Goal: Communication & Community: Answer question/provide support

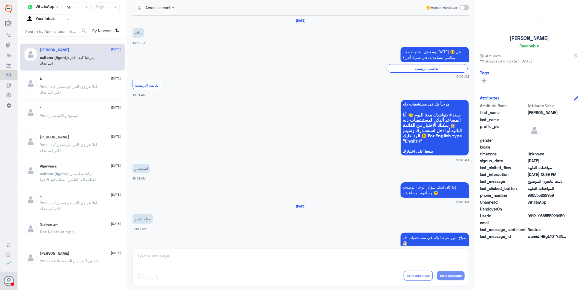
scroll to position [498, 0]
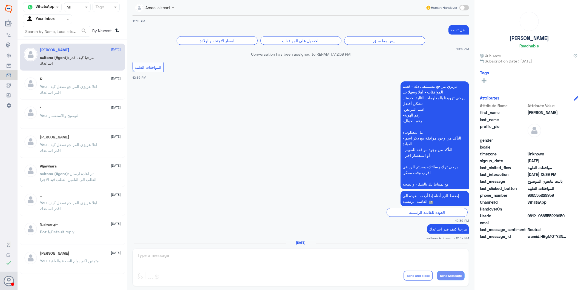
click at [56, 21] on input "text" at bounding box center [41, 19] width 30 height 6
click at [53, 59] on Team "Your Team" at bounding box center [44, 61] width 19 height 5
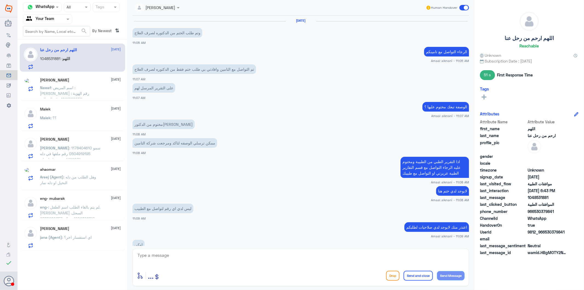
scroll to position [485, 0]
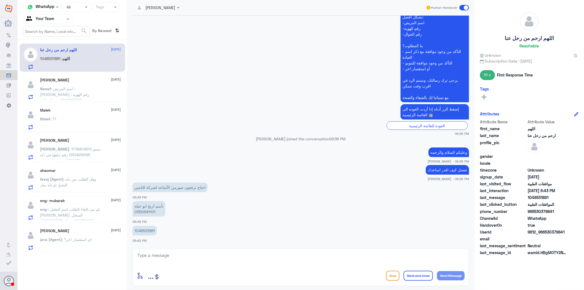
drag, startPoint x: 173, startPoint y: 259, endPoint x: 172, endPoint y: 253, distance: 5.6
click at [173, 259] on textarea at bounding box center [301, 257] width 328 height 13
click at [146, 211] on p "بأسم اريج ابو حيله 0550641101" at bounding box center [149, 208] width 33 height 15
copy p "0550641101"
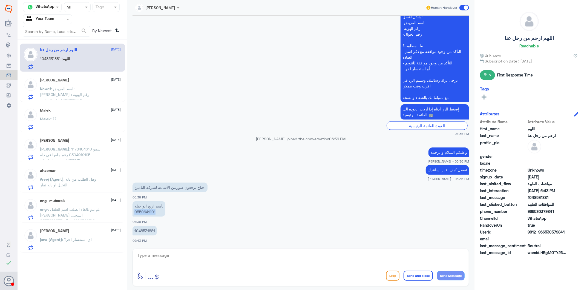
copy p "0550641101"
click at [166, 262] on textarea at bounding box center [301, 257] width 328 height 13
type textarea "عفوا الطلب بخصوص العمليه ؟"
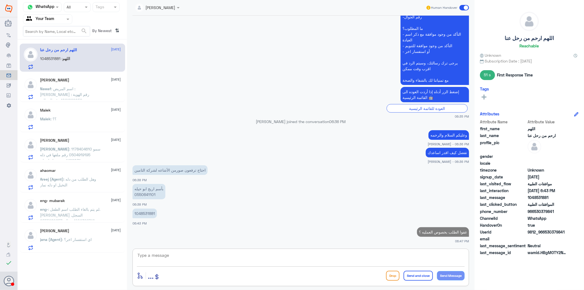
click at [90, 96] on span ": اسم المريض : [PERSON_NAME] رقم الهوية : 1021929052 رقم الجوال : 0542316668" at bounding box center [64, 97] width 49 height 22
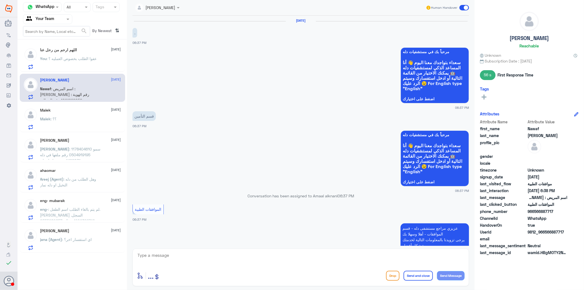
scroll to position [179, 0]
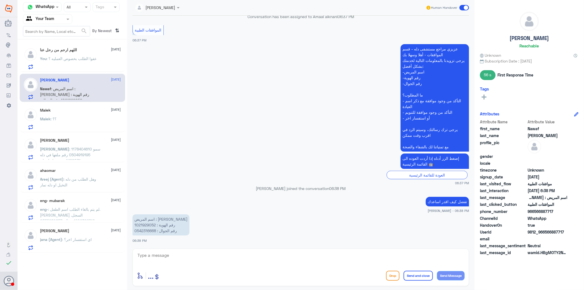
click at [149, 225] on p "اسم المريض : [PERSON_NAME] رقم الهوية : 1021929052 رقم الجوال : 0542316668" at bounding box center [161, 224] width 57 height 21
copy p "1021929052"
drag, startPoint x: 198, startPoint y: 256, endPoint x: 196, endPoint y: 253, distance: 3.6
click at [197, 255] on textarea at bounding box center [301, 257] width 328 height 13
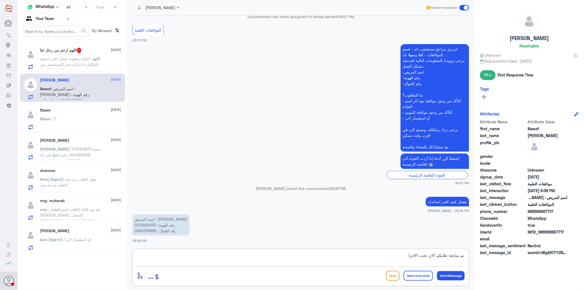
type textarea "تم متابعة طلبكم الان تحت الاجراء"
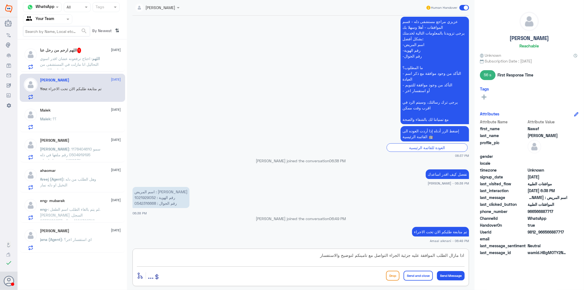
type textarea "اذا مازال الطلب الموافقة عليه جزئية الجراء التواصل مع تامينكم لتوضيح والاستفسار"
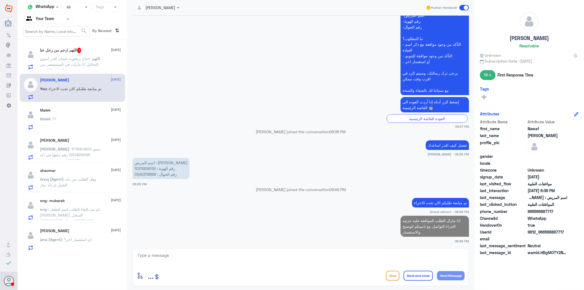
click at [70, 62] on span ": احتاج ترفعونه عشان اقدر اسوي التحاليل انا مازلت في المستشفى من الساعه 3العصر" at bounding box center [69, 64] width 59 height 16
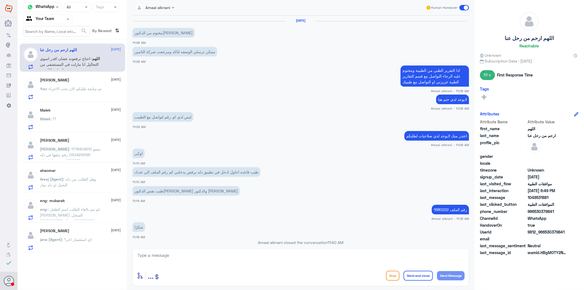
scroll to position [477, 0]
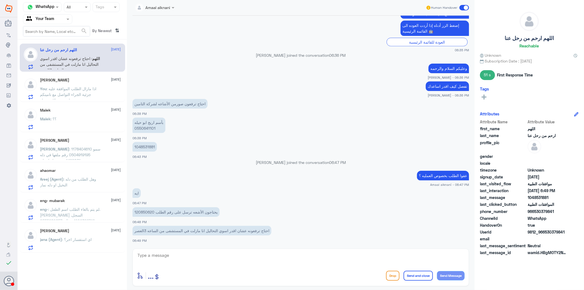
click at [145, 212] on p "يحتاجون الأشعه ترسل على رقم الطلب 120850620" at bounding box center [176, 212] width 87 height 10
copy p "120850620"
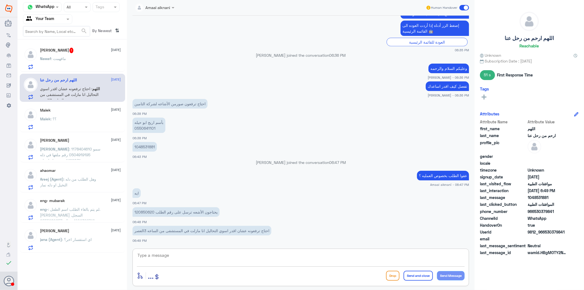
click at [202, 257] on textarea at bounding box center [301, 257] width 328 height 13
click at [201, 259] on textarea at bounding box center [301, 257] width 328 height 13
type textarea "h"
type textarea "ارفقت الاشعة الان الطلب تحت الاجراء"
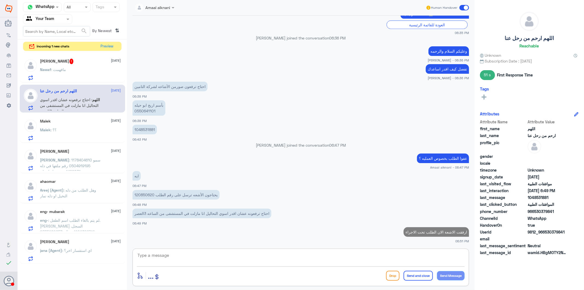
click at [61, 72] on p "Nawaf : مافهمت" at bounding box center [53, 74] width 26 height 14
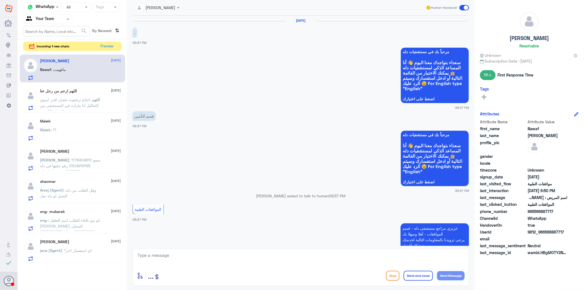
scroll to position [255, 0]
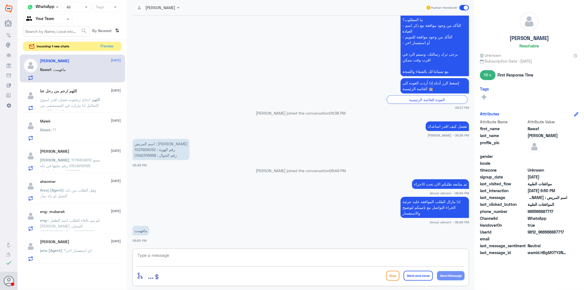
click at [204, 256] on textarea at bounding box center [301, 257] width 328 height 13
click at [145, 155] on p "اسم المريض : [PERSON_NAME] رقم الهوية : 1021929052 رقم الجوال : 0542316668" at bounding box center [161, 149] width 57 height 21
click at [169, 254] on textarea at bounding box center [301, 257] width 328 height 13
type textarea "طلبكم بخصوص التحاليل المرفوضة ؟"
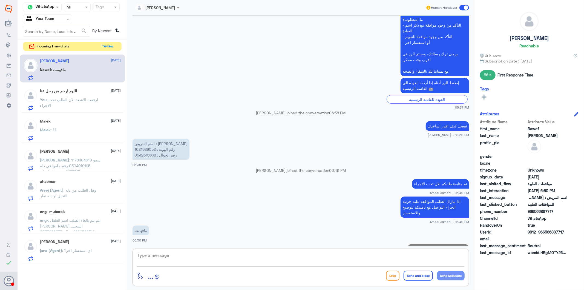
scroll to position [272, 0]
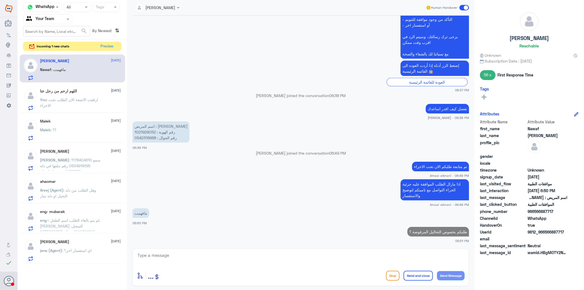
click at [66, 103] on p "You : ارفقت الاشعة الان الطلب تحت الاجراء" at bounding box center [71, 104] width 62 height 14
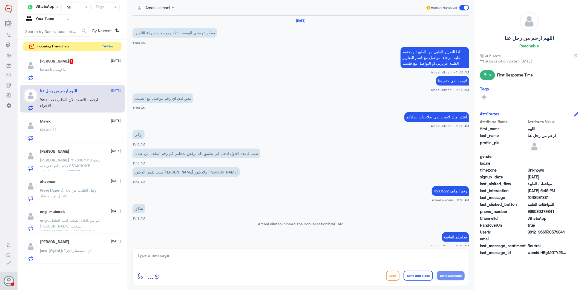
click at [60, 139] on div "Malek : ؟؟" at bounding box center [80, 134] width 81 height 12
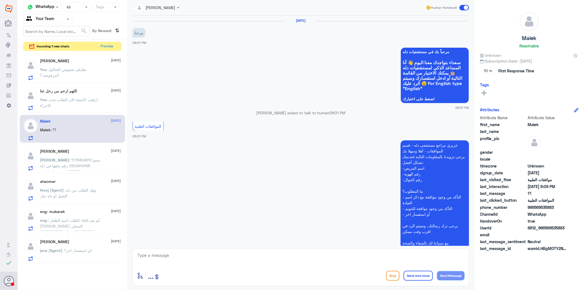
scroll to position [106, 0]
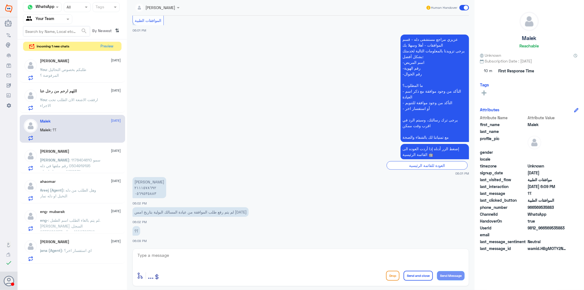
click at [177, 259] on textarea at bounding box center [301, 257] width 328 height 13
click at [166, 260] on textarea at bounding box center [301, 257] width 328 height 13
drag, startPoint x: 168, startPoint y: 257, endPoint x: 98, endPoint y: 250, distance: 70.7
click at [98, 250] on div "Channel WhatsApp Status × All Tags Agent Filter Your Team search By Newest ⇅ in…" at bounding box center [301, 145] width 566 height 291
type textarea "يوجد لديكم طلب مع الدكتور [PERSON_NAME] تحاليل بتاريخ [DATE]"
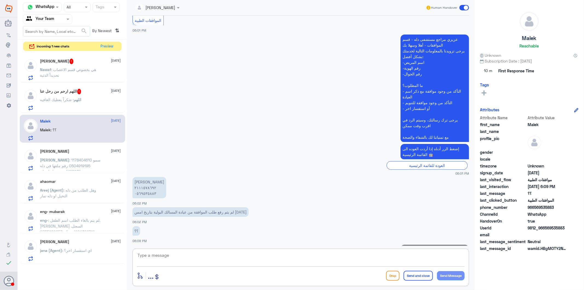
scroll to position [129, 0]
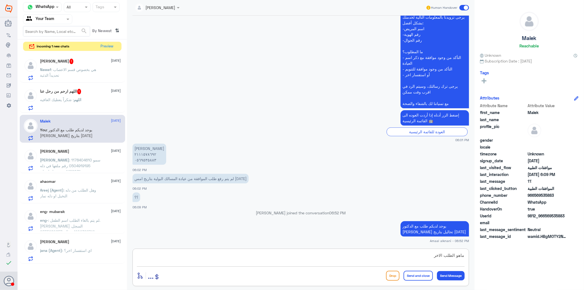
type textarea "ماهو الطلب الاخر ؟"
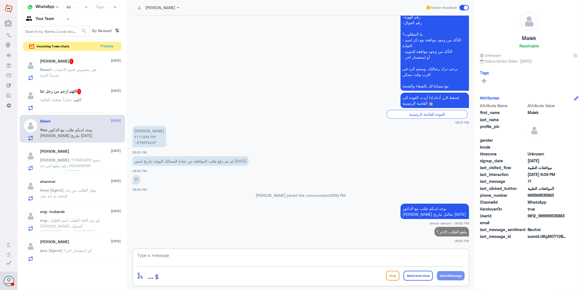
click at [60, 102] on p "‏اللهم : شكراً يعطيك العافيه" at bounding box center [60, 104] width 41 height 14
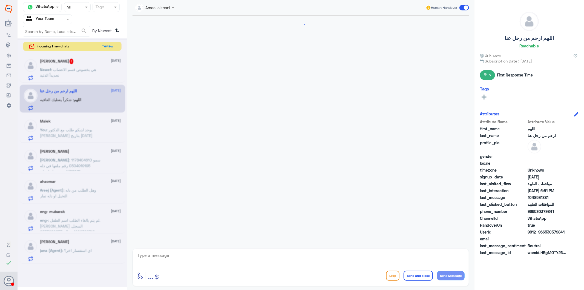
scroll to position [476, 0]
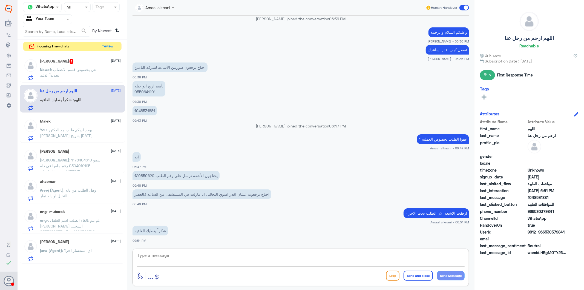
click at [167, 258] on textarea at bounding box center [301, 257] width 328 height 13
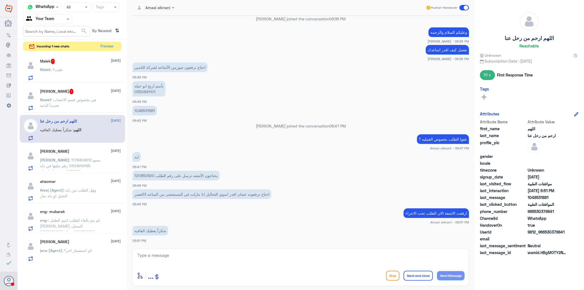
click at [93, 102] on p "Nawaf : هي بخصوص قسم الاعصاب تحديداً الذئبة" at bounding box center [71, 104] width 62 height 14
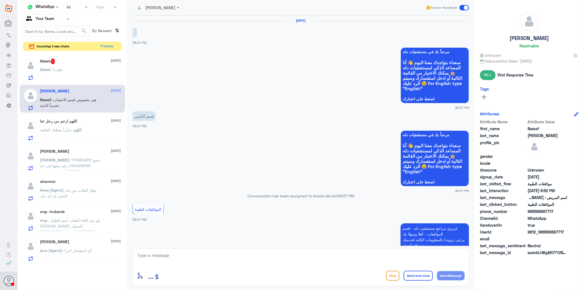
scroll to position [291, 0]
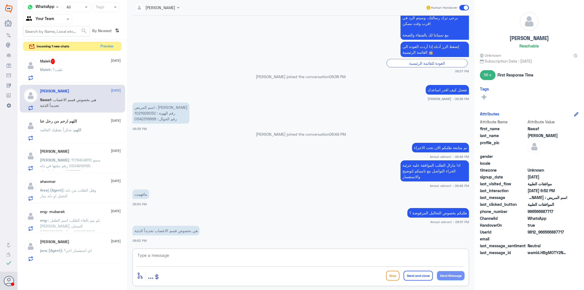
click at [189, 252] on textarea at bounding box center [301, 257] width 328 height 13
click at [148, 116] on p "اسم المريض : [PERSON_NAME] رقم الهوية : 1021929052 رقم الجوال : 0542316668" at bounding box center [161, 112] width 57 height 21
copy p "0542316668"
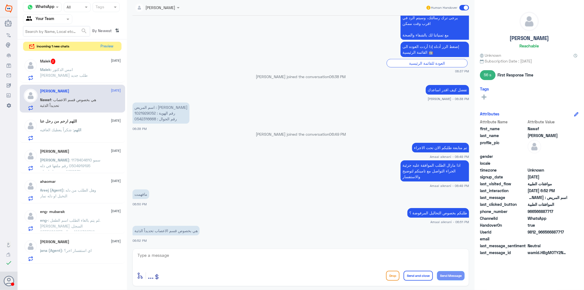
click at [182, 258] on textarea at bounding box center [301, 257] width 328 height 13
type textarea "w"
type textarea "صحيح مع الطبيب [PERSON_NAME]ه"
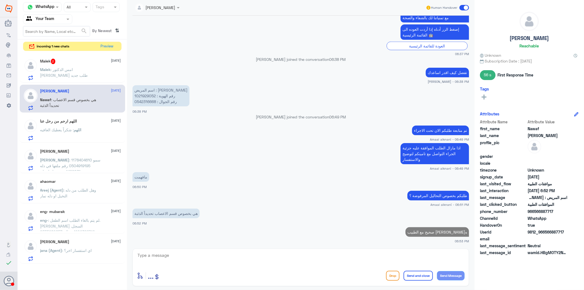
click at [88, 67] on span ": امس الدكتور [PERSON_NAME] طلب جديد" at bounding box center [64, 72] width 48 height 10
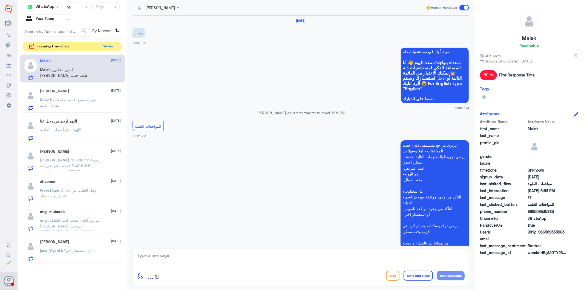
scroll to position [194, 0]
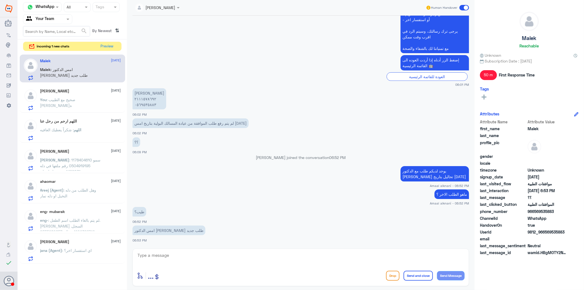
click at [165, 255] on textarea at bounding box center [301, 257] width 328 height 13
type textarea "تحاليل او اشعة ؟"
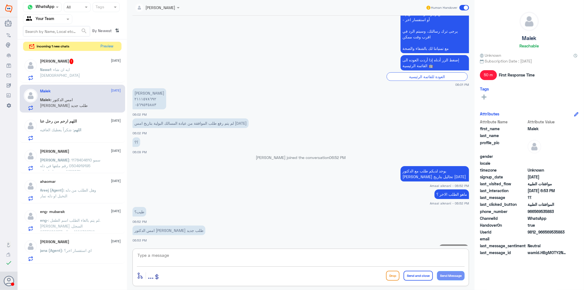
scroll to position [212, 0]
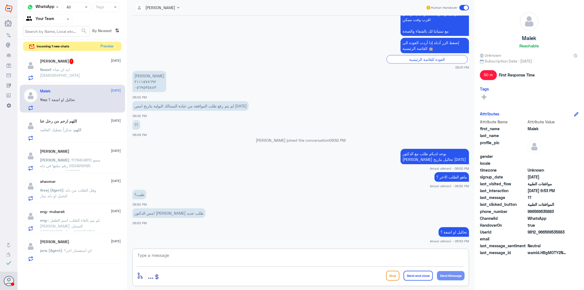
click at [174, 258] on textarea at bounding box center [301, 257] width 328 height 13
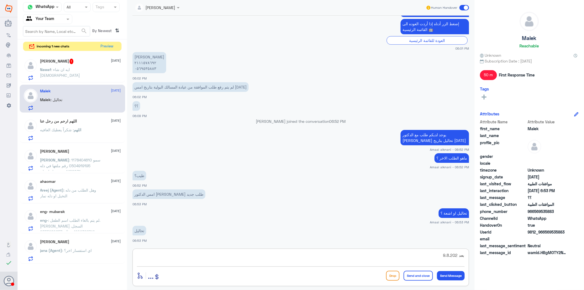
type textarea "بعد [DATE]"
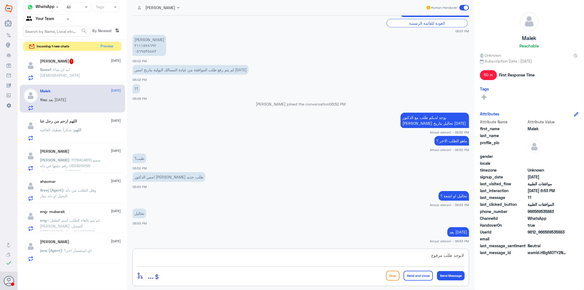
type textarea "لايوجد طلب مرفوع"
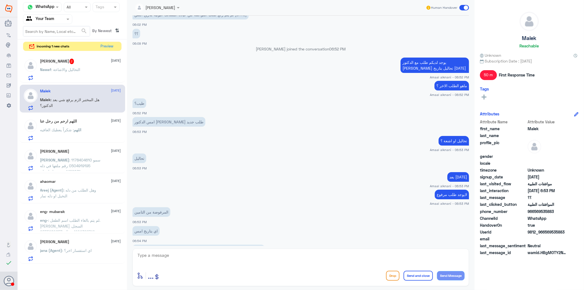
scroll to position [340, 0]
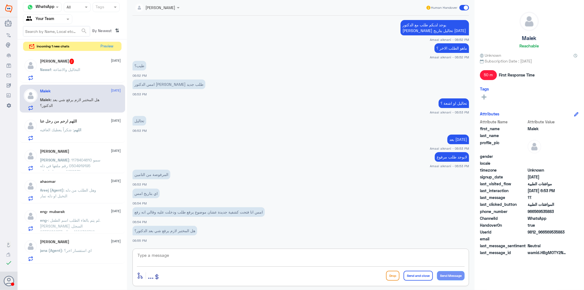
click at [166, 254] on textarea at bounding box center [301, 257] width 328 height 13
type textarea "]"
type textarea "دقيق[PERSON_NAME]"
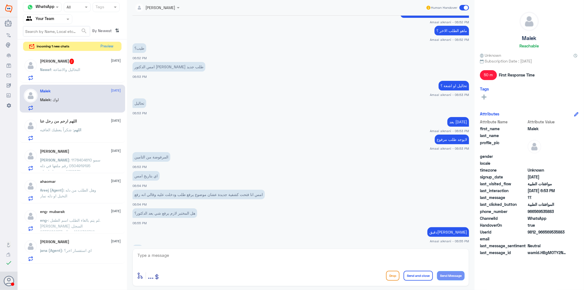
scroll to position [376, 0]
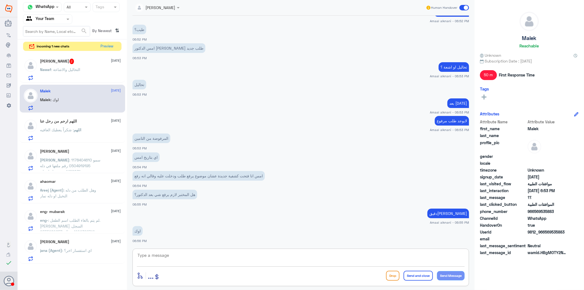
click at [81, 68] on div "Nawaf : التحاليل والاشاعة" at bounding box center [80, 74] width 81 height 12
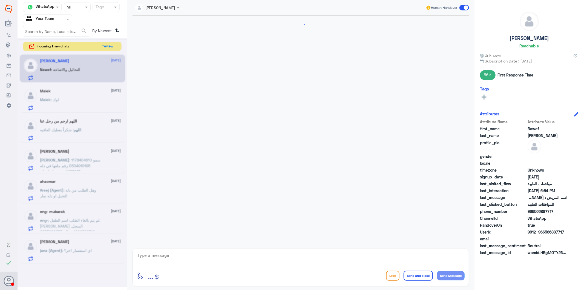
scroll to position [345, 0]
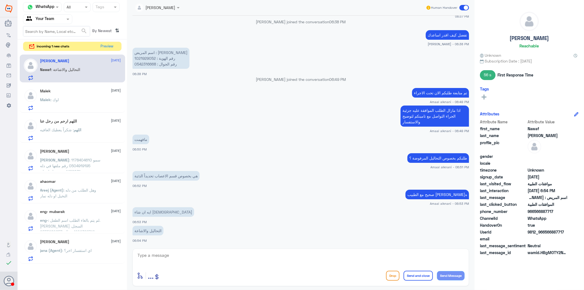
click at [174, 256] on textarea at bounding box center [301, 257] width 328 height 13
type textarea "تابعتها زي مابلغتك وتحت الاجراء - لكن اذا مازالت مرفوضة لازم تكلمون التامين لتو…"
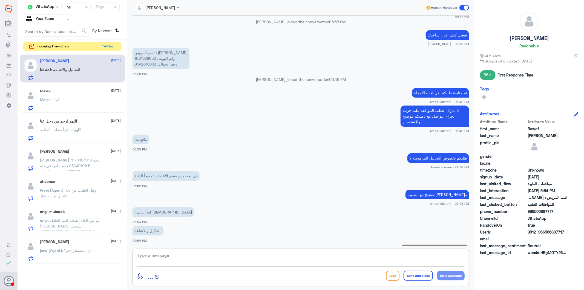
scroll to position [375, 0]
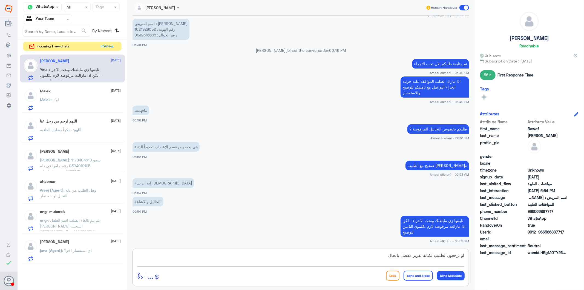
type textarea "او ترجعون لطبيب لكتابة تقرير مفصل بالحاله"
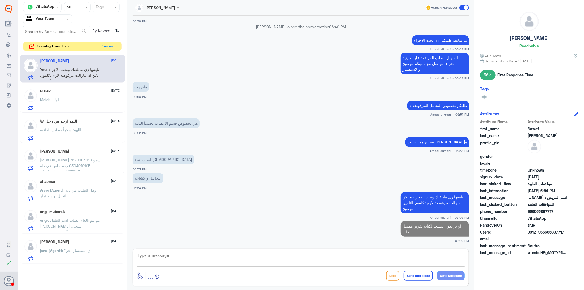
click at [99, 132] on div "‏اللهم : شكراً يعطيك العافيه" at bounding box center [80, 134] width 81 height 12
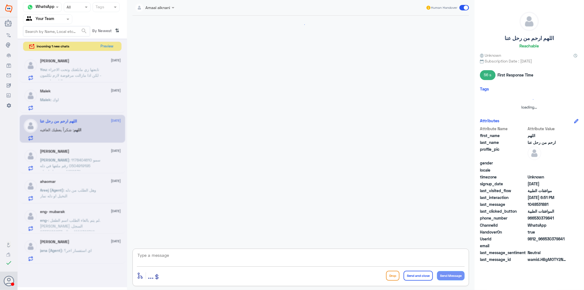
click at [173, 258] on textarea at bounding box center [301, 257] width 328 height 13
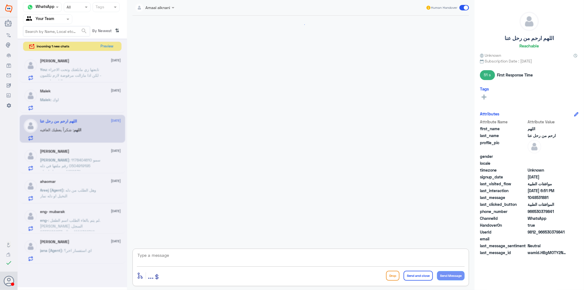
scroll to position [476, 0]
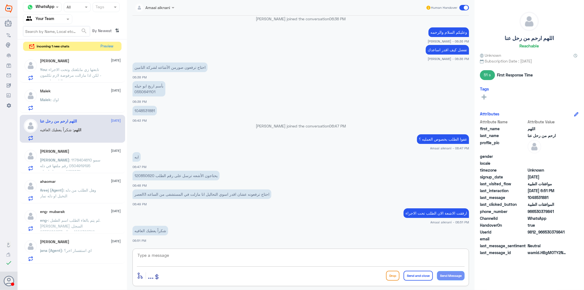
click at [62, 162] on p "[PERSON_NAME] : سمو 1178404610 0504919195 رقم ملفها في دله 1499031 بنتي تخلع اس…" at bounding box center [71, 164] width 62 height 14
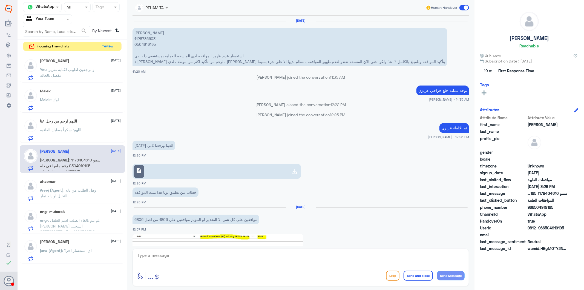
scroll to position [762, 0]
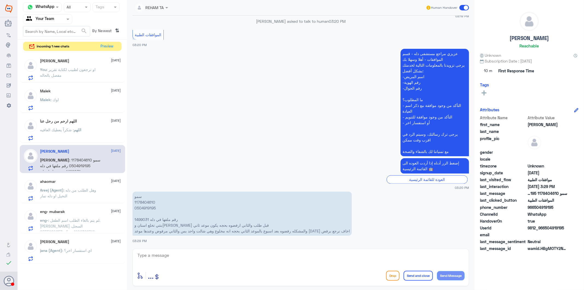
click at [143, 208] on p "سمو 1178404610 0504919195 رقم ملفها في دله 1499031 بنتي تخلع اسنان و[PERSON_NAM…" at bounding box center [242, 213] width 219 height 44
copy p "0504919195"
click at [63, 192] on p "Areej (Agent) : وهل الطلب من دله النخيل او دله نمار" at bounding box center [71, 194] width 62 height 14
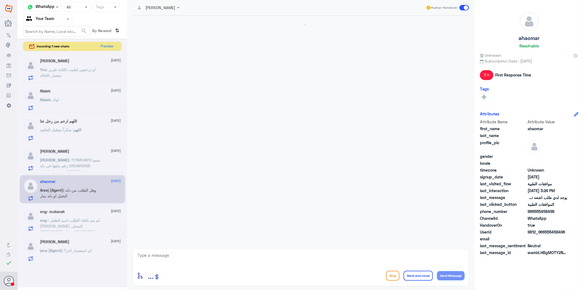
scroll to position [388, 0]
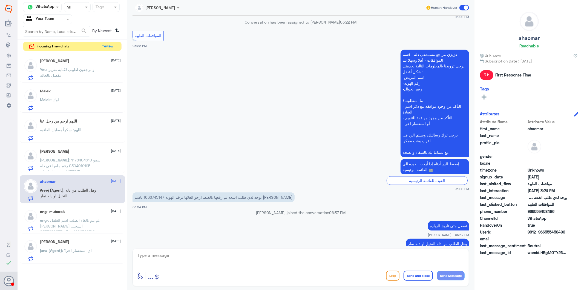
click at [67, 60] on div "Nawaf [PERSON_NAME] [DATE]" at bounding box center [80, 61] width 81 height 5
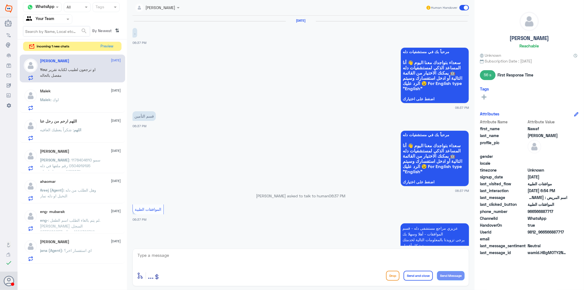
scroll to position [398, 0]
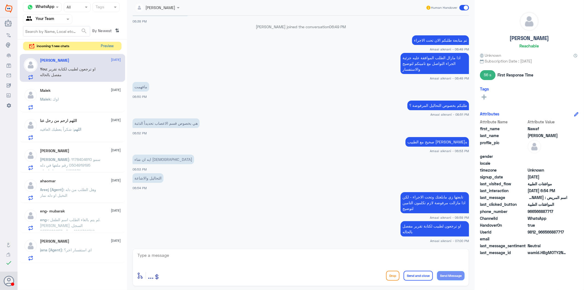
click at [107, 45] on button "Preview" at bounding box center [107, 46] width 17 height 8
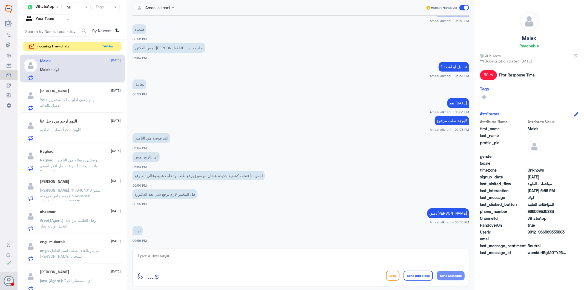
scroll to position [376, 0]
click at [186, 258] on textarea at bounding box center [301, 257] width 328 height 13
click at [82, 100] on span ": او ترجعون لطبيب لكتابة تقرير مفصل بالحاله" at bounding box center [68, 102] width 56 height 10
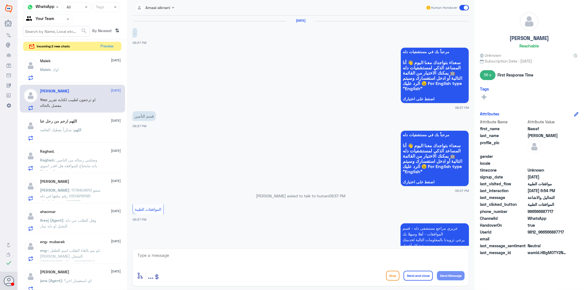
scroll to position [398, 0]
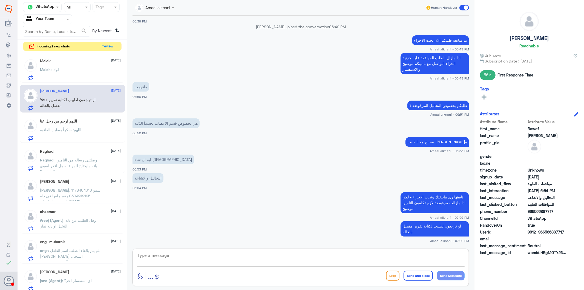
click at [171, 256] on textarea at bounding box center [301, 257] width 328 height 13
type textarea "متنين لكم دوام الصحة والعافية"
click at [422, 275] on button "Send and close" at bounding box center [418, 275] width 29 height 10
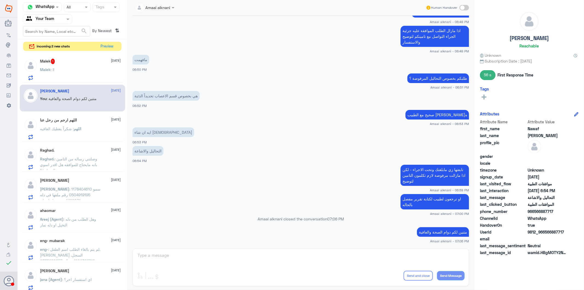
click at [81, 66] on div "Malek 1 [DATE] Malek : !!" at bounding box center [80, 70] width 81 height 22
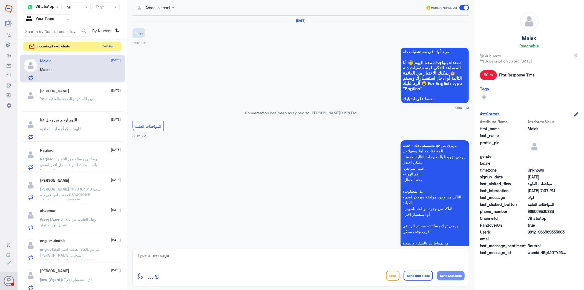
scroll to position [395, 0]
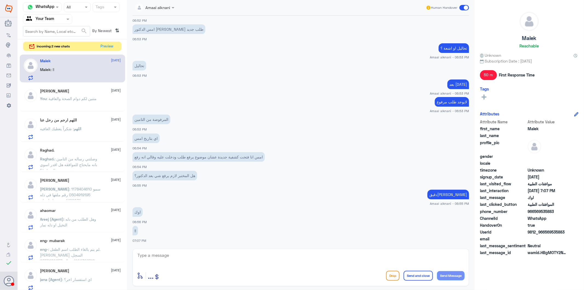
click at [177, 259] on textarea at bounding box center [301, 257] width 328 height 13
click at [166, 257] on textarea at bounding box center [301, 257] width 328 height 13
click at [162, 254] on textarea at bounding box center [301, 257] width 328 height 13
type textarea "يوجد تحليل ظاهر بالنظام بس انتظر المختبر ياكدون لنا انه لايحتاج الى رفع طلب موا…"
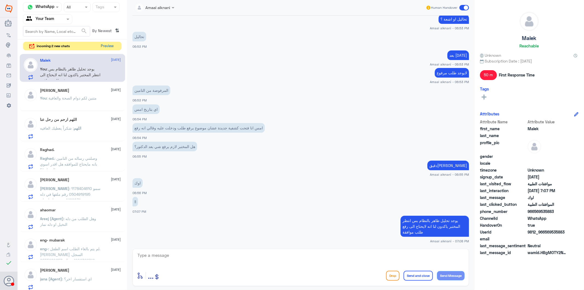
click at [112, 46] on button "Preview" at bounding box center [107, 46] width 17 height 8
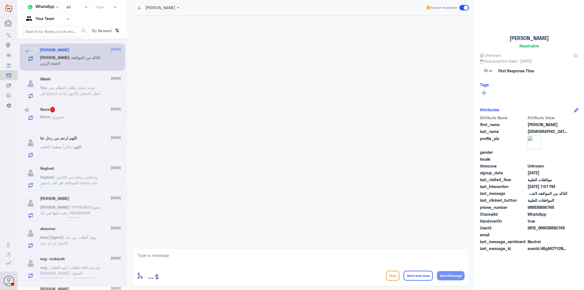
scroll to position [87, 0]
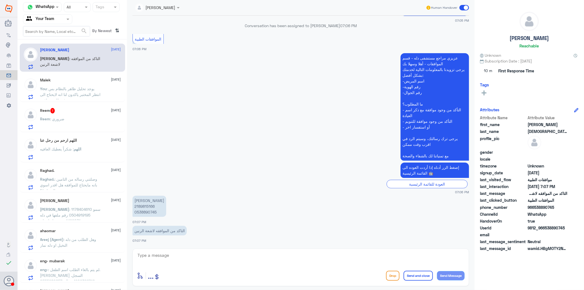
click at [185, 257] on textarea at bounding box center [301, 257] width 328 height 13
click at [70, 118] on div "Reem : ضروري" at bounding box center [80, 123] width 81 height 12
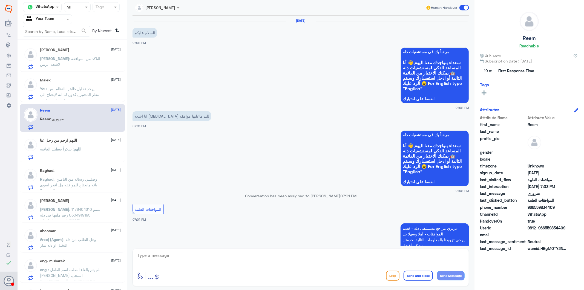
scroll to position [208, 0]
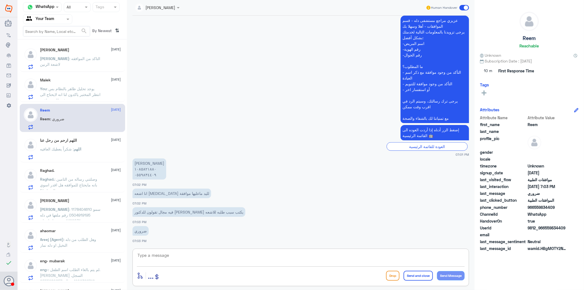
click at [154, 259] on textarea at bounding box center [301, 257] width 328 height 13
type textarea "0559834409"
drag, startPoint x: 135, startPoint y: 256, endPoint x: 66, endPoint y: 243, distance: 70.1
click at [64, 245] on div "Channel WhatsApp Status × All Tags Agent Filter Your Team search By Newest ⇅ [P…" at bounding box center [301, 145] width 566 height 291
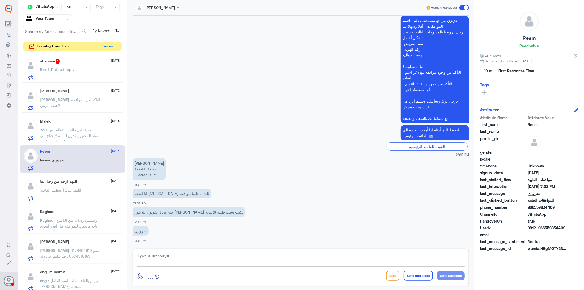
click at [189, 263] on textarea at bounding box center [301, 257] width 328 height 13
type textarea "للاسف لايوجد لدينا تواصل مع الاطباء"
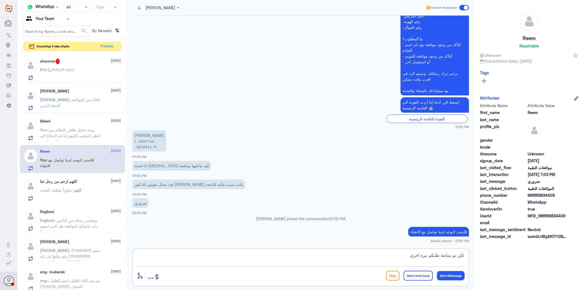
type textarea "لكن تم متابعة طلبكم مرة اخرى"
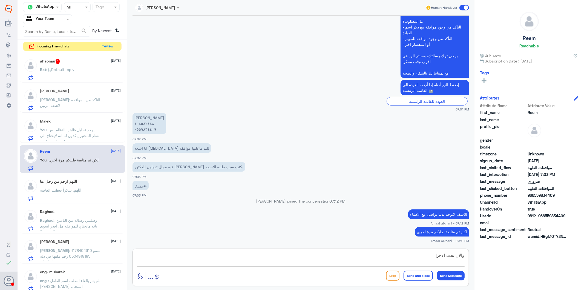
type textarea "والان تحت الاجراء"
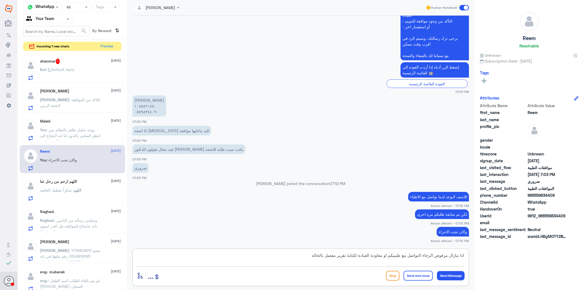
type textarea "اذا مازال مرفوض الرجاء التواصل مع طبيبكم او معاودة العيادة لكتابة تقرير مفصل با…"
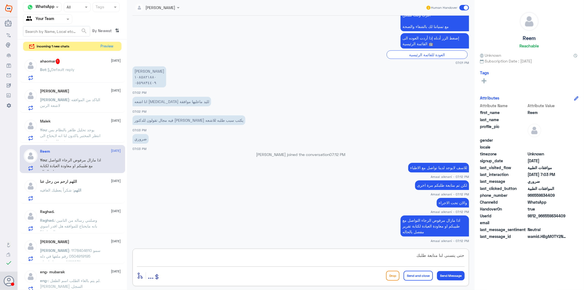
type textarea "حتى يتسنى لنا متابعة طلبكم"
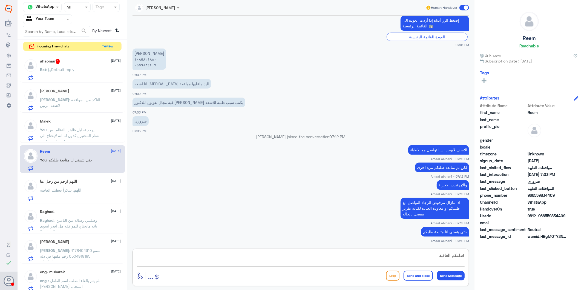
type textarea "قدامكم العافية"
click at [421, 275] on button "Send and close" at bounding box center [418, 275] width 29 height 10
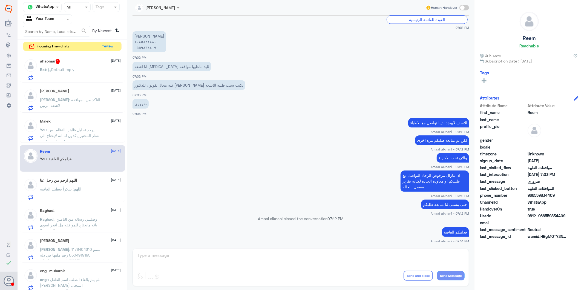
click at [58, 73] on p "Bot : Default reply" at bounding box center [57, 74] width 34 height 14
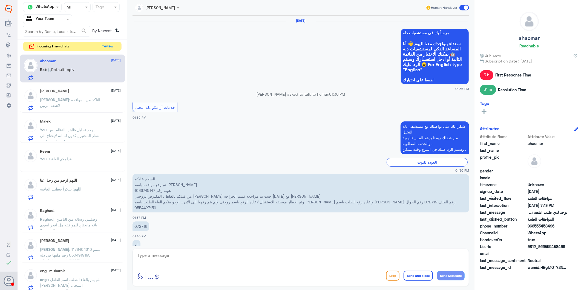
scroll to position [772, 0]
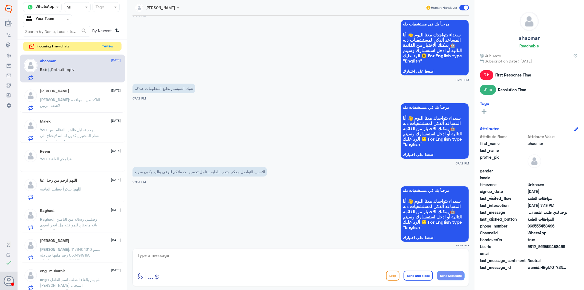
click at [171, 260] on textarea at bounding box center [301, 257] width 328 height 13
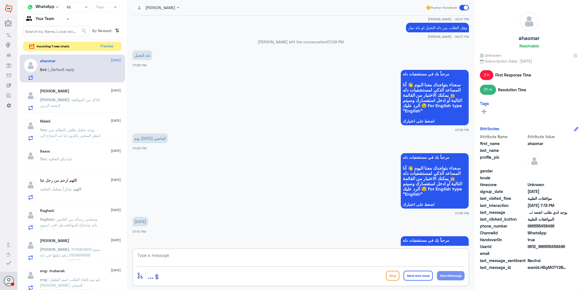
scroll to position [529, 0]
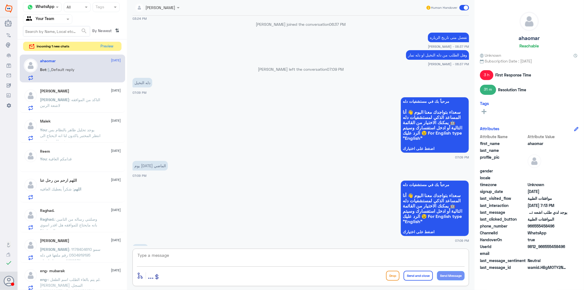
click at [51, 99] on span "[PERSON_NAME]" at bounding box center [54, 99] width 29 height 5
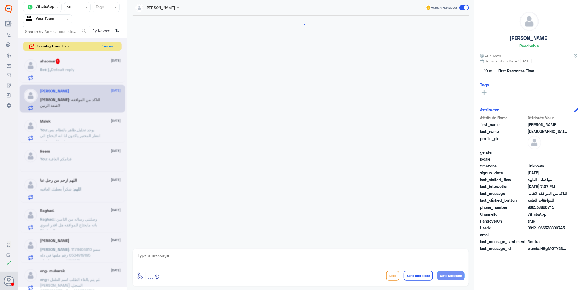
scroll to position [87, 0]
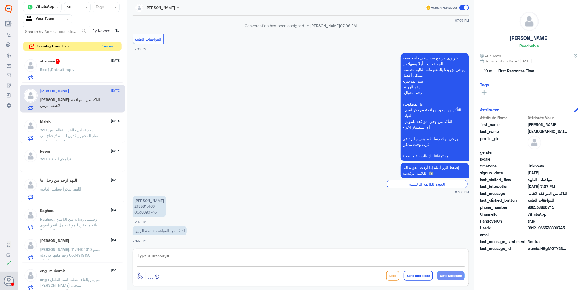
click at [168, 256] on textarea at bounding box center [301, 257] width 328 height 13
click at [148, 212] on p "[PERSON_NAME] 2189815166 0538890745" at bounding box center [150, 205] width 34 height 21
copy p "0538890745"
click at [195, 254] on textarea at bounding box center [301, 257] width 328 height 13
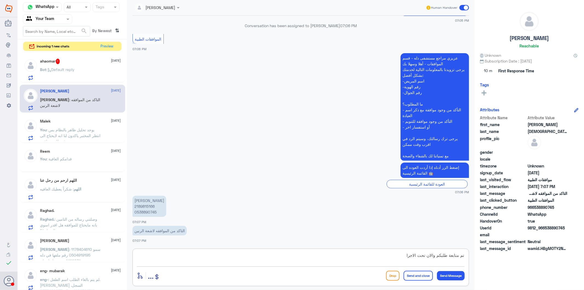
type textarea "تم متابعة طلبكم والان تحت الاجراء"
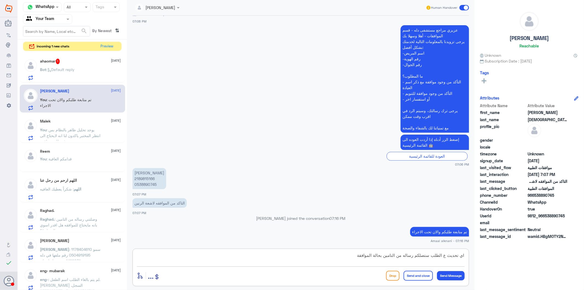
type textarea "اي تحديث ع الطلب ستصلكم رساله من التامين بحالة الموافقة"
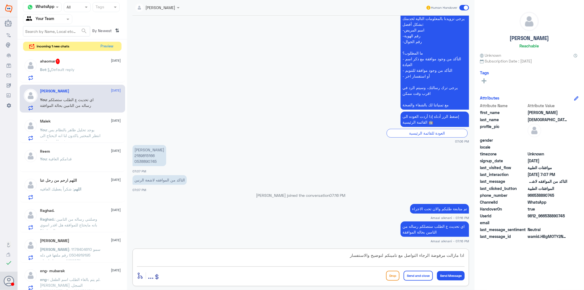
type textarea "اذا مازالت مرفوضة الرجاء التواصل مع تامينكم لتوضيح والاستفسار"
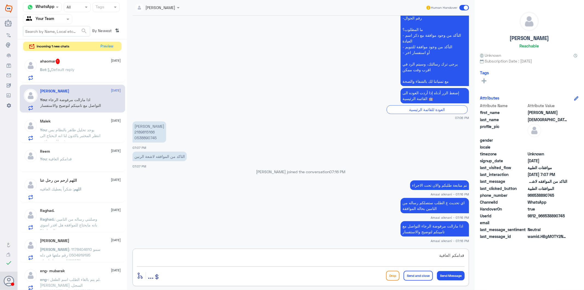
type textarea "قدامكم العافية"
click at [416, 276] on button "Send and close" at bounding box center [418, 275] width 29 height 10
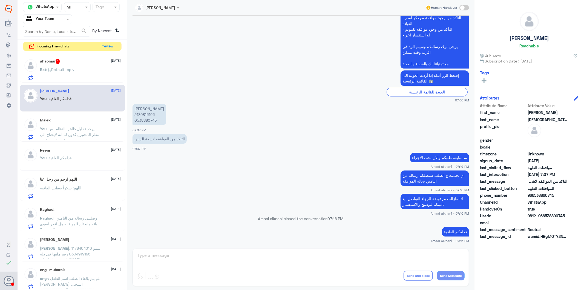
click at [74, 128] on span ": يوجد تحليل ظاهر بالنظام بس انتظر المختبر ياكدون لنا انه لايحتاج الى رفع طلب م…" at bounding box center [70, 134] width 61 height 16
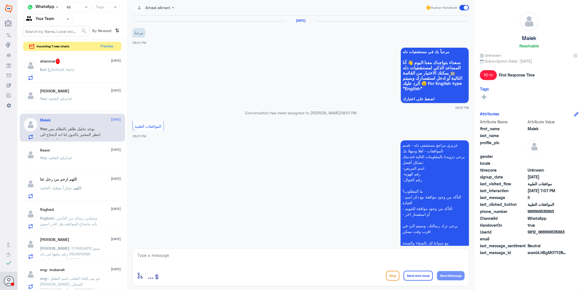
scroll to position [424, 0]
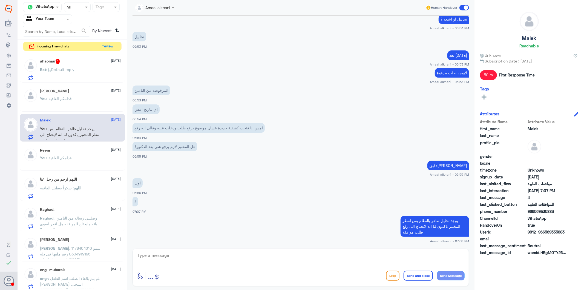
click at [71, 158] on span ": قدامكم العافية" at bounding box center [59, 157] width 25 height 5
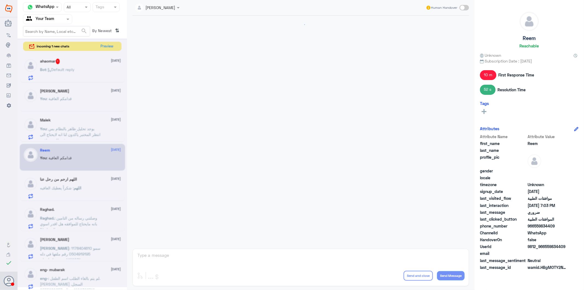
scroll to position [344, 0]
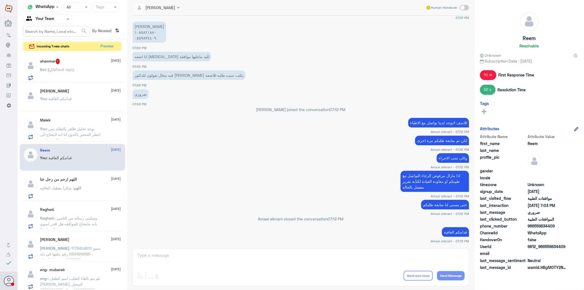
click at [78, 196] on p "‏اللهم : شكراً يعطيك العافيه" at bounding box center [60, 192] width 41 height 14
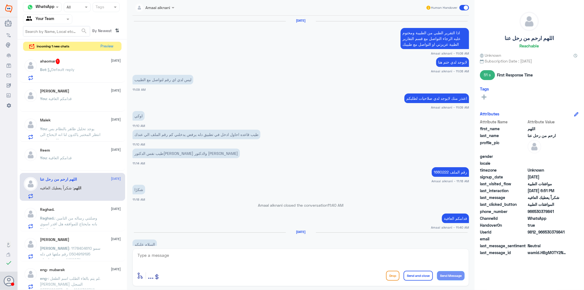
scroll to position [476, 0]
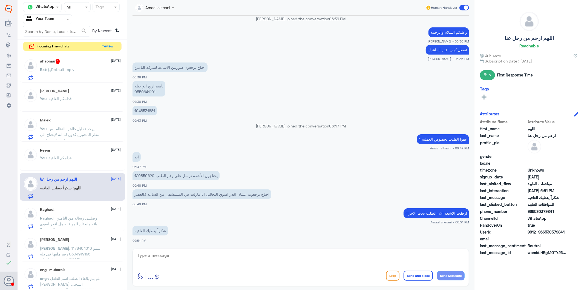
click at [144, 110] on p "1048531881" at bounding box center [145, 111] width 24 height 10
copy p "1048531881"
click at [143, 175] on p "يحتاجون الأشعه ترسل على رقم الطلب 120850620" at bounding box center [176, 176] width 87 height 10
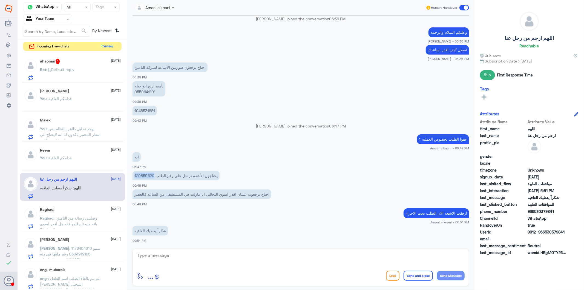
copy p "120850620"
click at [175, 256] on textarea at bounding box center [301, 257] width 328 height 13
type textarea "j"
type textarea "تمت الموافقة - قدامكم العافية"
click at [420, 278] on button "Send and close" at bounding box center [418, 275] width 29 height 10
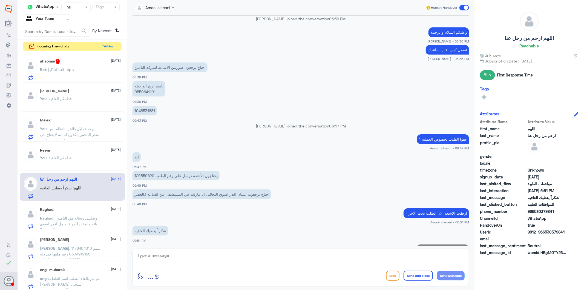
scroll to position [494, 0]
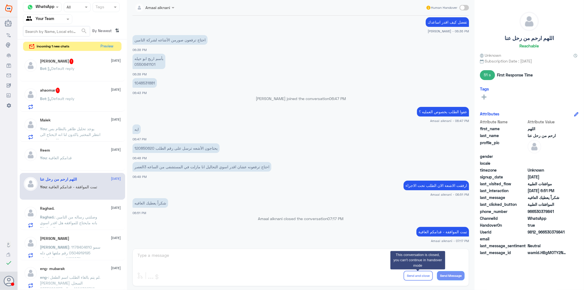
click at [74, 63] on h5 "[PERSON_NAME] 1" at bounding box center [56, 61] width 33 height 5
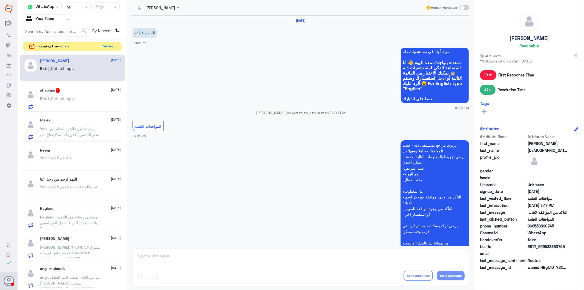
scroll to position [272, 0]
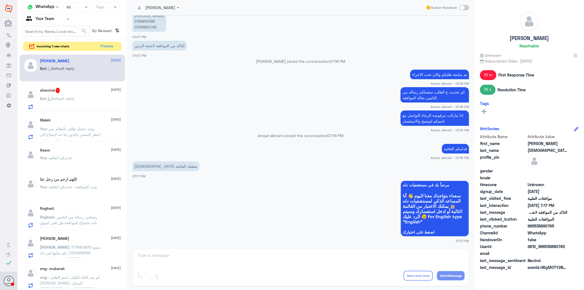
click at [205, 266] on div "[PERSON_NAME] Human Handover [DATE] السلام عليكم 07:05 PM مرحباً بك في مستشفيات…" at bounding box center [300, 145] width 347 height 291
drag, startPoint x: 229, startPoint y: 270, endPoint x: 196, endPoint y: 266, distance: 33.2
click at [224, 270] on div "[PERSON_NAME] Human Handover [DATE] السلام عليكم 07:05 PM مرحباً بك في مستشفيات…" at bounding box center [300, 145] width 347 height 291
click at [196, 266] on div "[PERSON_NAME] Human Handover [DATE] السلام عليكم 07:05 PM مرحباً بك في مستشفيات…" at bounding box center [300, 145] width 347 height 291
click at [58, 125] on div "Malek [DATE] You : يوجد تحليل ظاهر بالنظام بس انتظر المختبر ياكدون لنا انه لايح…" at bounding box center [80, 129] width 81 height 22
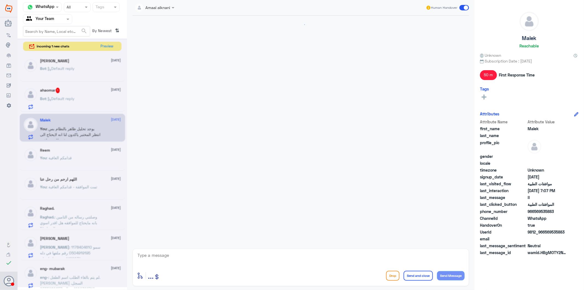
scroll to position [424, 0]
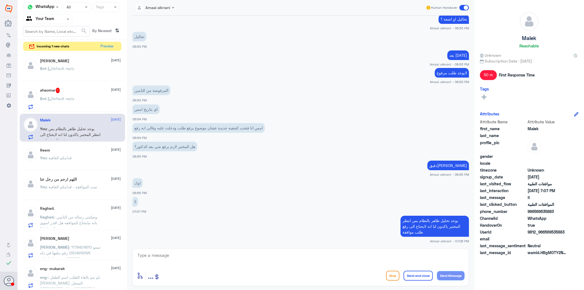
click at [66, 157] on span ": قدامكم العافية" at bounding box center [59, 157] width 25 height 5
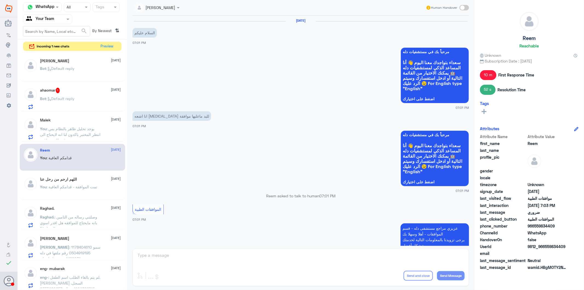
scroll to position [344, 0]
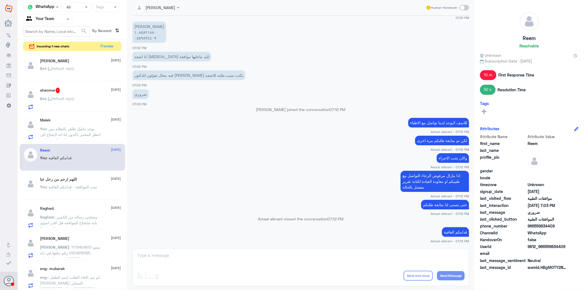
click at [80, 185] on span ": تمت الموافقة - قدامكم العافية" at bounding box center [72, 186] width 51 height 5
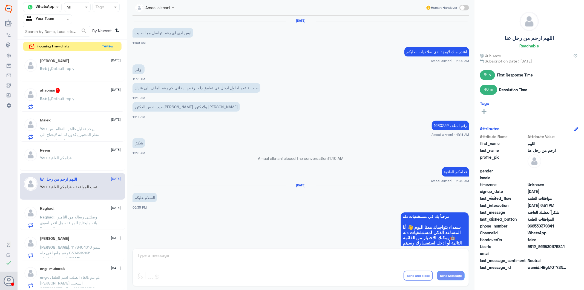
scroll to position [457, 0]
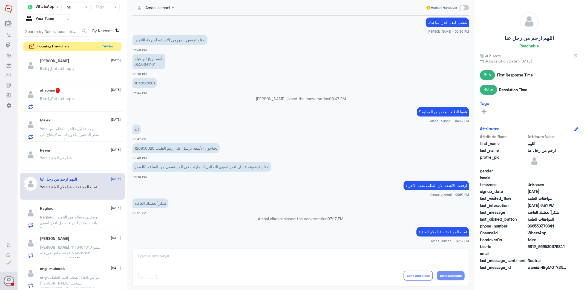
click at [167, 261] on div "Amaal alknani Human Handover [DATE] ليس لدي اي رقم لتواصل مع الطبيب 11:09 AM اع…" at bounding box center [300, 145] width 347 height 291
click at [167, 255] on div "Amaal alknani Human Handover [DATE] ليس لدي اي رقم لتواصل مع الطبيب 11:09 AM اع…" at bounding box center [300, 145] width 347 height 291
click at [64, 219] on p "Raghad. : وصلتني رساله من التامين بانه مايحتاج للموافقه هل اقدر اسوي التخطيط؟" at bounding box center [71, 221] width 62 height 14
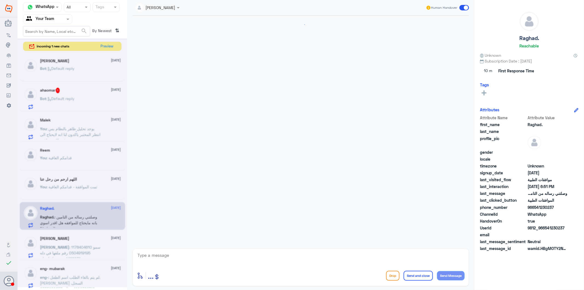
scroll to position [80, 0]
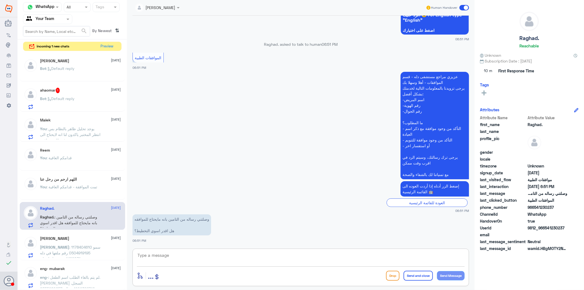
click at [184, 252] on textarea at bounding box center [301, 257] width 328 height 13
click at [185, 253] on textarea at bounding box center [301, 257] width 328 height 13
type textarea "هل انتم موجودين بالمستشفى ؟"
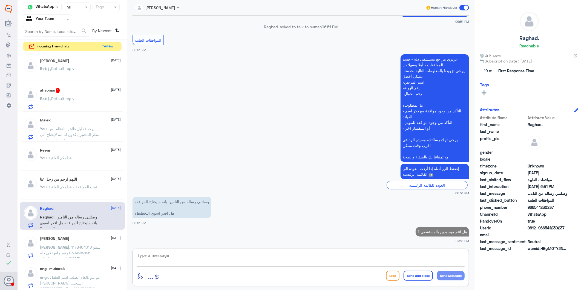
click at [76, 252] on span ": سمو 1178404610 0504919195 رقم ملفها في دله 1499031 بنتي تخلع اسنان و[PERSON_N…" at bounding box center [70, 272] width 61 height 56
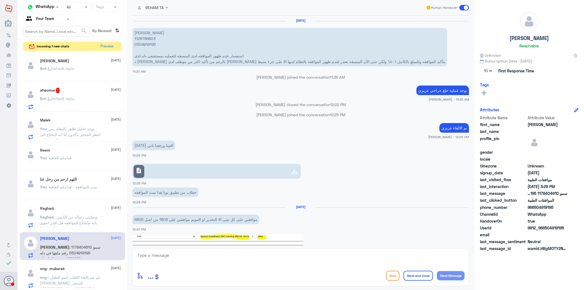
scroll to position [762, 0]
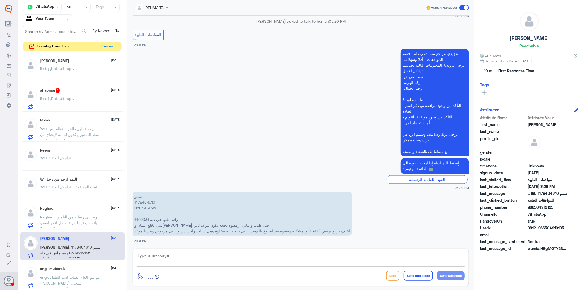
click at [168, 257] on textarea at bounding box center [301, 257] width 328 height 13
click at [142, 217] on p "سمو 1178404610 0504919195 رقم ملفها في دله 1499031 بنتي تخلع اسنان و[PERSON_NAM…" at bounding box center [242, 213] width 219 height 44
click at [77, 134] on div "Bot : Default reply" at bounding box center [80, 133] width 81 height 12
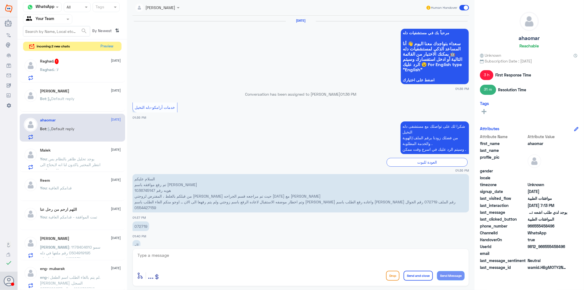
scroll to position [772, 0]
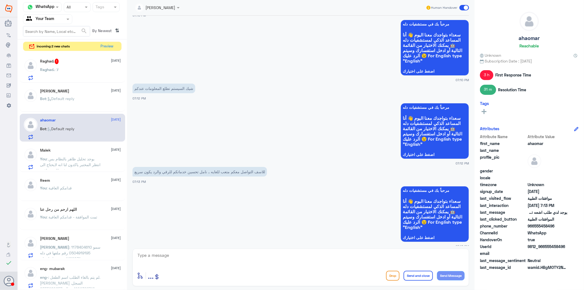
click at [79, 89] on div "[PERSON_NAME] [DATE]" at bounding box center [80, 91] width 81 height 5
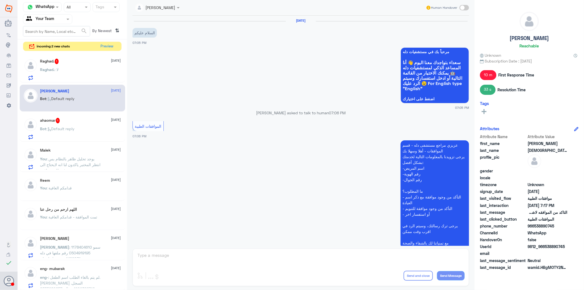
scroll to position [272, 0]
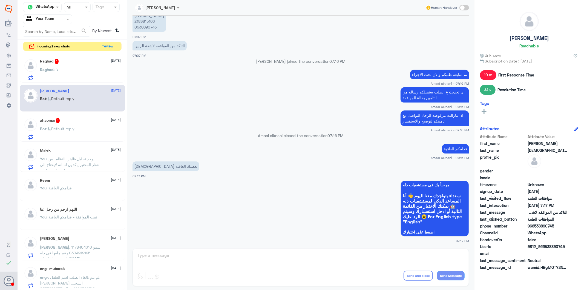
click at [77, 73] on div "Raghad. : لا" at bounding box center [80, 74] width 81 height 12
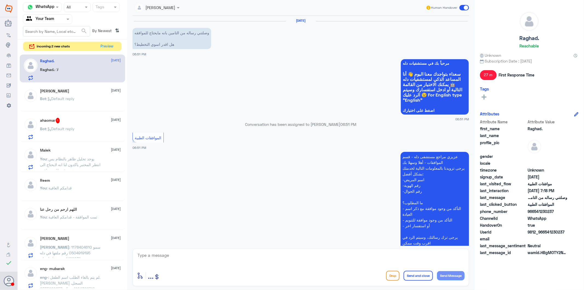
scroll to position [126, 0]
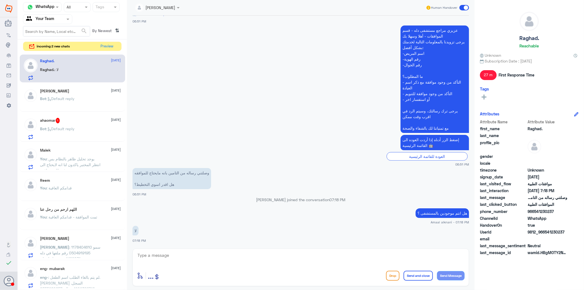
click at [184, 260] on textarea at bounding box center [301, 257] width 328 height 13
type textarea "j"
type textarea "تزودني برقم الطلب لو سمحت"
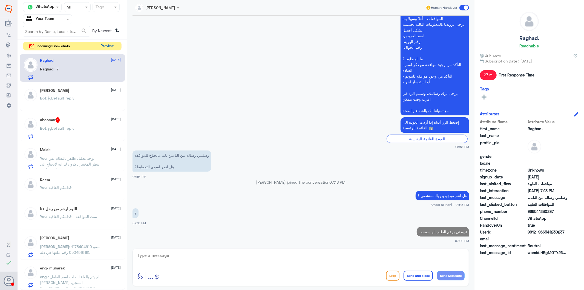
click at [110, 47] on button "Preview" at bounding box center [107, 46] width 17 height 8
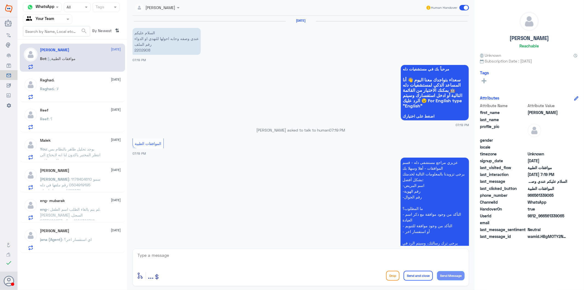
scroll to position [56, 0]
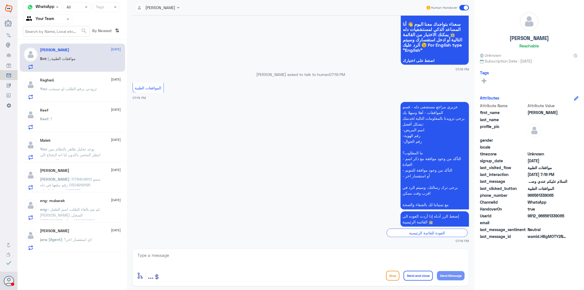
click at [164, 261] on textarea at bounding box center [301, 257] width 328 height 13
click at [70, 122] on div "Reef : ؟" at bounding box center [80, 123] width 81 height 12
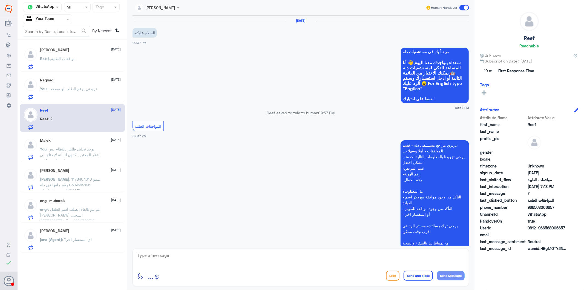
scroll to position [675, 0]
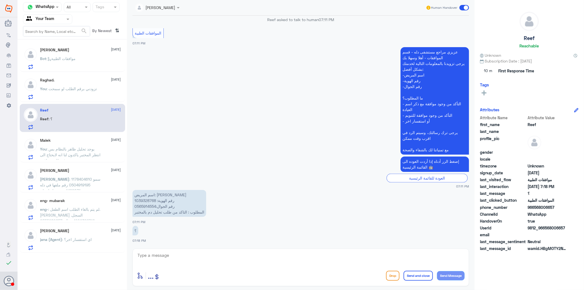
click at [149, 205] on p "اسم المريض: [PERSON_NAME] رقم الهوية: 1039328768 رقم الجوال:0565914554 المطلوب …" at bounding box center [170, 203] width 74 height 27
click at [178, 256] on textarea at bounding box center [301, 257] width 328 height 13
type textarea "مستشفى دلة النخيل ؟"
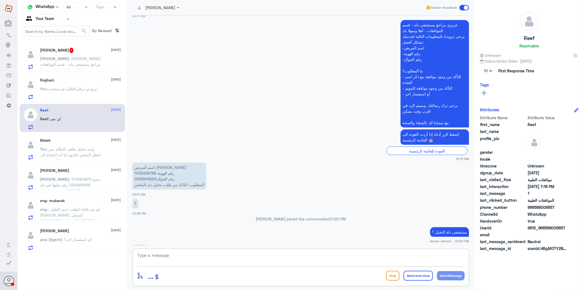
scroll to position [711, 0]
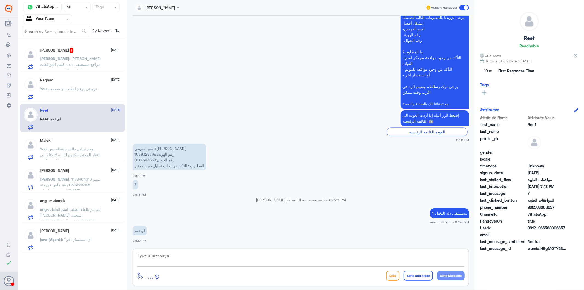
click at [199, 253] on textarea at bounding box center [301, 257] width 328 height 13
click at [198, 255] on textarea at bounding box center [301, 257] width 328 height 13
type textarea "مين طبيبكم ؟"
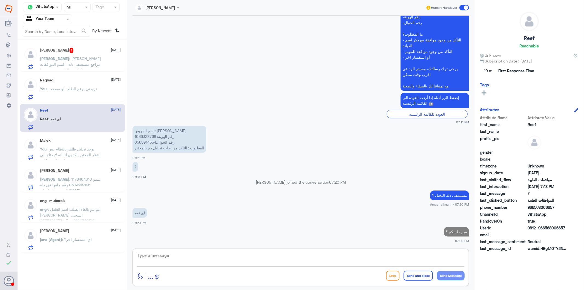
click at [78, 68] on span ": [PERSON_NAME] مراجع مستشفى دله - قسم الموافقات - أهلا وسهلا بك يرجى تزويدنا ب…" at bounding box center [70, 98] width 61 height 85
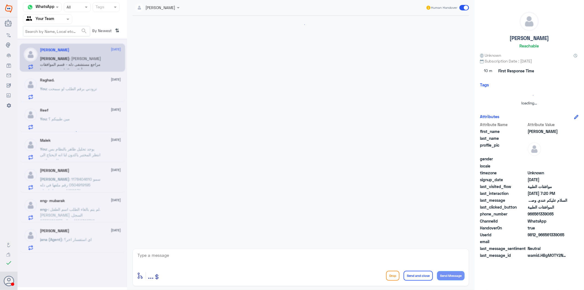
scroll to position [155, 0]
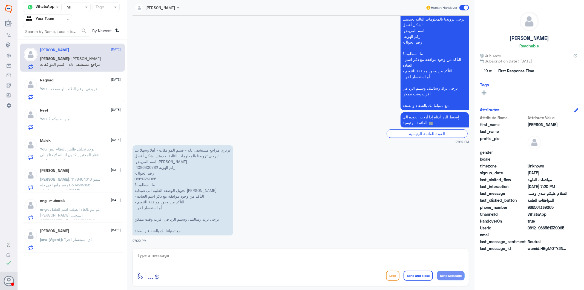
click at [195, 255] on textarea at bounding box center [301, 257] width 328 height 13
click at [60, 120] on span ": مين طبيبكم ؟" at bounding box center [58, 118] width 23 height 5
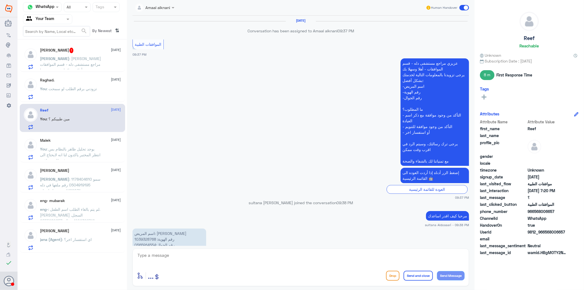
scroll to position [657, 0]
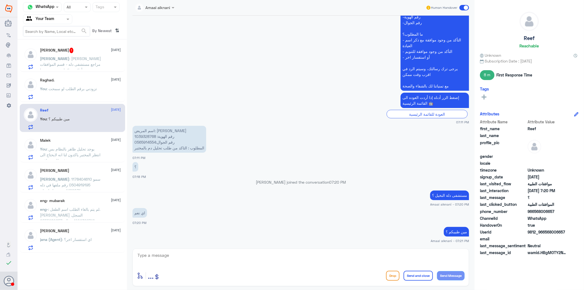
click at [77, 48] on div "[PERSON_NAME] 1 [DATE]" at bounding box center [80, 50] width 81 height 5
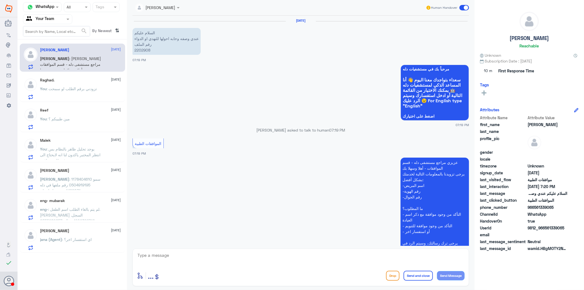
scroll to position [155, 0]
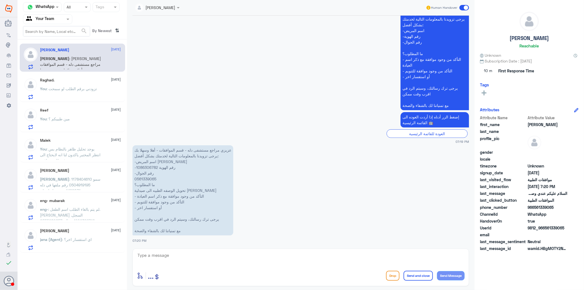
click at [146, 177] on p "عزيزي مراجع مستشفى دله - قسم الموافقات - أهلا وسهلا بك يرجى تزويدنا بالمعلومات …" at bounding box center [183, 190] width 101 height 90
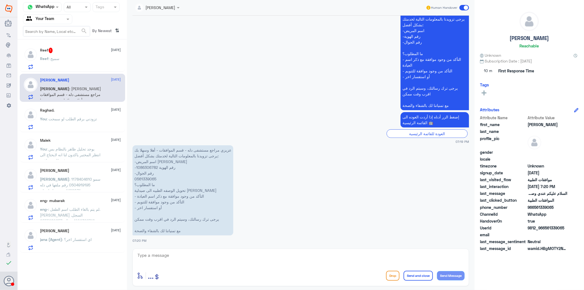
click at [89, 54] on div "Reef 1 [DATE] Reef : سميح" at bounding box center [80, 59] width 81 height 22
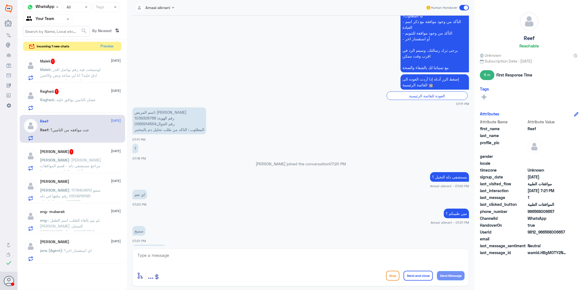
scroll to position [732, 0]
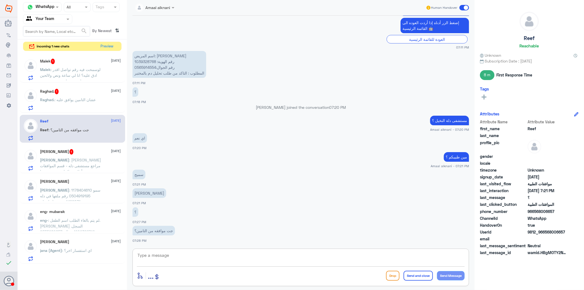
click at [176, 259] on textarea at bounding box center [301, 257] width 328 height 13
click at [91, 76] on span ": لوسمحت فيه رقم تواصل اقدر ادق عليه؟ انا لي ساعة ونص ولالحين ماخذت معلومة وحدة…" at bounding box center [70, 75] width 61 height 16
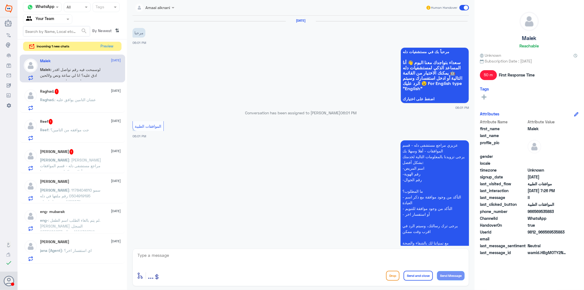
scroll to position [449, 0]
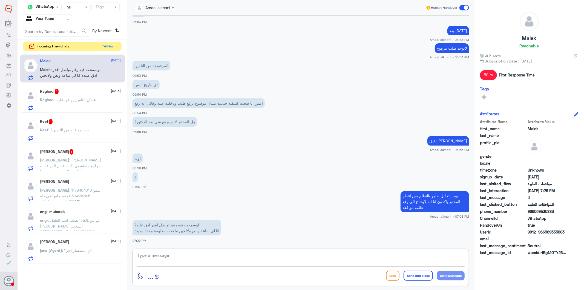
click at [189, 255] on textarea at bounding box center [301, 257] width 328 height 13
type textarea "موجود بالمستشفى ؟"
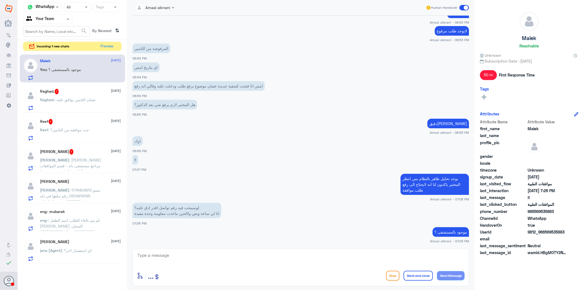
click at [87, 100] on span ": عشان التامين يوافق عليه" at bounding box center [75, 99] width 41 height 5
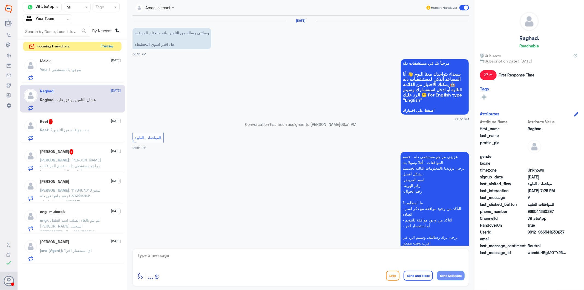
scroll to position [200, 0]
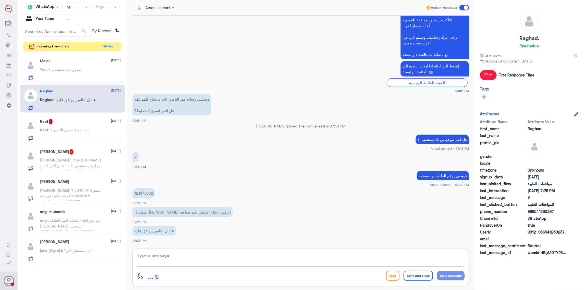
click at [198, 259] on textarea at bounding box center [301, 257] width 328 height 13
click at [149, 195] on p "121473372" at bounding box center [144, 193] width 22 height 10
click at [74, 72] on p "Malek : الان لا لو جيت ابرك" at bounding box center [61, 74] width 43 height 14
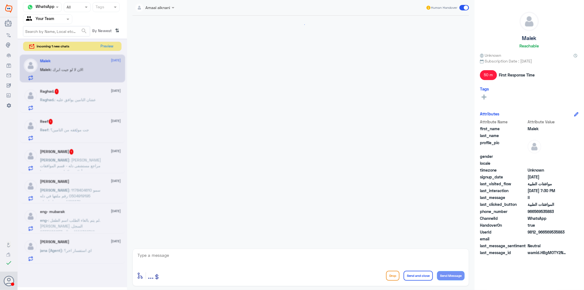
scroll to position [491, 0]
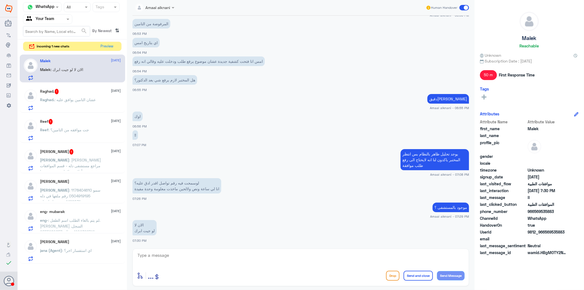
click at [186, 258] on textarea at bounding box center [301, 257] width 328 height 13
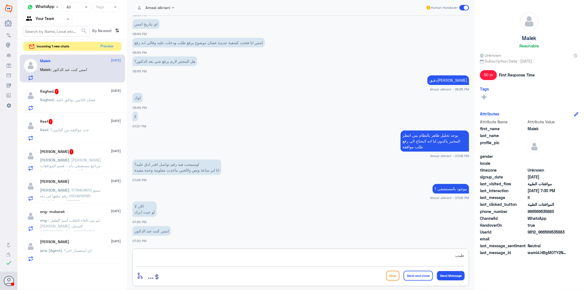
type textarea "طيب"
click at [173, 168] on p "لوسمحت فيه رقم تواصل اقدر ادق عليه؟ انا لي ساعة ونص ولالحين ماخذت معلومة وحدة م…" at bounding box center [177, 166] width 89 height 15
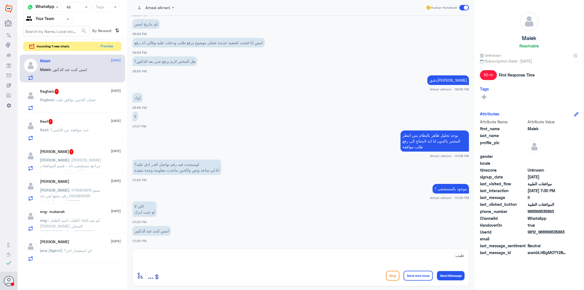
click at [164, 165] on p "لوسمحت فيه رقم تواصل اقدر ادق عليه؟ انا لي ساعة ونص ولالحين ماخذت معلومة وحدة م…" at bounding box center [177, 166] width 89 height 15
click at [199, 162] on p "لوسمحت فيه رقم تواصل اقدر ادق عليه؟ انا لي ساعة ونص ولالحين ماخذت معلومة وحدة م…" at bounding box center [177, 166] width 89 height 15
drag, startPoint x: 198, startPoint y: 163, endPoint x: 136, endPoint y: 170, distance: 62.0
click at [136, 170] on p "لوسمحت فيه رقم تواصل اقدر ادق عليه؟ انا لي ساعة ونص ولالحين ماخذت معلومة وحدة م…" at bounding box center [177, 166] width 89 height 15
click at [70, 106] on p "Raghad. : عشان التامين يوافق عليه" at bounding box center [68, 104] width 56 height 14
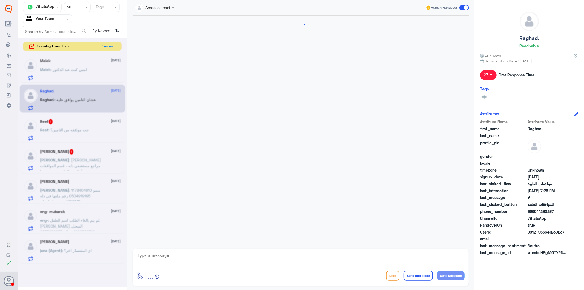
scroll to position [200, 0]
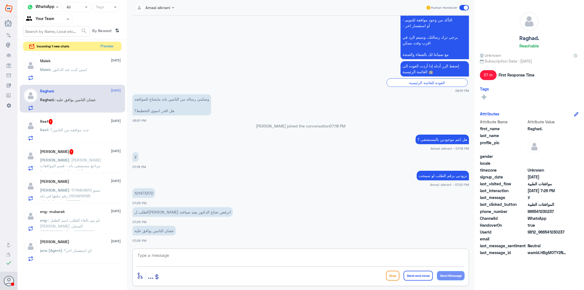
click at [155, 255] on textarea at bounding box center [301, 257] width 328 height 13
click at [143, 192] on p "121473372" at bounding box center [144, 193] width 22 height 10
click at [181, 251] on textarea at bounding box center [301, 257] width 328 height 13
click at [89, 127] on div "Reef 1 [DATE] Reef : جت موافقه من التامين؟" at bounding box center [80, 130] width 81 height 22
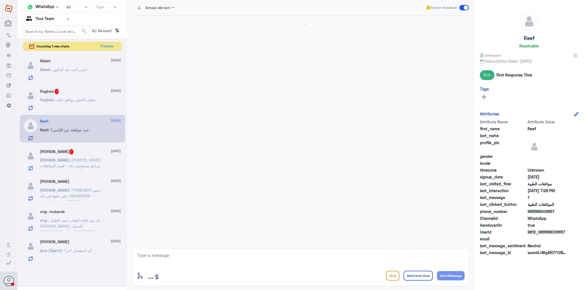
scroll to position [560, 0]
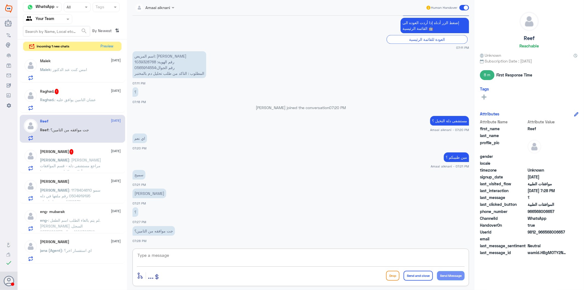
click at [165, 257] on textarea at bounding box center [301, 257] width 328 height 13
click at [198, 252] on textarea "مافي طلب" at bounding box center [301, 257] width 328 height 13
type textarea "مافي طلب مرفوع بالنظام"
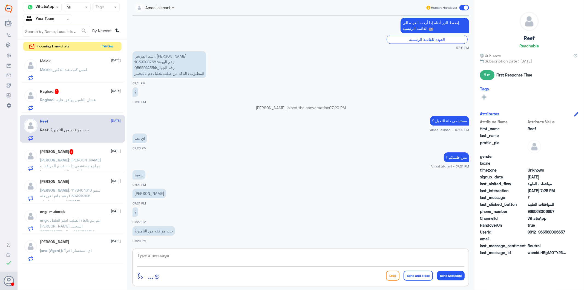
scroll to position [578, 0]
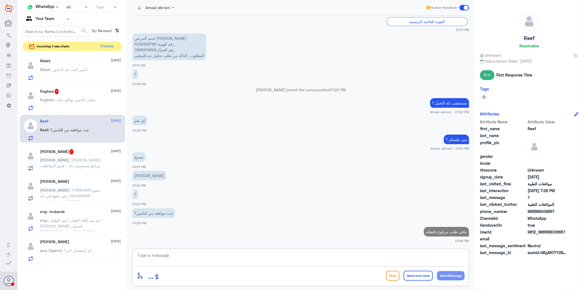
click at [154, 259] on textarea at bounding box center [301, 257] width 328 height 13
type textarea "و"
type textarea "لازم تدخلون كشفيه ع الدكتور [PERSON_NAME] يرفع طلب لكم"
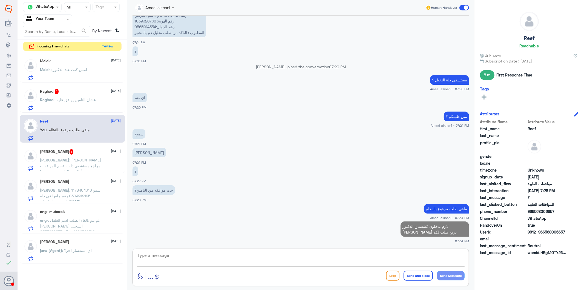
click at [54, 157] on p "[PERSON_NAME] : [PERSON_NAME] مراجع مستشفى دله - قسم الموافقات - أهلا وسهلا بك …" at bounding box center [71, 164] width 62 height 14
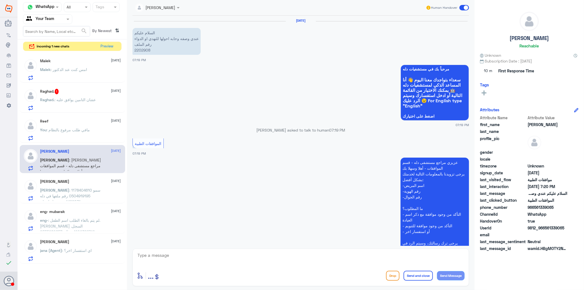
scroll to position [155, 0]
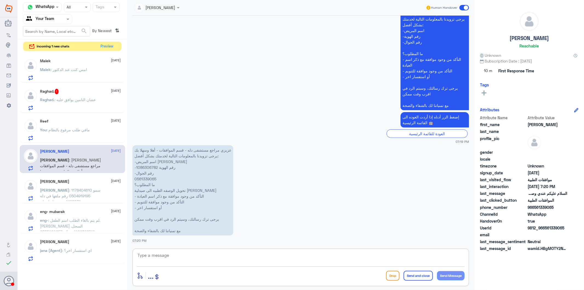
click at [192, 260] on textarea at bounding box center [301, 257] width 328 height 13
click at [78, 72] on p "Malek : امس كنت عند الدكتور" at bounding box center [63, 74] width 47 height 14
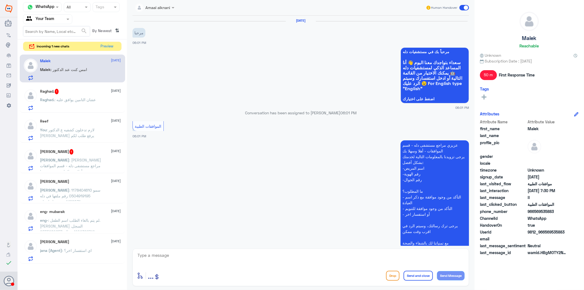
scroll to position [509, 0]
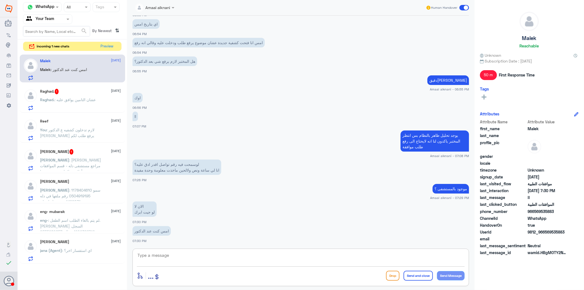
click at [169, 255] on textarea at bounding box center [301, 257] width 328 height 13
click at [169, 254] on textarea at bounding box center [301, 257] width 328 height 13
click at [58, 99] on span ": عشان التامين يوافق عليه" at bounding box center [75, 99] width 41 height 5
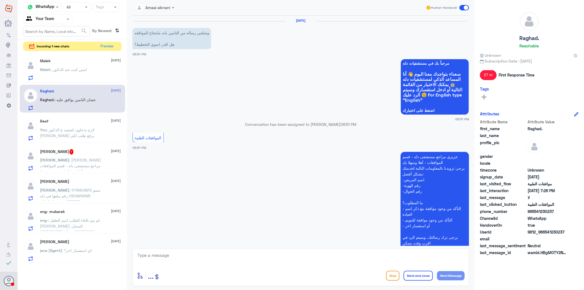
scroll to position [200, 0]
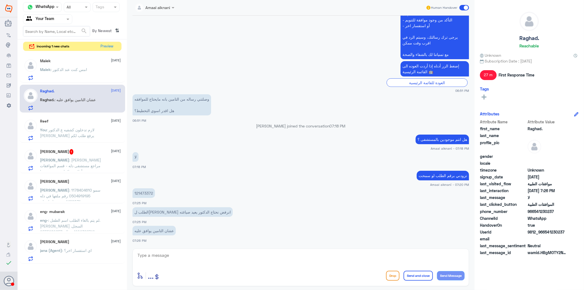
click at [191, 255] on textarea at bounding box center [301, 257] width 328 height 13
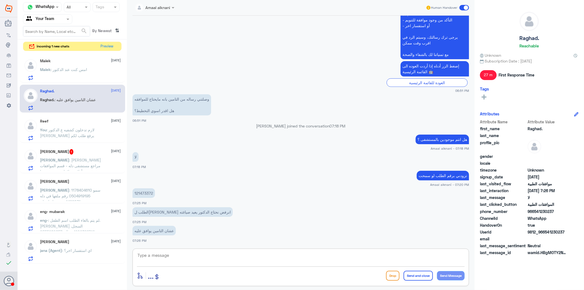
click at [138, 192] on p "121473372" at bounding box center [144, 193] width 22 height 10
click at [174, 255] on textarea at bounding box center [301, 257] width 328 height 13
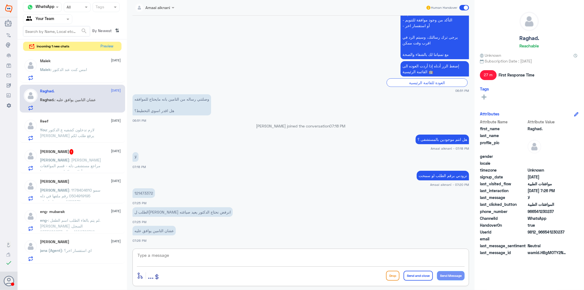
click at [174, 255] on textarea at bounding box center [301, 257] width 328 height 13
type textarea "مستشفى دلة النخيل ؟"
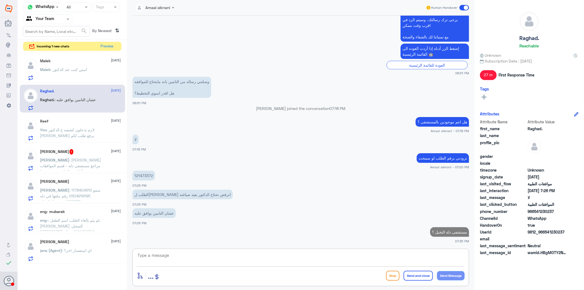
click at [95, 160] on span ": [PERSON_NAME] مراجع مستشفى دله - قسم الموافقات - أهلا وسهلا بك يرجى تزويدنا ب…" at bounding box center [70, 199] width 61 height 85
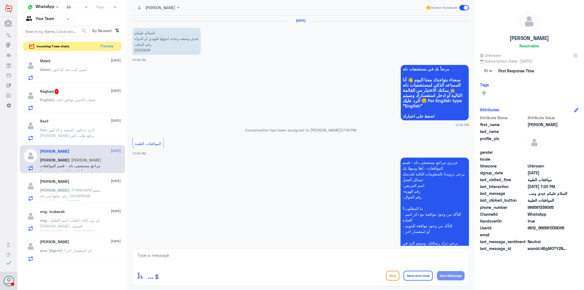
scroll to position [155, 0]
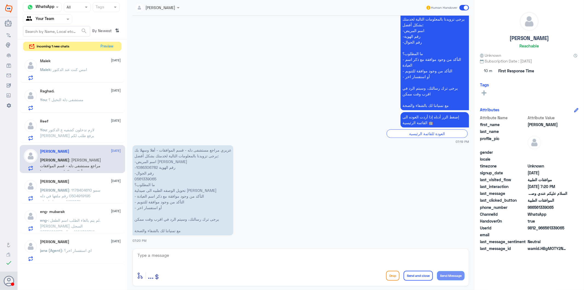
click at [145, 178] on p "عزيزي مراجع مستشفى دله - قسم الموافقات - أهلا وسهلا بك يرجى تزويدنا بالمعلومات …" at bounding box center [183, 190] width 101 height 90
click at [174, 256] on textarea at bounding box center [301, 257] width 328 height 13
click at [174, 253] on textarea at bounding box center [301, 257] width 328 height 13
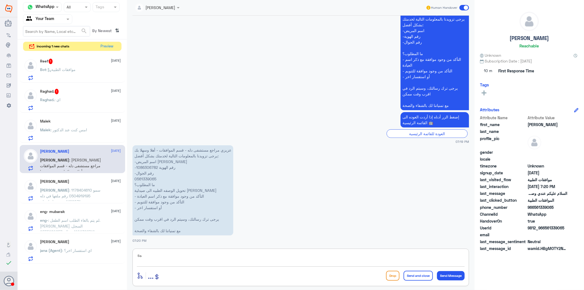
type textarea "s"
type textarea "i"
type textarea "هل معاكم الوصفه المختومه من الصيدليه ؟"
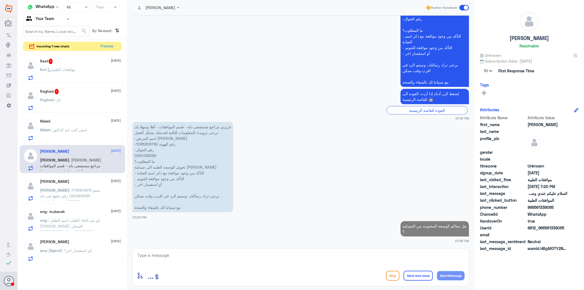
click at [77, 104] on div "Raghad. : اي" at bounding box center [80, 104] width 81 height 12
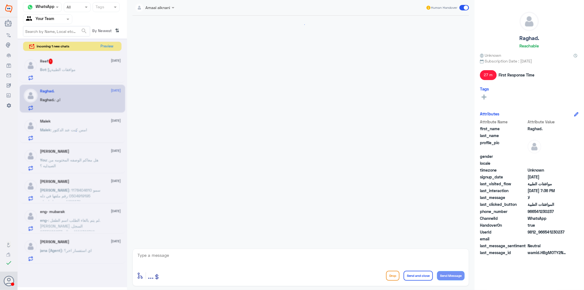
scroll to position [236, 0]
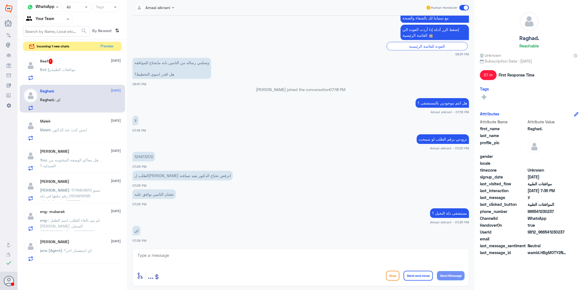
click at [181, 256] on textarea at bounding box center [301, 257] width 328 height 13
click at [143, 157] on p "121473372" at bounding box center [144, 157] width 22 height 10
click at [173, 259] on textarea at bounding box center [301, 257] width 328 height 13
click at [138, 155] on p "121473372" at bounding box center [144, 157] width 22 height 10
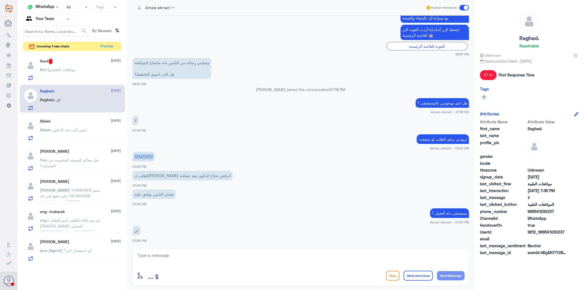
click at [138, 155] on p "121473372" at bounding box center [144, 157] width 22 height 10
click at [181, 257] on textarea at bounding box center [301, 257] width 328 height 13
paste textarea "121473372"
type textarea "121473372 - هذا رقم الطلب ؟"
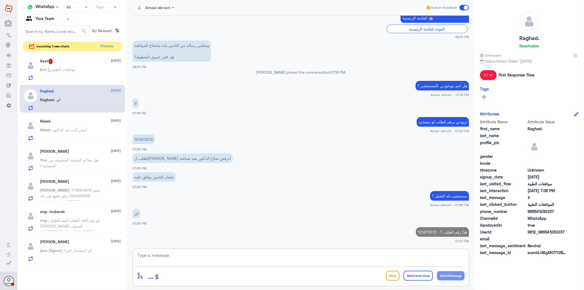
click at [173, 258] on textarea at bounding box center [301, 257] width 328 height 13
type textarea "ممكن الهوية او الملف"
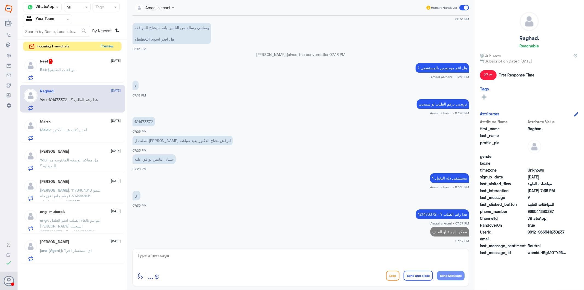
click at [68, 70] on span ": موافقات الطبية" at bounding box center [61, 69] width 29 height 5
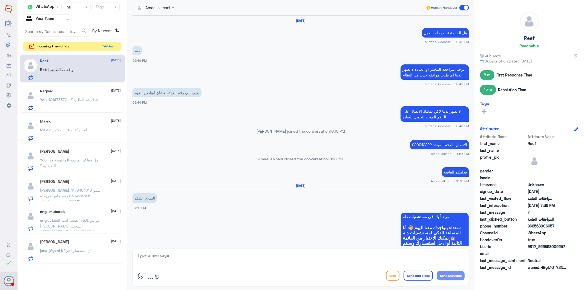
scroll to position [490, 0]
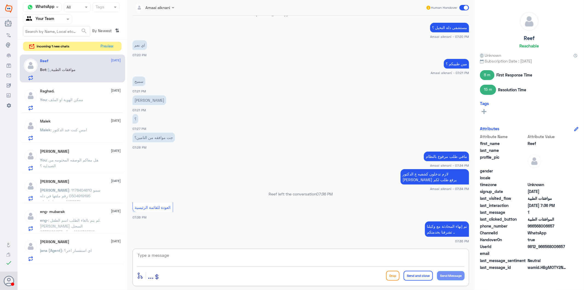
click at [160, 262] on textarea at bounding box center [301, 257] width 328 height 13
click at [364, 252] on textarea at bounding box center [301, 257] width 328 height 13
click at [168, 250] on div "enter flow name ... Drop Send and close Send Message" at bounding box center [301, 267] width 336 height 38
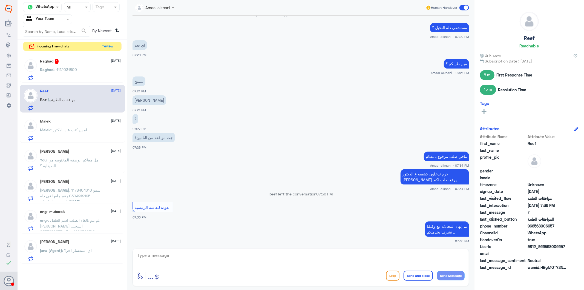
drag, startPoint x: 67, startPoint y: 100, endPoint x: 68, endPoint y: 78, distance: 21.4
click at [67, 96] on div "Reef [DATE] Bot : موافقات الطبية" at bounding box center [80, 100] width 81 height 22
click at [69, 68] on span ": 1112031800" at bounding box center [66, 69] width 22 height 5
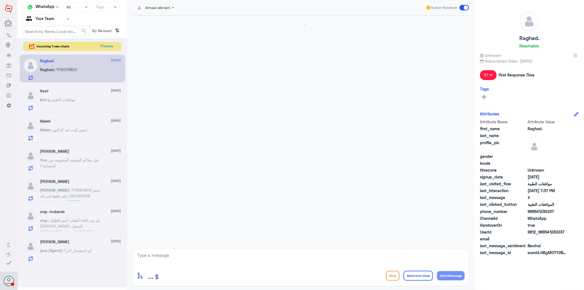
scroll to position [290, 0]
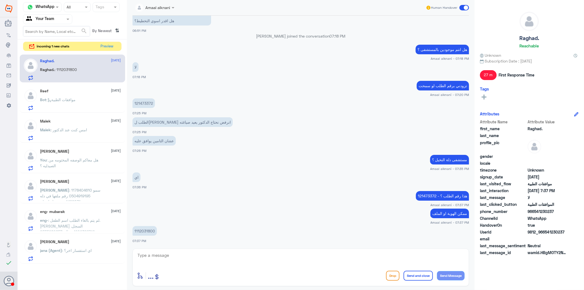
click at [147, 229] on p "1112031800" at bounding box center [145, 231] width 24 height 10
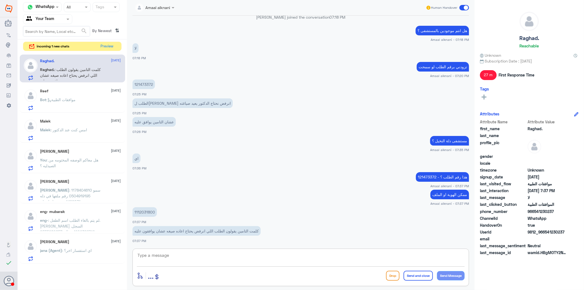
click at [165, 263] on textarea at bounding box center [301, 257] width 328 height 13
type textarea "لا يتم عن طريقنا تغيير الكود او اعادة صياغة الخدمة"
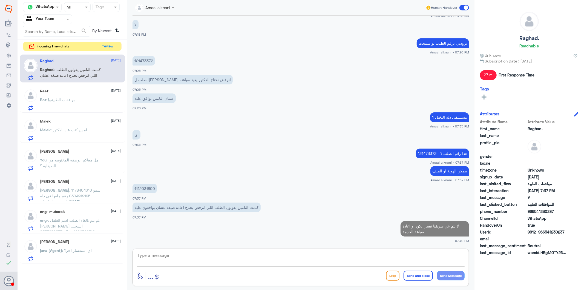
type textarea "غ"
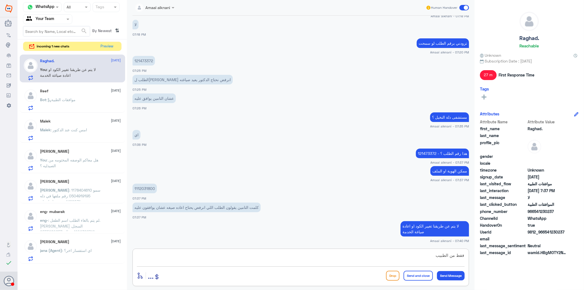
type textarea "فقط من الطبيب"
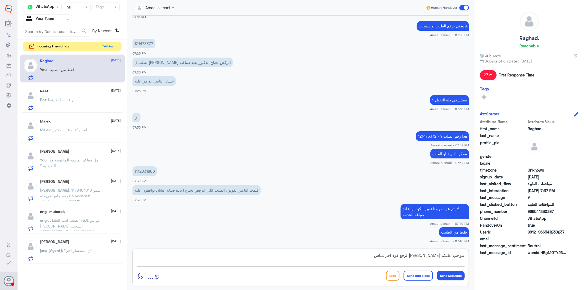
type textarea "يتوجب عليكم [PERSON_NAME] لرفع كود اخر مناسب"
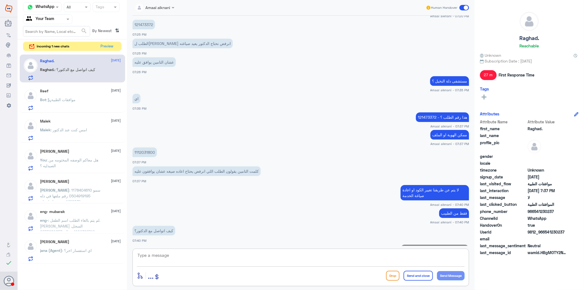
scroll to position [391, 0]
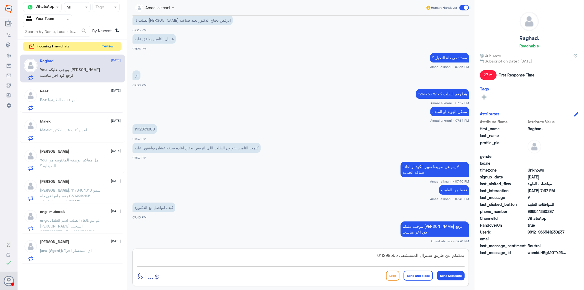
type textarea "يمكنكم عن طريق سنترال المستشفى 0112995555"
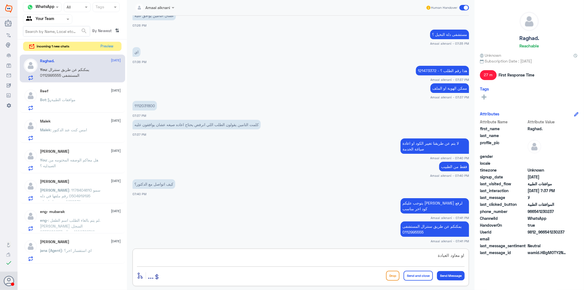
type textarea "او معاود العيادة"
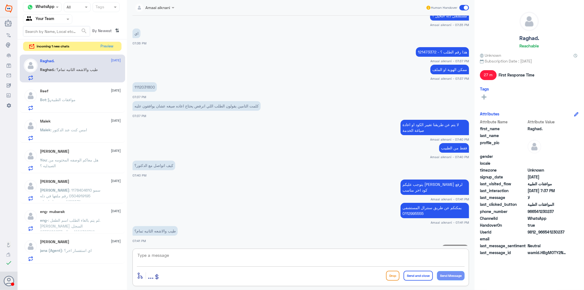
scroll to position [451, 0]
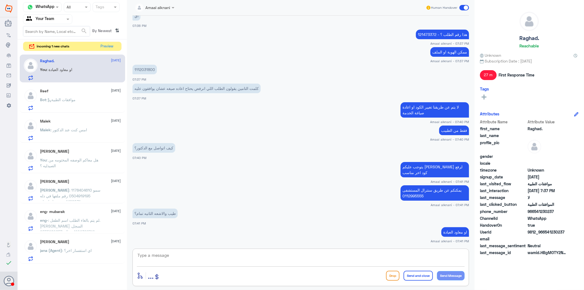
click at [209, 260] on textarea at bounding box center [301, 257] width 328 height 13
paste textarea "[MEDICAL_DATA]"
type textarea "[MEDICAL_DATA]"
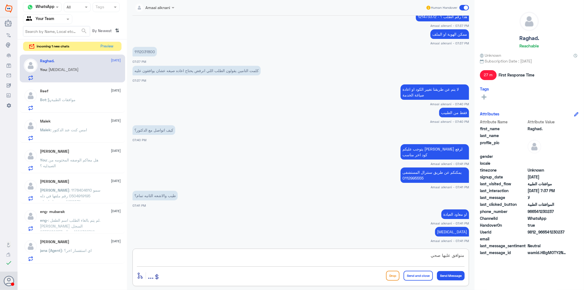
type textarea "متوافق عليها صحيح"
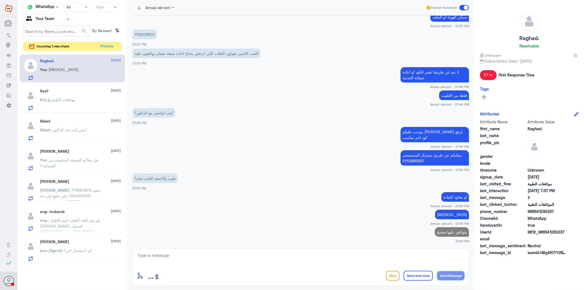
click at [321, 266] on div at bounding box center [301, 258] width 328 height 15
click at [292, 257] on textarea at bounding box center [301, 257] width 328 height 13
click at [293, 257] on textarea at bounding box center [301, 257] width 328 height 13
type textarea "قدامكم العافية"
click at [420, 278] on button "Send and close" at bounding box center [418, 275] width 29 height 10
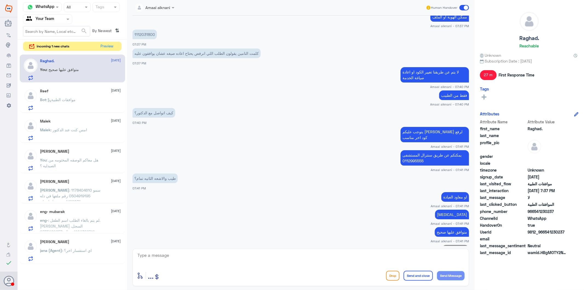
scroll to position [504, 0]
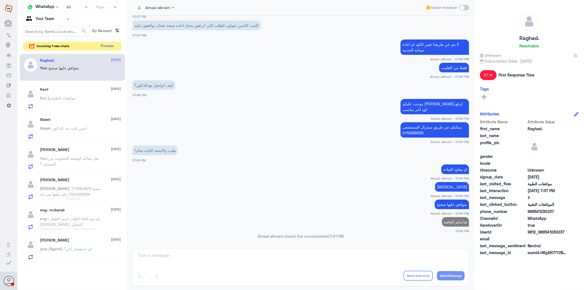
click at [111, 48] on button "Preview" at bounding box center [107, 46] width 17 height 8
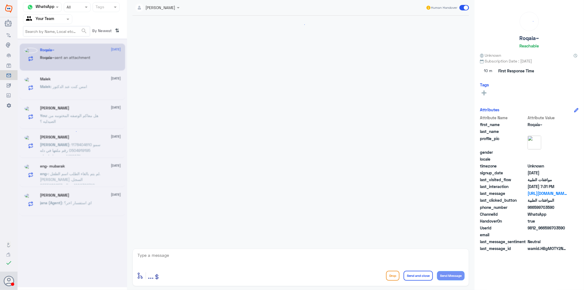
scroll to position [135, 0]
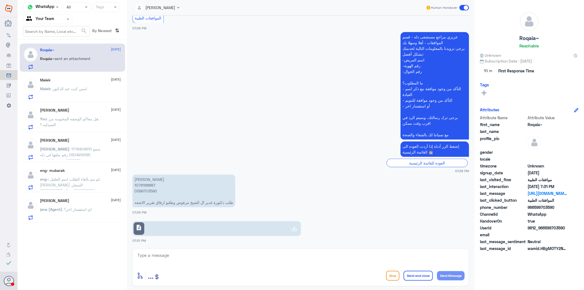
click at [74, 89] on span ": امس كنت عند الدكتور" at bounding box center [69, 88] width 36 height 5
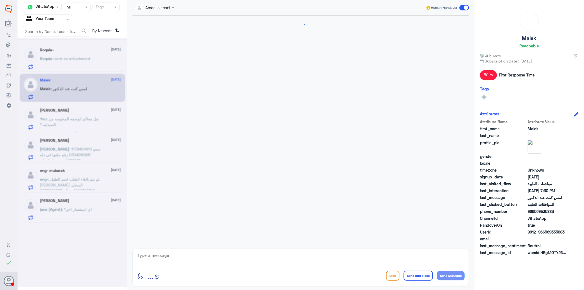
scroll to position [509, 0]
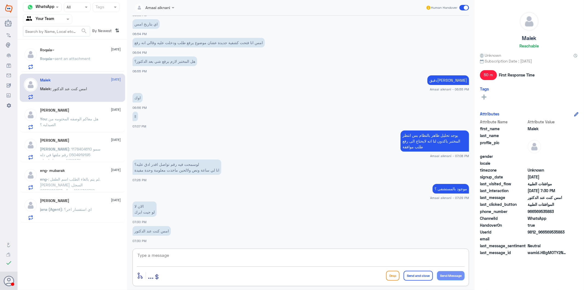
click at [185, 258] on textarea at bounding box center [301, 257] width 328 height 13
click at [70, 118] on span ": هل معاكم الوصفه المختومه من الصيدليه ؟" at bounding box center [69, 121] width 58 height 10
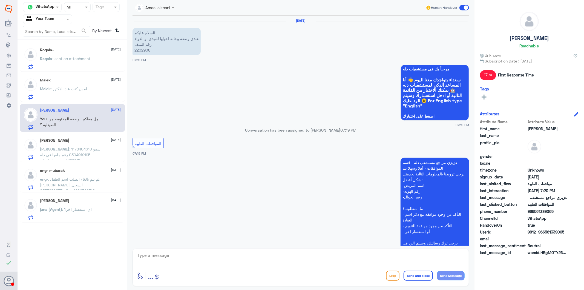
scroll to position [188, 0]
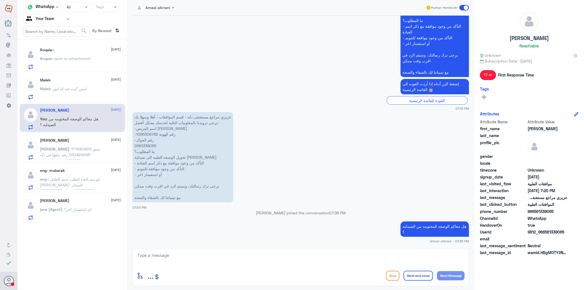
click at [70, 147] on span "[PERSON_NAME]" at bounding box center [54, 148] width 29 height 5
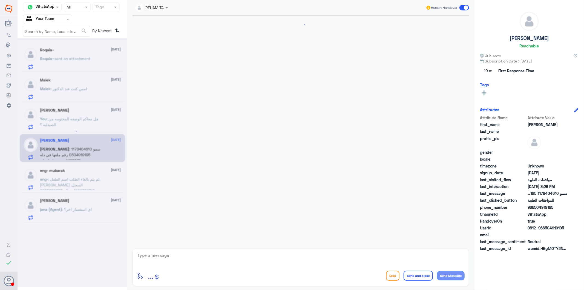
scroll to position [762, 0]
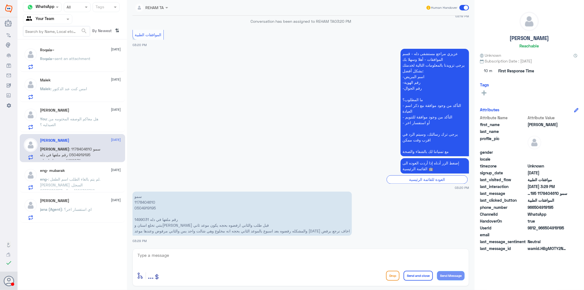
click at [168, 256] on textarea at bounding box center [301, 257] width 328 height 13
click at [60, 182] on p "eng- : لم يتم بالغاء الطلب اسم الطفل. [PERSON_NAME] السجل. 1202366710 جوال. 055…" at bounding box center [71, 183] width 62 height 14
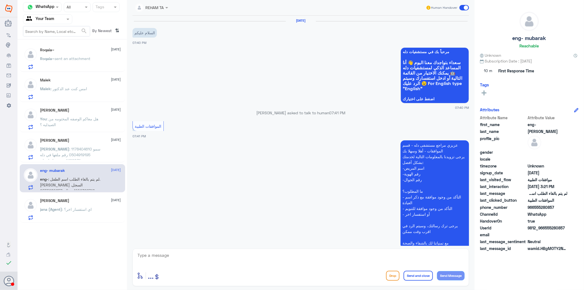
scroll to position [676, 0]
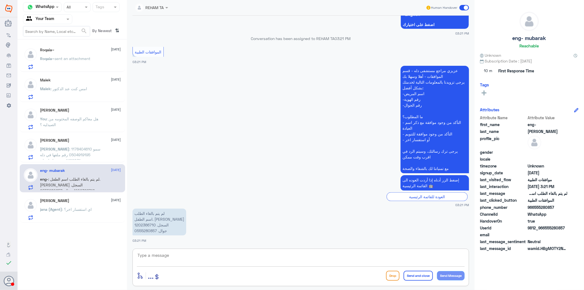
click at [158, 259] on textarea at bounding box center [301, 257] width 328 height 13
type textarea "تفضل كيف اقدر اساعدك"
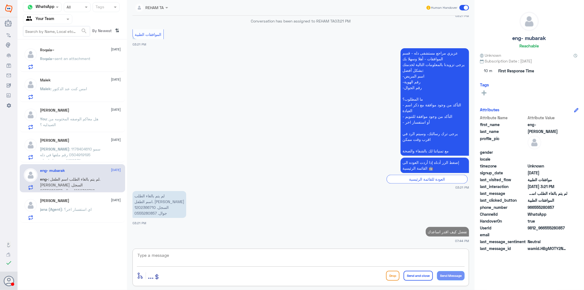
click at [62, 19] on div at bounding box center [47, 19] width 49 height 6
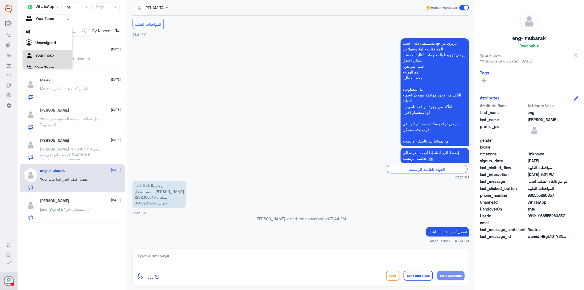
scroll to position [7, 0]
click at [58, 46] on div "Your Inbox" at bounding box center [47, 49] width 49 height 13
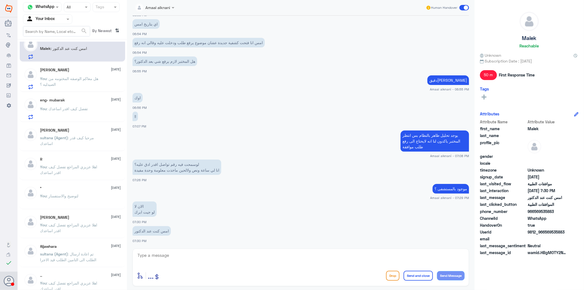
scroll to position [3, 0]
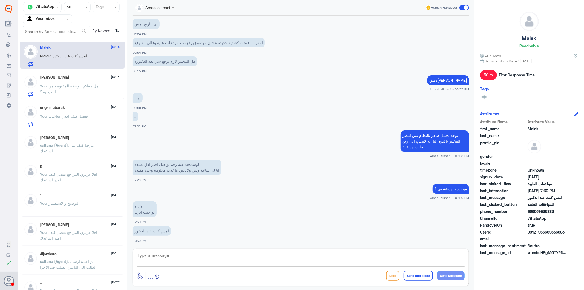
click at [161, 259] on textarea at bounding box center [301, 257] width 328 height 13
click at [45, 18] on input "text" at bounding box center [41, 19] width 30 height 6
click at [48, 60] on Team "Your Team" at bounding box center [44, 61] width 19 height 5
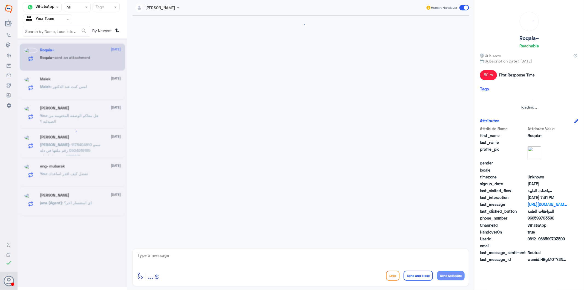
scroll to position [0, 0]
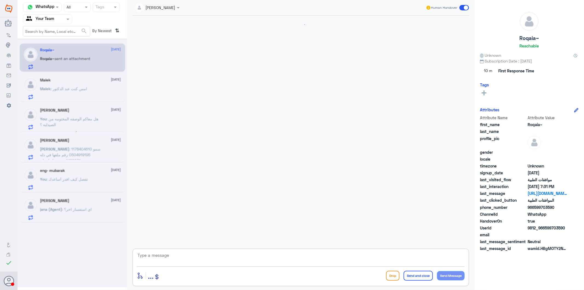
click at [186, 254] on textarea at bounding box center [301, 257] width 328 height 13
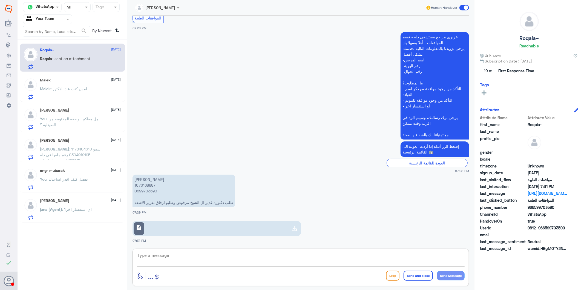
click at [151, 185] on p "[PERSON_NAME] 1076168887 0599703590 طلب دكتورة غدير ال الشيخ مرفوض وطلبو ارفاق …" at bounding box center [184, 190] width 103 height 33
click at [155, 223] on link "description" at bounding box center [217, 228] width 168 height 15
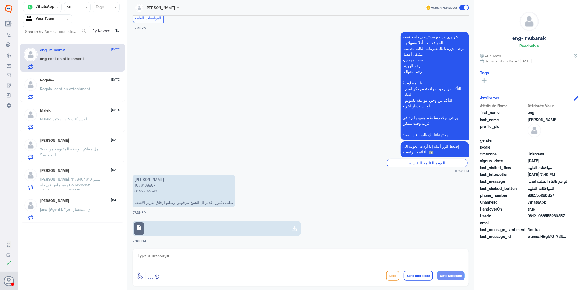
click at [171, 260] on textarea at bounding box center [301, 257] width 328 height 13
type textarea "تم ارفاق التقرير والطلب الان تحت الاجراء"
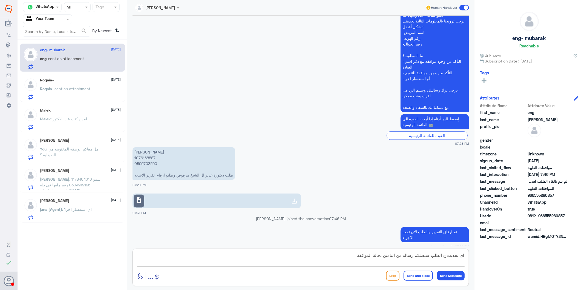
type textarea "اي تحديث ع الطلب ستصلكم رساله من التامين بحالة الموافقة"
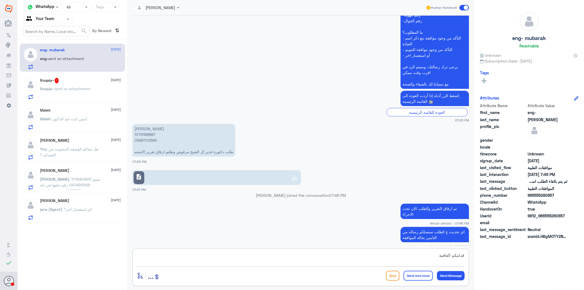
scroll to position [195, 0]
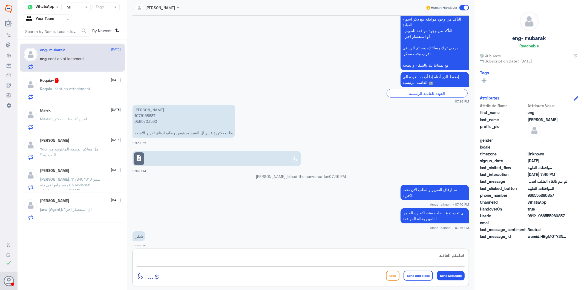
type textarea "قدامكم العافية"
click at [414, 274] on button "Send and close" at bounding box center [418, 275] width 29 height 10
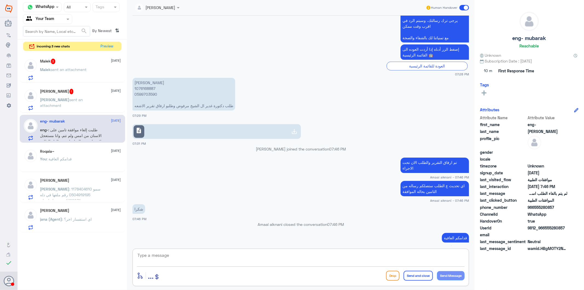
click at [189, 260] on textarea at bounding box center [301, 257] width 328 height 13
type textarea "k"
type textarea "نسعد دوما بخدمتكم ونتمنى لكم دوام الصحة والعافية"
click at [409, 277] on button "Send and close" at bounding box center [418, 275] width 29 height 10
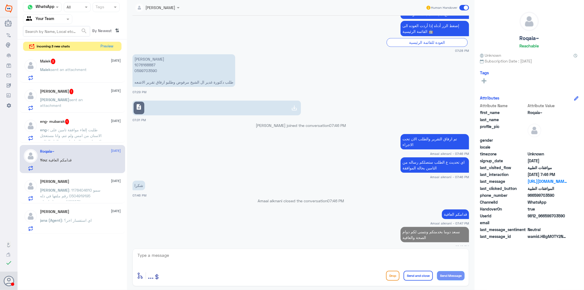
click at [82, 66] on div "Malek 3 [DATE][PERSON_NAME] sent an attachment" at bounding box center [80, 70] width 81 height 22
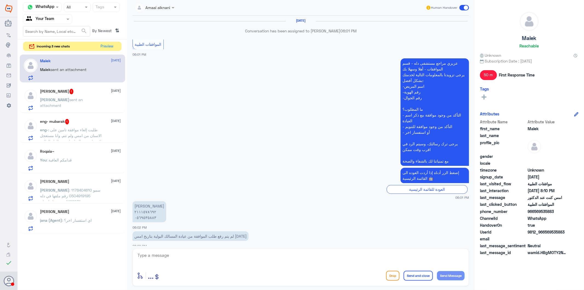
scroll to position [484, 0]
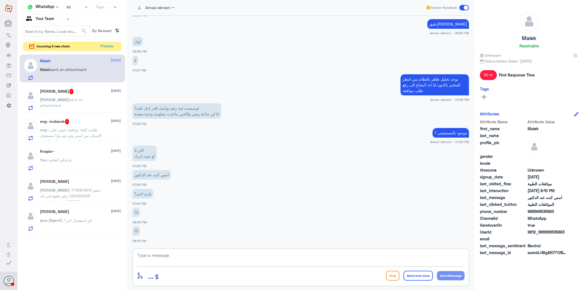
click at [194, 258] on textarea at bounding box center [301, 257] width 328 height 13
type textarea "تم رفع طلب لكم والان تحت الاجراء"
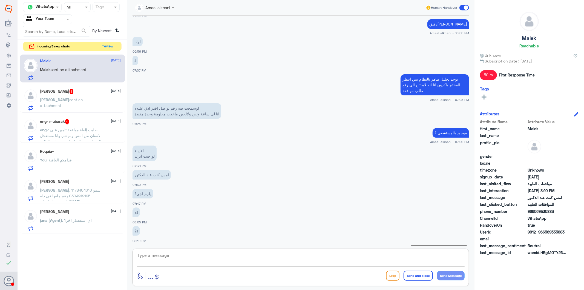
scroll to position [502, 0]
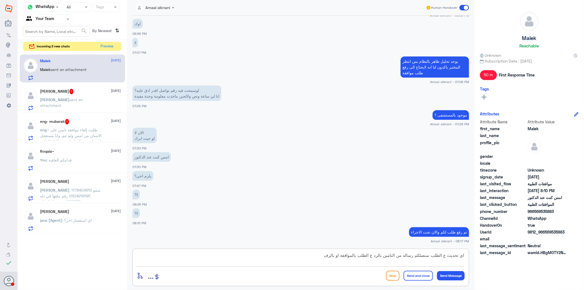
type textarea "اي تحديث ع الطلب ستصلكم رساله من التامين بالرد ع الطلب بالموافقة او بالرفض"
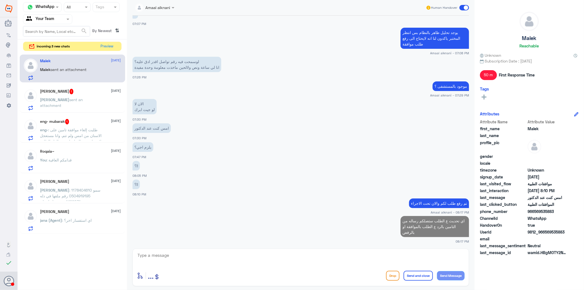
click at [94, 100] on div "[PERSON_NAME] sent an attachment" at bounding box center [80, 104] width 81 height 12
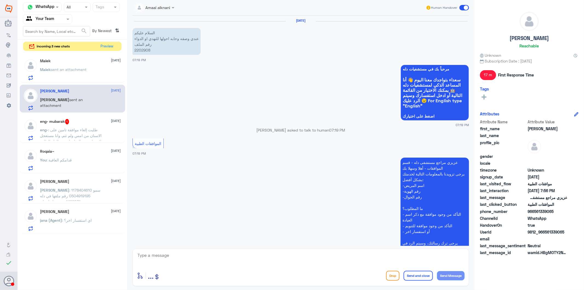
scroll to position [207, 0]
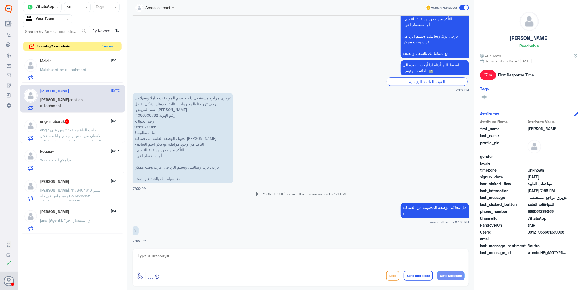
click at [173, 260] on textarea at bounding box center [301, 257] width 328 height 13
click at [150, 126] on p "عزيزي مراجع مستشفى دله - قسم الموافقات - أهلا وسهلا بك يرجى تزويدنا بالمعلومات …" at bounding box center [183, 138] width 101 height 90
click at [162, 257] on textarea at bounding box center [301, 257] width 328 height 13
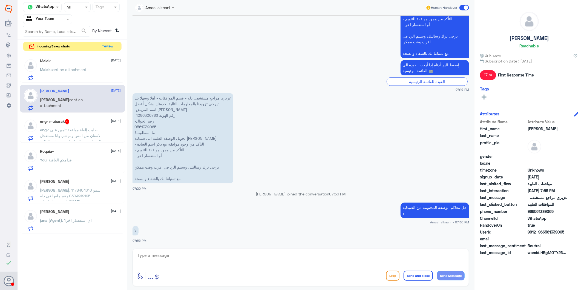
click at [149, 125] on p "عزيزي مراجع مستشفى دله - قسم الموافقات - أهلا وسهلا بك يرجى تزويدنا بالمعلومات …" at bounding box center [183, 138] width 101 height 90
click at [177, 259] on textarea at bounding box center [301, 257] width 328 height 13
type textarea "الرجاء افادتي بالوصفه المختومة حتى استطيع تحويلكم"
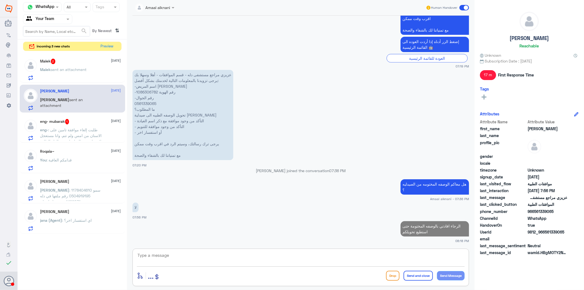
click at [78, 126] on div "eng- mubarak 1 [DATE] eng- : طلبت إلغاء موافقة تامين على الاسنان من امس ولم تتم…" at bounding box center [80, 130] width 81 height 22
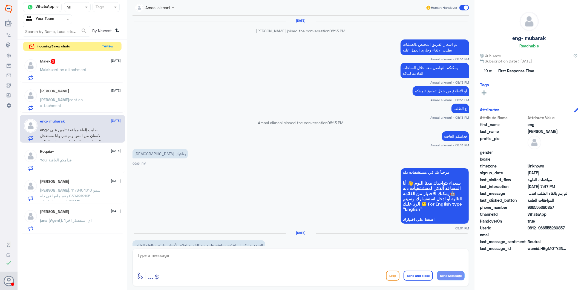
scroll to position [803, 0]
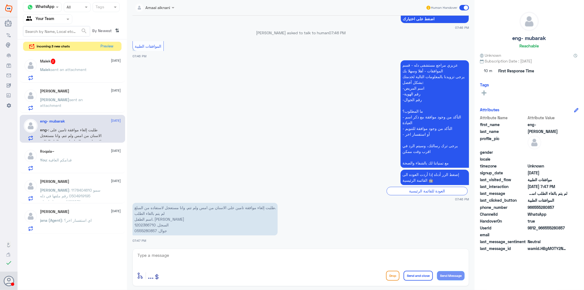
click at [164, 250] on div "enter flow name ... Drop Send and close Send Message" at bounding box center [301, 267] width 336 height 38
click at [147, 223] on p "طلبت إلغاء موافقة تامين على الاسنان من امس ولم تتم. وانا مستعجل لاستفاده من الم…" at bounding box center [205, 219] width 145 height 33
click at [182, 256] on textarea at bounding box center [301, 257] width 328 height 13
type textarea "تم الغائها من النظام"
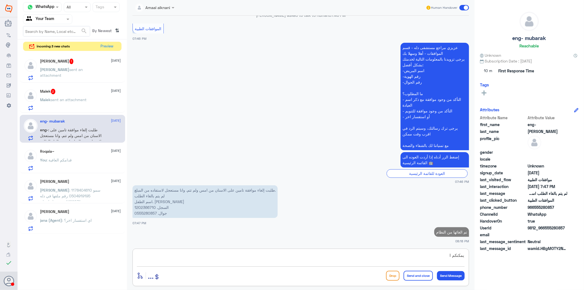
scroll to position [820, 0]
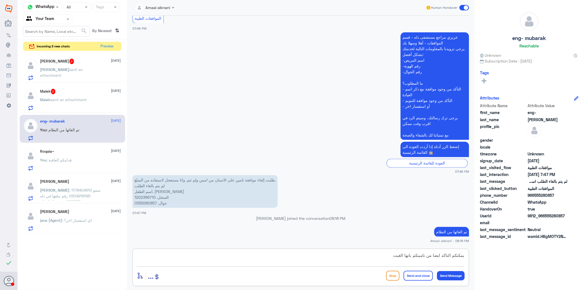
type textarea "يمكنكم التاكد ايضا من تامينكم بانها الغيت"
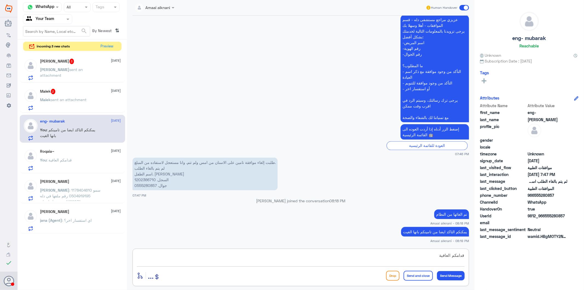
type textarea "قدامكم العافية"
click at [420, 277] on button "Send and close" at bounding box center [418, 275] width 29 height 10
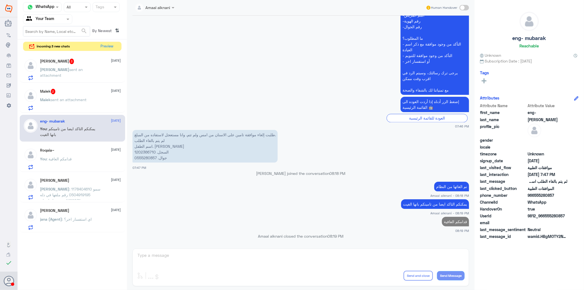
click at [75, 97] on span "sent an attachment" at bounding box center [69, 99] width 36 height 5
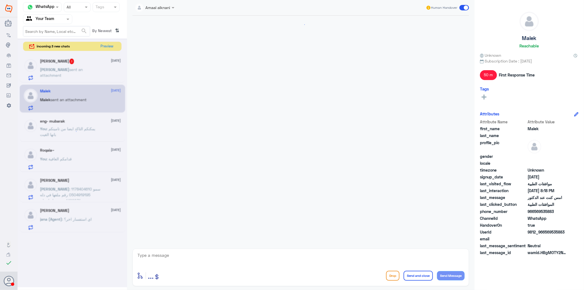
scroll to position [365, 0]
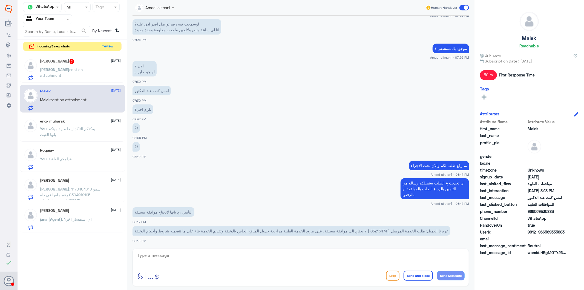
click at [187, 250] on div "enter flow name ... Drop Send and close Send Message" at bounding box center [301, 267] width 336 height 38
click at [379, 229] on p "عزيزنا العميل: طلب الخدمة المرسل ( 83215474 ) لا يحتاج الى موافقة مسبقة، على مز…" at bounding box center [292, 231] width 318 height 10
click at [237, 256] on textarea at bounding box center [301, 257] width 328 height 13
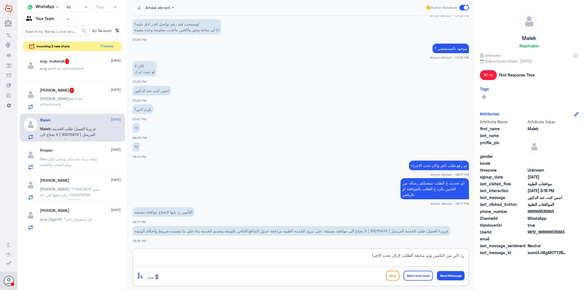
type textarea "رد الي من التامين وتم متابعة الطلب لازال تحت الاجراء"
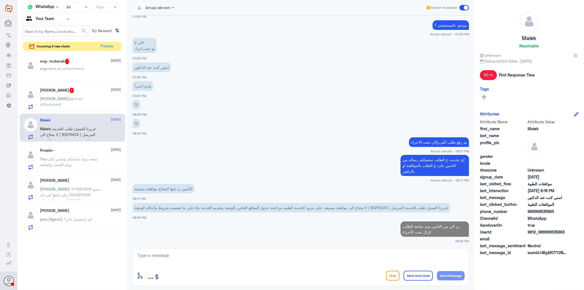
click at [70, 102] on p "[PERSON_NAME] sent an attachment" at bounding box center [71, 103] width 62 height 14
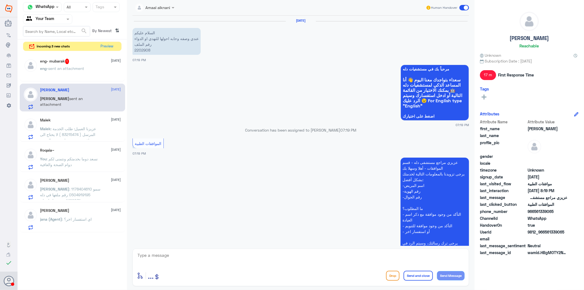
scroll to position [292, 0]
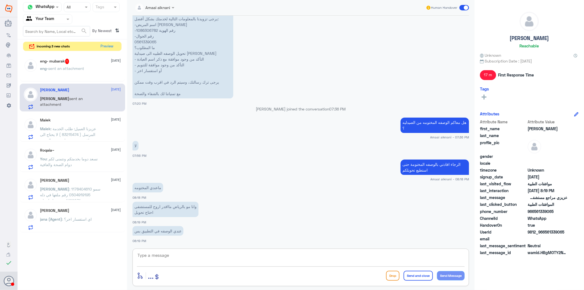
click at [175, 255] on textarea at bounding box center [301, 257] width 328 height 13
click at [164, 253] on textarea at bounding box center [301, 257] width 328 height 13
click at [165, 258] on textarea at bounding box center [301, 257] width 328 height 13
type textarea "م"
type textarea "لابد من الوصفه المختومه بحيث اذا رفعنا طلب تحويل تراجع فيها الصيدليه المحول علي…"
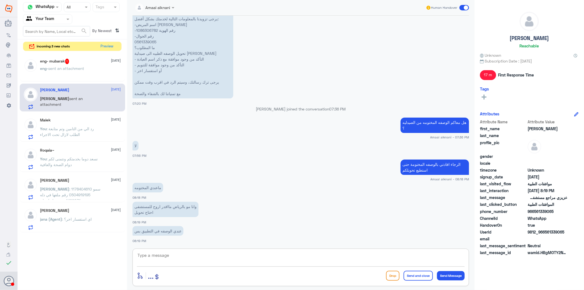
scroll to position [321, 0]
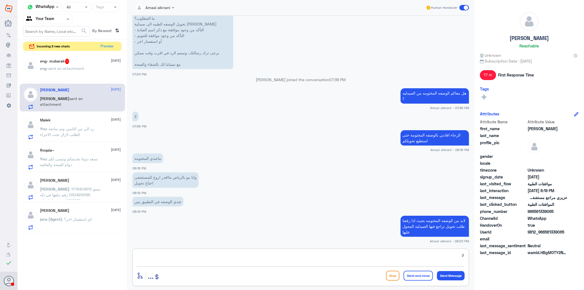
type textarea "ل"
click at [76, 67] on span "sent an attachment" at bounding box center [66, 68] width 36 height 5
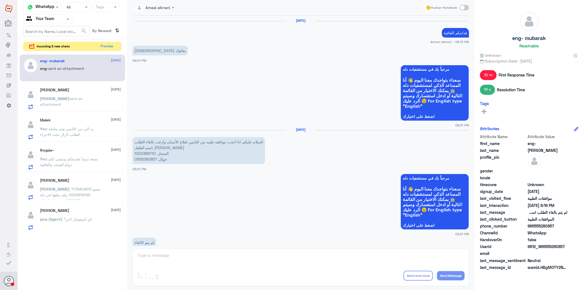
scroll to position [844, 0]
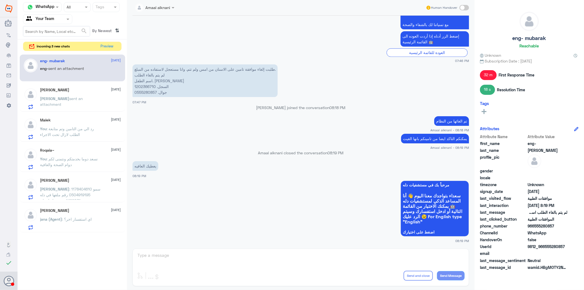
click at [165, 261] on div "Amaal alknani Human Handover [DATE] قدامكم العافية Amaal alknani - 08:13 PM [DE…" at bounding box center [300, 145] width 347 height 291
click at [164, 253] on div "Amaal alknani Human Handover [DATE] قدامكم العافية Amaal alknani - 08:13 PM [DE…" at bounding box center [300, 145] width 347 height 291
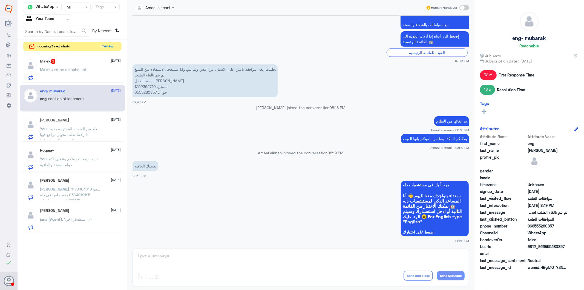
click at [52, 70] on span "sent an attachment" at bounding box center [69, 69] width 36 height 5
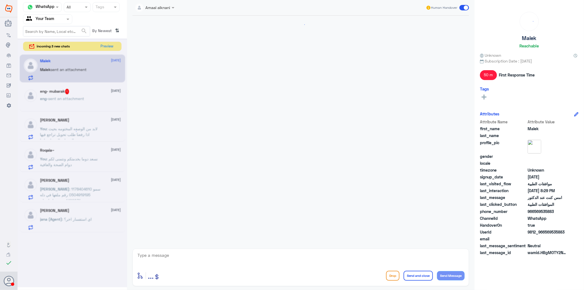
scroll to position [378, 0]
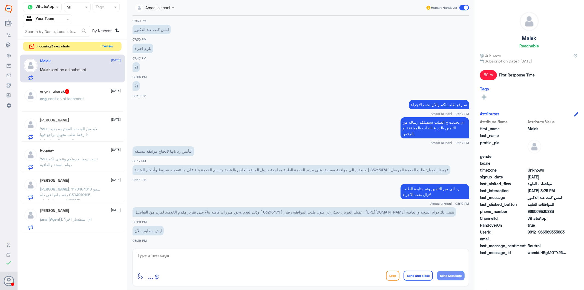
click at [273, 209] on span "عميلنا العزيز : نعتذر عن قبول طلب الموافقة رقم : ( 83215474 ) وذلك لعدم وجود مب…" at bounding box center [294, 211] width 320 height 5
click at [196, 263] on textarea at bounding box center [301, 257] width 328 height 13
type textarea "تواصل مع التامين لتوضيح والاستفسار - تم متابعته بجميع المعلومات الطبية الخاصة ب…"
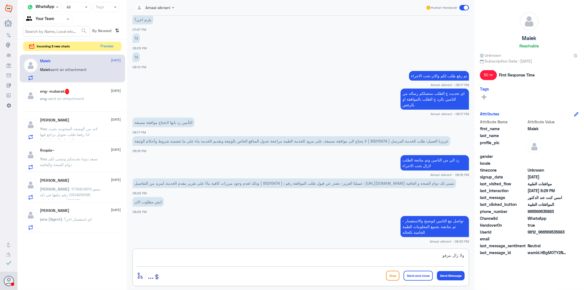
type textarea "ولا زال مرفوض"
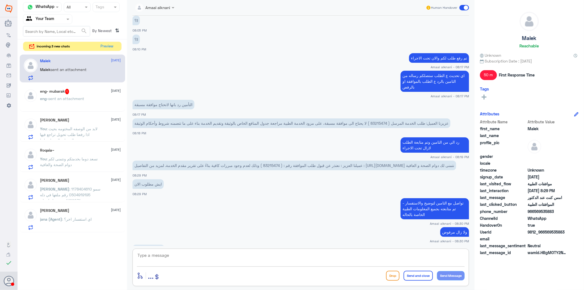
scroll to position [444, 0]
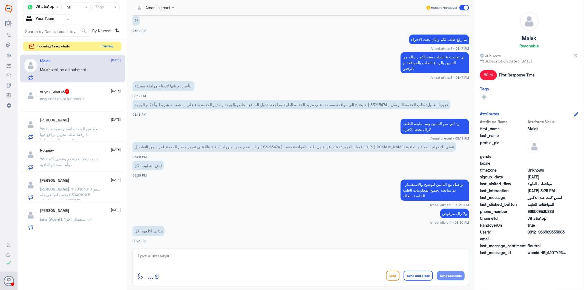
click at [66, 96] on span "sent an attachment" at bounding box center [66, 98] width 36 height 5
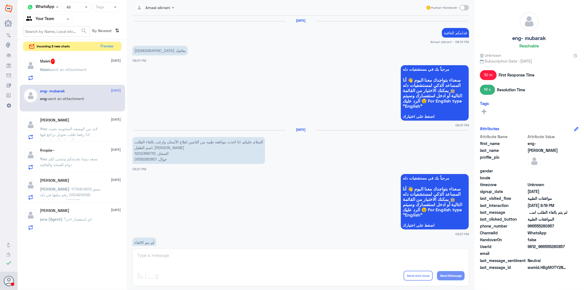
scroll to position [844, 0]
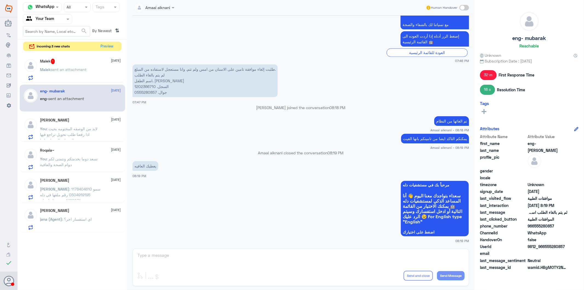
click at [156, 264] on div "Amaal alknani Human Handover [DATE] قدامكم العافية Amaal alknani - 08:13 PM [DE…" at bounding box center [300, 145] width 347 height 291
click at [84, 69] on span "sent an attachment" at bounding box center [69, 69] width 36 height 5
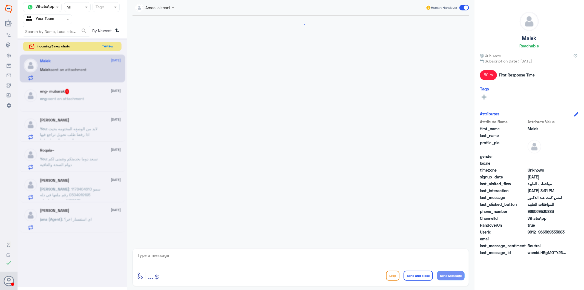
scroll to position [384, 0]
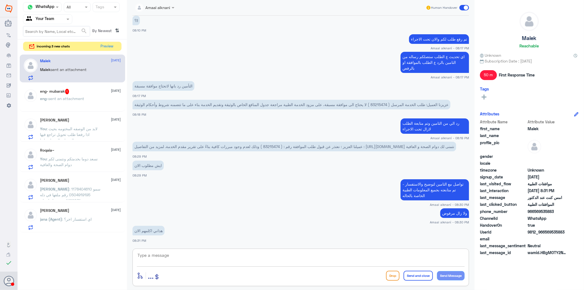
click at [162, 255] on textarea at bounding box center [301, 257] width 328 height 13
click at [77, 130] on span ": لابد من الوصفه المختومه بحيث اذا رفعنا طلب تحويل تراجع فيها الصيدليه المحول ع…" at bounding box center [68, 134] width 57 height 16
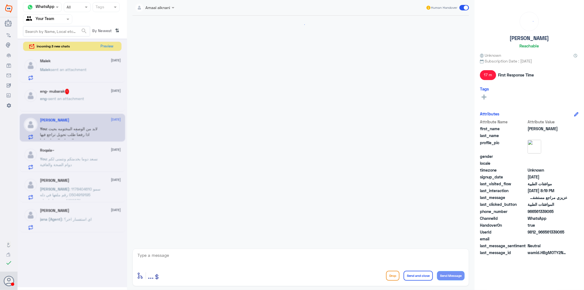
scroll to position [321, 0]
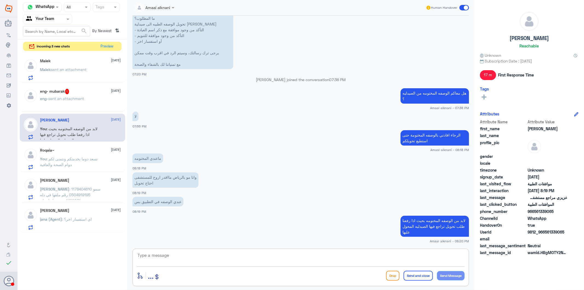
click at [174, 263] on textarea at bounding box center [301, 257] width 328 height 13
click at [175, 256] on textarea at bounding box center [301, 257] width 328 height 13
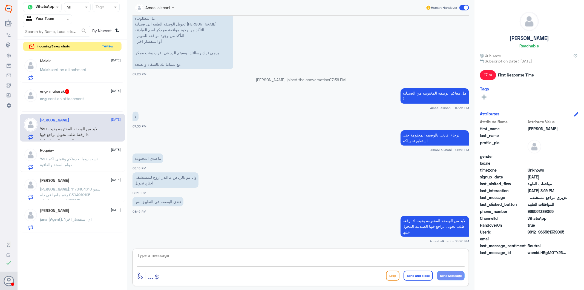
click at [175, 256] on textarea at bounding box center [301, 257] width 328 height 13
click at [61, 167] on p "You : نسعد دوما بخدمتكم ونتمنى لكم دوام الصحة والعافية" at bounding box center [71, 163] width 62 height 14
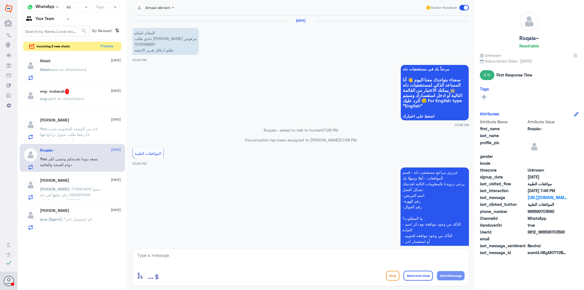
scroll to position [266, 0]
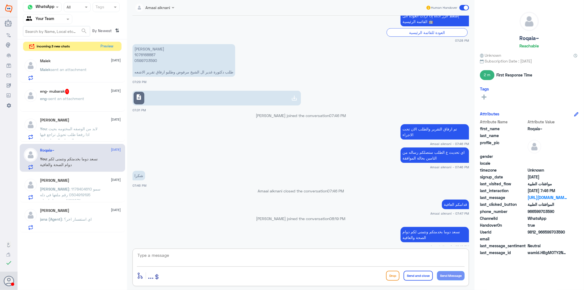
click at [181, 253] on textarea at bounding box center [301, 257] width 328 height 13
type textarea "."
click at [417, 275] on button "Send and close" at bounding box center [418, 275] width 29 height 10
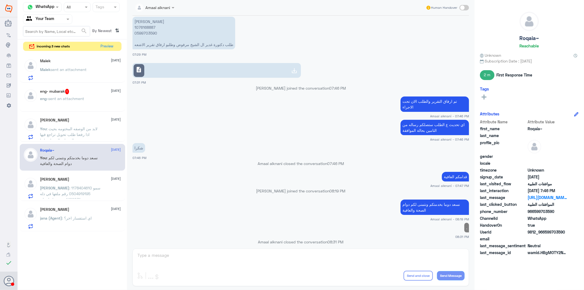
click at [67, 185] on p "[PERSON_NAME] : سمو 1178404610 0504919195 رقم ملفها في دله 1499031 بنتي تخلع اس…" at bounding box center [71, 192] width 62 height 14
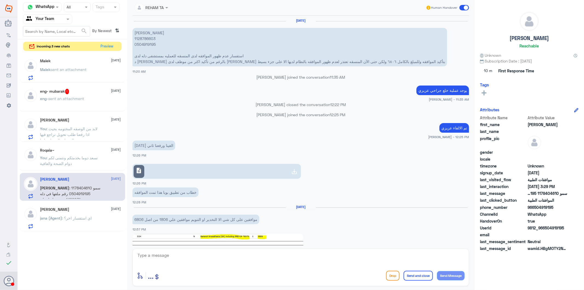
scroll to position [762, 0]
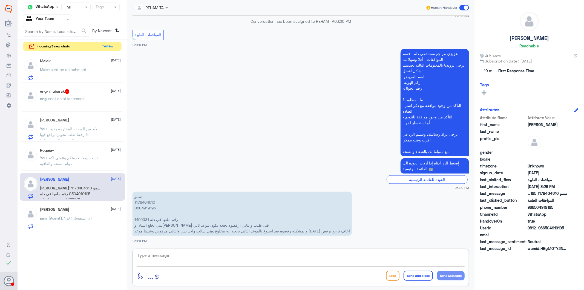
click at [178, 255] on textarea at bounding box center [301, 257] width 328 height 13
click at [64, 203] on div "Malek [DATE][PERSON_NAME] sent an attachment eng- mubarak 1 [DATE] eng- sent an…" at bounding box center [73, 142] width 110 height 181
click at [109, 45] on button "Preview" at bounding box center [107, 46] width 17 height 8
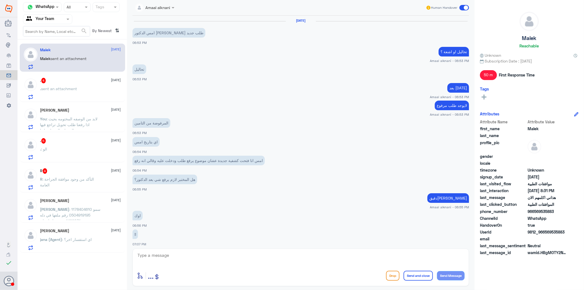
scroll to position [384, 0]
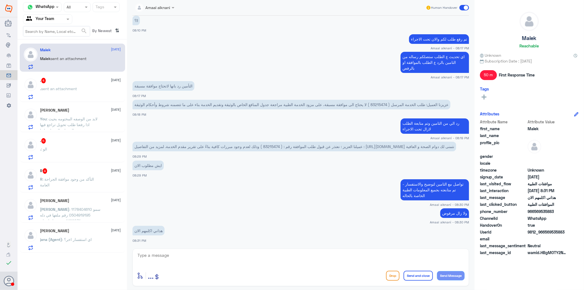
click at [72, 86] on span "sent an attachment" at bounding box center [59, 88] width 36 height 5
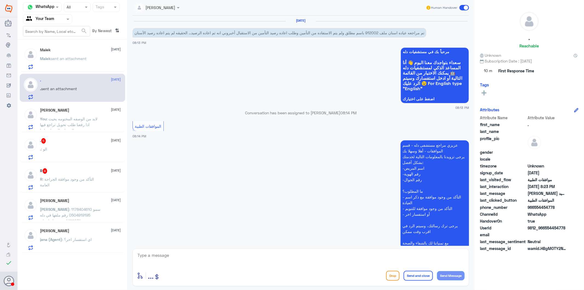
scroll to position [76, 0]
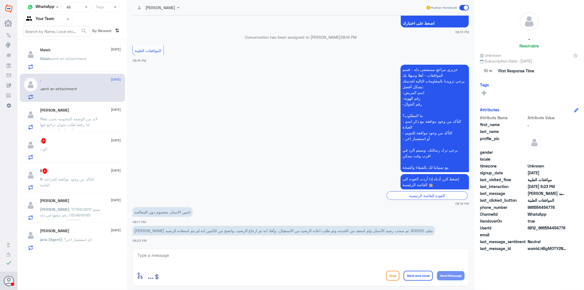
click at [385, 230] on p "[PERSON_NAME] ملف 912002. تم سحب رصيد الأسنان ولم استفد من الخدمه وتم طلب اعاده…" at bounding box center [284, 231] width 302 height 10
click at [171, 258] on textarea at bounding box center [301, 257] width 328 height 13
type textarea "هل تطلب الغاء الخدمة ؟"
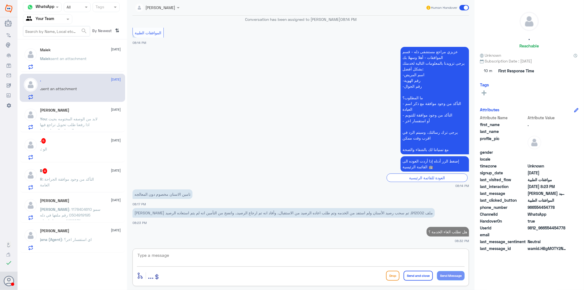
click at [173, 258] on textarea at bounding box center [301, 257] width 328 height 13
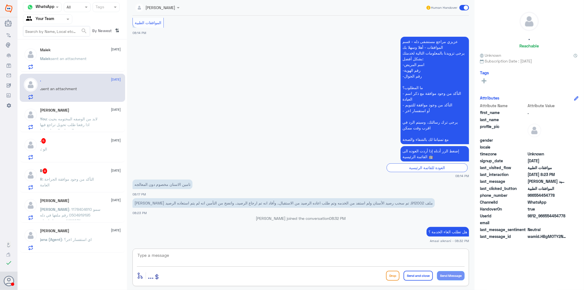
click at [211, 254] on textarea at bounding box center [301, 257] width 328 height 13
type textarea "تم الغاء الطلب"
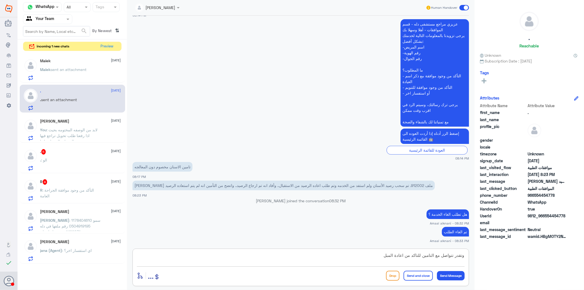
type textarea "وتقدر تتواصل مع التامين للتاكد من اعادة المبلغ"
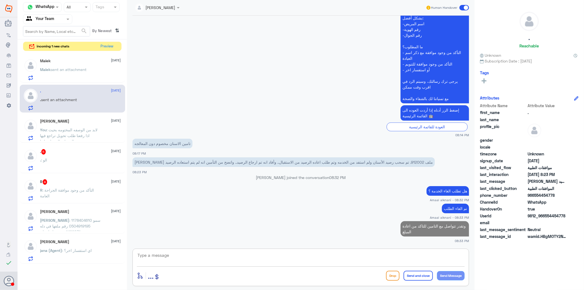
click at [58, 158] on div ". 5 [DATE] . : الو" at bounding box center [80, 160] width 81 height 22
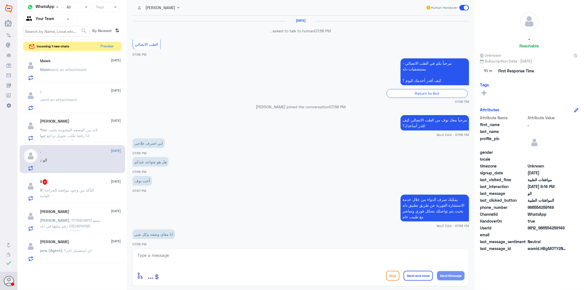
scroll to position [548, 0]
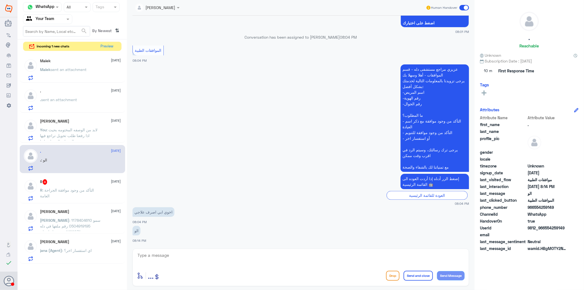
click at [164, 262] on textarea at bounding box center [301, 257] width 328 height 13
click at [171, 256] on textarea at bounding box center [301, 257] width 328 height 13
type textarea "تفضل كيف اقدر اساعدك"
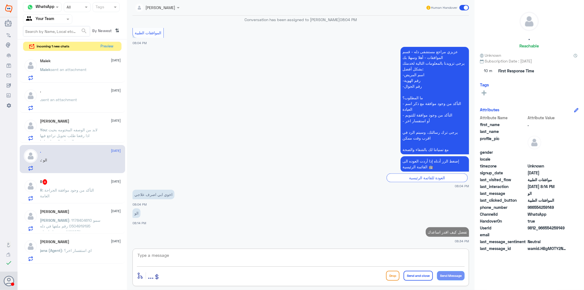
click at [94, 193] on p "R : التأكد من وجود موافقة الجراحة العامة" at bounding box center [71, 194] width 62 height 14
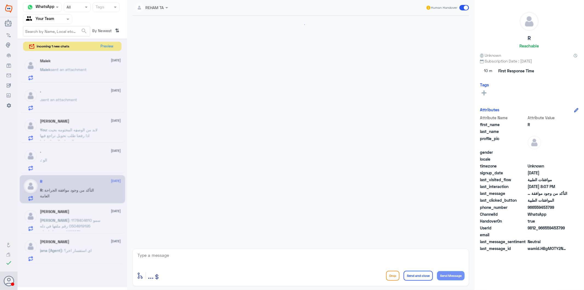
scroll to position [87, 0]
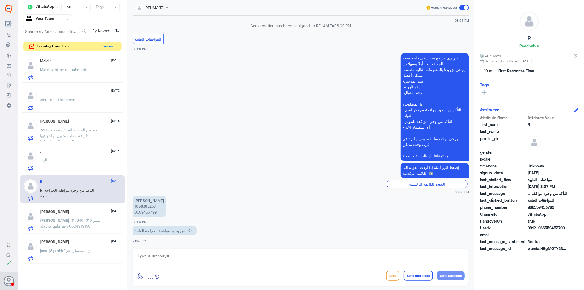
click at [179, 264] on textarea at bounding box center [301, 257] width 328 height 13
click at [178, 257] on textarea at bounding box center [301, 257] width 328 height 13
click at [148, 210] on p "[PERSON_NAME] 1098393257 0559453799" at bounding box center [150, 205] width 34 height 21
click at [187, 262] on textarea at bounding box center [301, 257] width 328 height 13
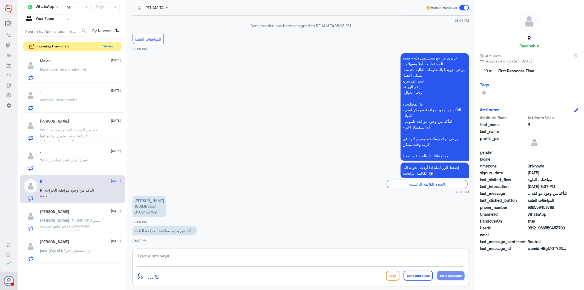
click at [187, 262] on textarea at bounding box center [301, 257] width 328 height 13
type textarea "مستشفى دلة النخيل ؟"
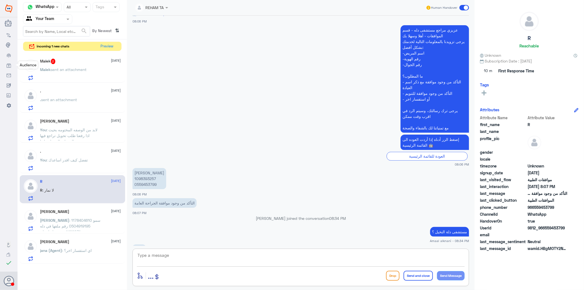
scroll to position [123, 0]
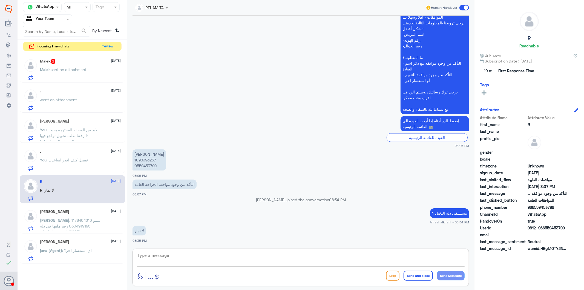
click at [143, 253] on textarea at bounding box center [301, 257] width 328 height 13
type textarea "الرجاء الاتصال بالرقم الموحد 920012222 لافادتكم"
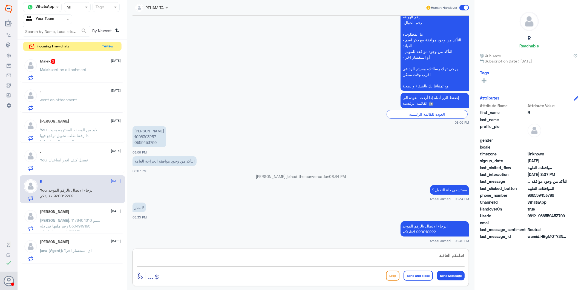
type textarea "قدامكم العافية"
click at [423, 273] on button "Send and close" at bounding box center [418, 275] width 29 height 10
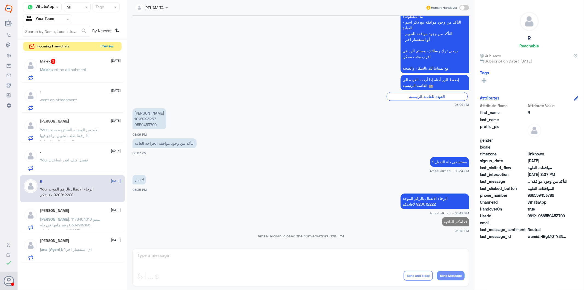
click at [68, 166] on p "You : تفضل كيف اقدر اساعدك" at bounding box center [64, 164] width 48 height 14
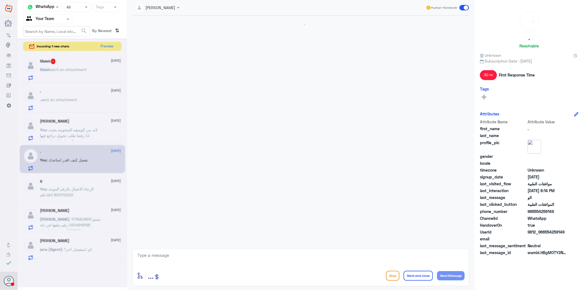
scroll to position [564, 0]
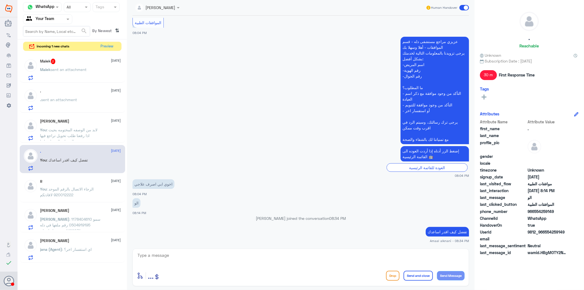
click at [188, 253] on textarea at bounding box center [301, 257] width 328 height 13
click at [63, 191] on p "You : قدامكم العافية" at bounding box center [56, 193] width 32 height 14
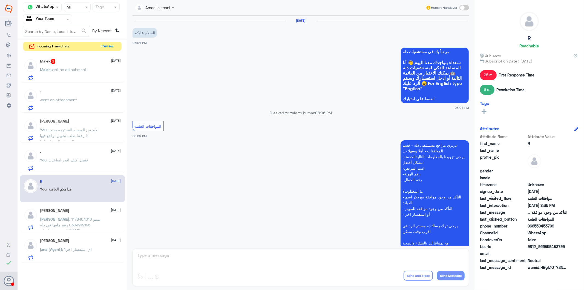
scroll to position [184, 0]
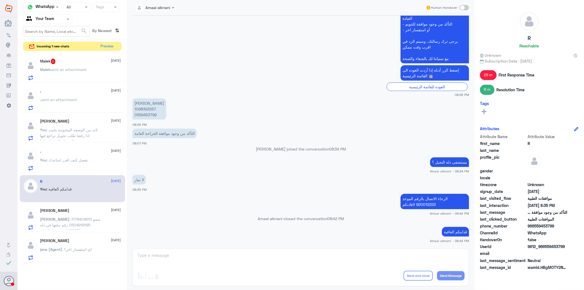
click at [68, 137] on p "You : لابد من الوصفه المختومه بحيث اذا رفعنا طلب تحويل تراجع فيها الصيدليه المح…" at bounding box center [71, 134] width 62 height 14
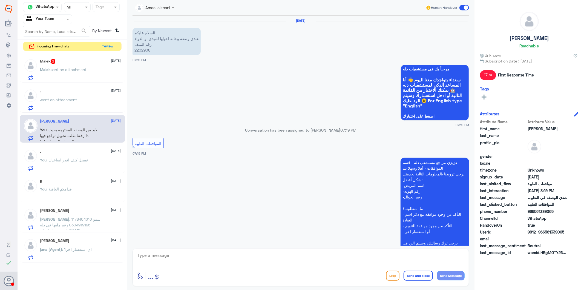
scroll to position [321, 0]
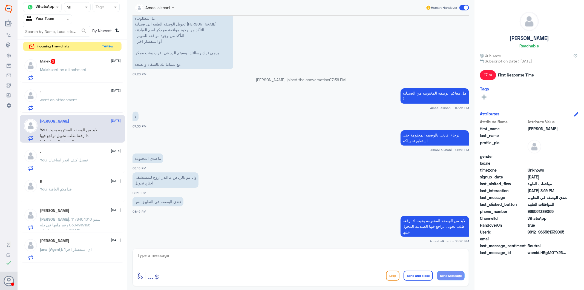
click at [177, 259] on textarea at bounding box center [301, 257] width 328 height 13
type textarea "نسعد دوما بخددمتكم ونتمنى لكم دوام الصحة والعافية"
click at [428, 275] on button "Send and close" at bounding box center [418, 275] width 29 height 10
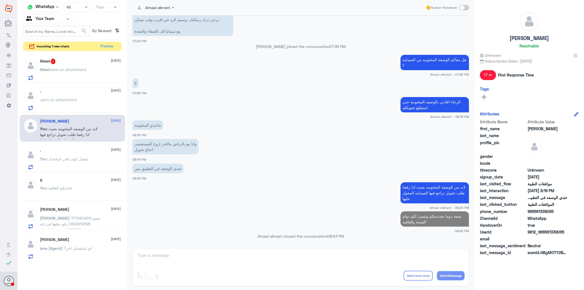
click at [91, 55] on div "Malek 2 [DATE][PERSON_NAME] sent an attachment" at bounding box center [72, 68] width 105 height 28
click at [85, 64] on div "Malek 2 [DATE][PERSON_NAME] sent an attachment" at bounding box center [80, 70] width 81 height 22
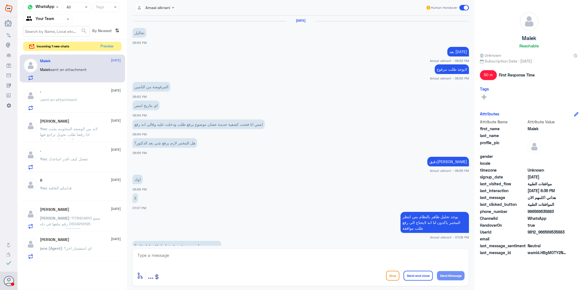
scroll to position [385, 0]
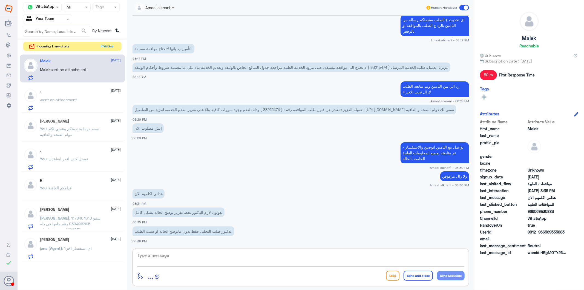
click at [149, 256] on textarea at bounding box center [301, 257] width 328 height 13
type textarea "ارسلنا تقرير الطبيب الموجود بالنظام"
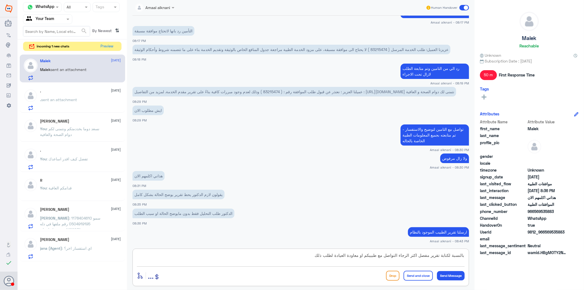
type textarea "بالنسبة لكتابة تقرير مفصل اكثر الرجاء التواصل مع طبيبكم او معاودة العيادة لطلب …"
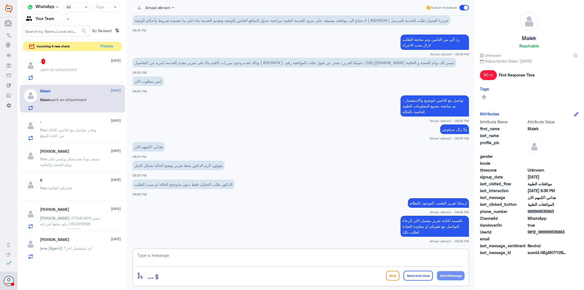
click at [337, 254] on textarea at bounding box center [301, 257] width 328 height 13
click at [336, 257] on textarea at bounding box center [301, 257] width 328 height 13
type textarea "نسعد دوما بخدمتكم ونتمنى لكم دوام الصحة والعافية"
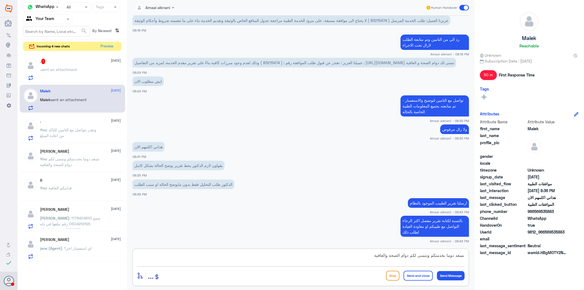
click at [424, 270] on button "Send and close" at bounding box center [418, 275] width 29 height 10
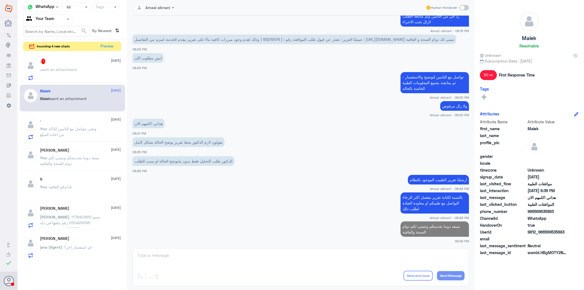
click at [91, 132] on p "You : وتقدر تتواصل مع التامين للتاكد من اعادة المبلغ" at bounding box center [71, 133] width 62 height 14
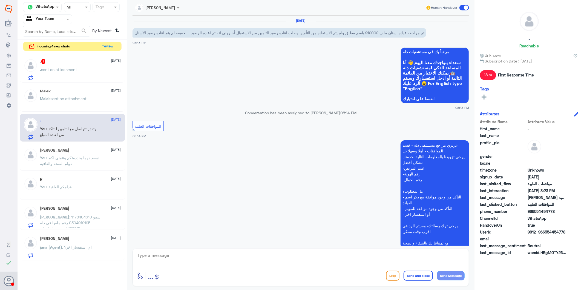
scroll to position [144, 0]
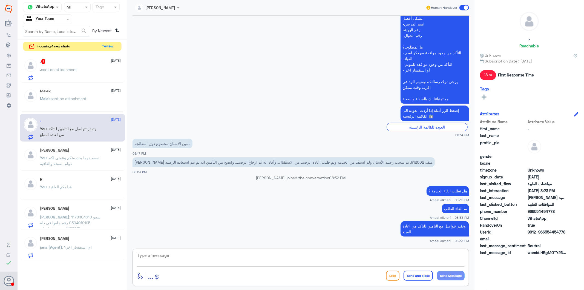
click at [179, 258] on textarea at bounding box center [301, 257] width 328 height 13
click at [59, 105] on p "Malek sent an attachment" at bounding box center [63, 103] width 47 height 14
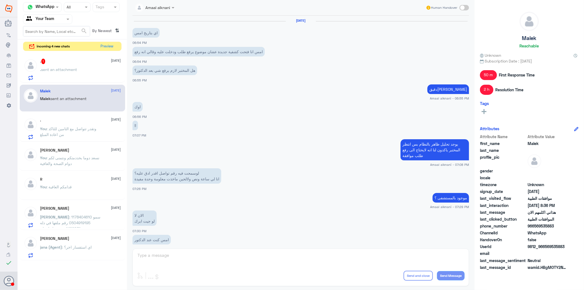
scroll to position [393, 0]
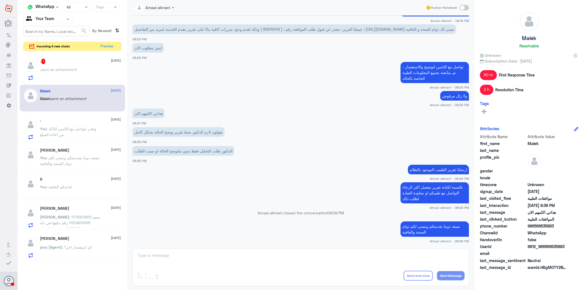
click at [439, 224] on p "نسعد دوما بخدمتكم ونتمنى لكم دوام الصحة والعافية" at bounding box center [435, 228] width 68 height 15
click at [73, 132] on p "You : وتقدر تتواصل مع التامين للتاكد من اعادة المبلغ" at bounding box center [71, 133] width 62 height 14
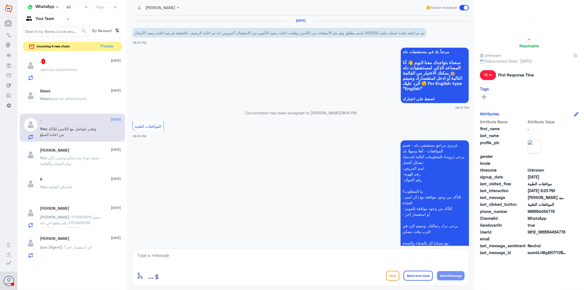
scroll to position [144, 0]
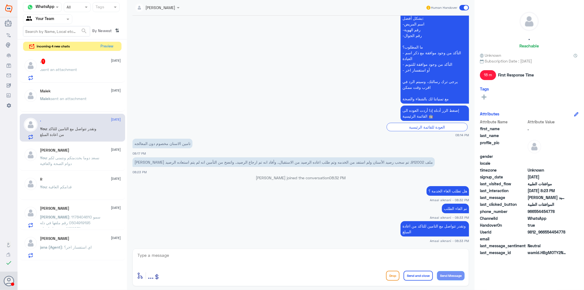
click at [177, 256] on textarea at bounding box center [301, 257] width 328 height 13
paste textarea "نسعد دوما بخدمتكم ونتمنى لكم دوام الصحة والعافية"
type textarea "نسعد دوما بخدمتكم ونتمنى لكم دوام الصحة والعافية"
click at [418, 274] on button "Send and close" at bounding box center [418, 275] width 29 height 10
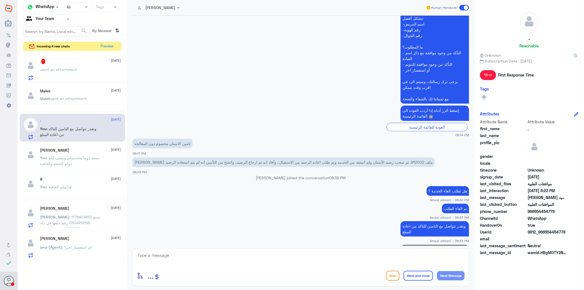
scroll to position [168, 0]
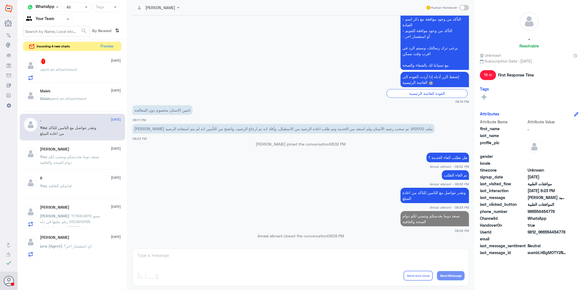
click at [60, 70] on span "sent an attachment" at bounding box center [59, 69] width 36 height 5
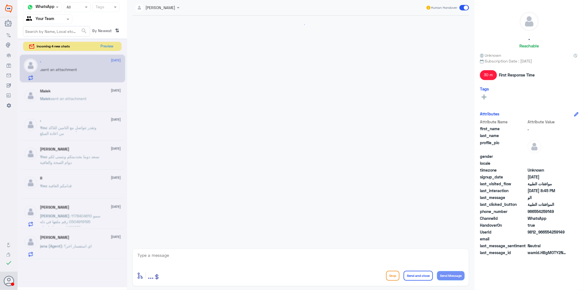
scroll to position [563, 0]
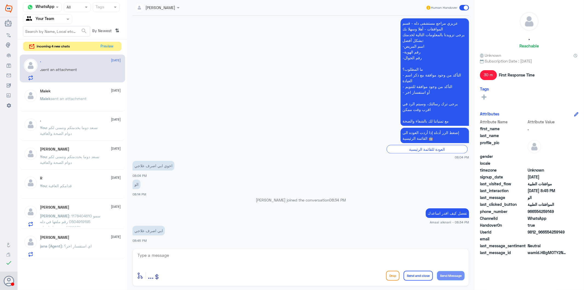
click at [178, 260] on textarea at bounding box center [301, 257] width 328 height 13
type textarea "ت"
type textarea "و"
type textarea "هنا فقط قسم الموافقات الطبية"
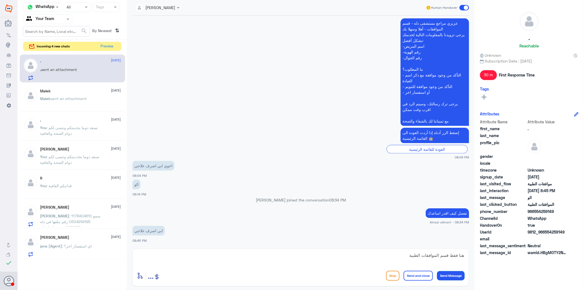
click at [452, 277] on button "Send Message" at bounding box center [451, 275] width 28 height 9
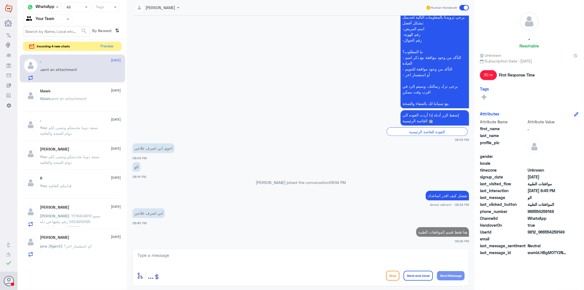
click at [348, 260] on textarea at bounding box center [301, 257] width 328 height 13
type textarea "وضح استفسارك لو سمحت"
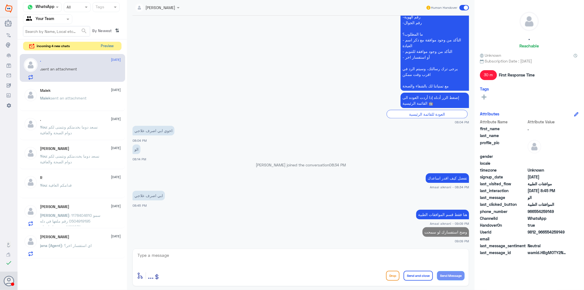
click at [110, 44] on button "Preview" at bounding box center [107, 46] width 17 height 8
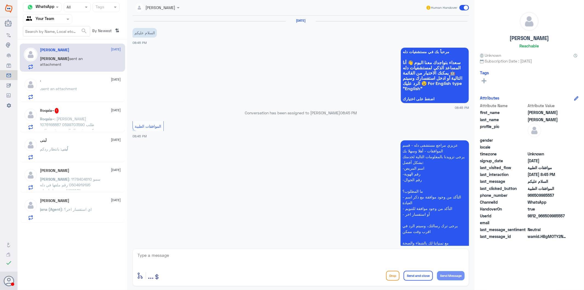
scroll to position [38, 0]
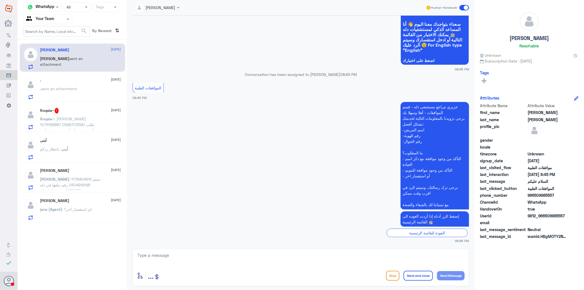
click at [72, 119] on span ": [PERSON_NAME] 1076168887 0599703590 طلب دكتورة غدير ال الشيخ مرفوض لازم رفع ا…" at bounding box center [67, 127] width 55 height 22
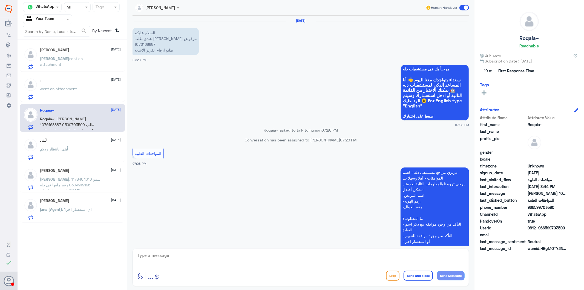
scroll to position [589, 0]
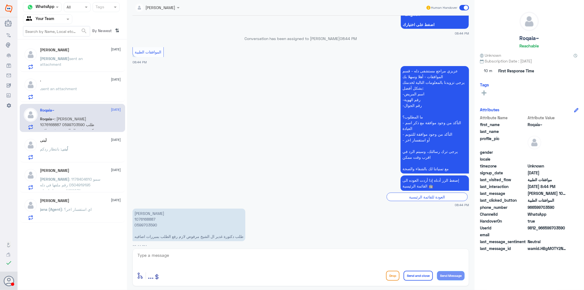
click at [146, 219] on p "[PERSON_NAME] 1076168887 0599703590 طلب دكتورة غدير ال الشيخ مرفوض لازم رفع الط…" at bounding box center [189, 224] width 113 height 33
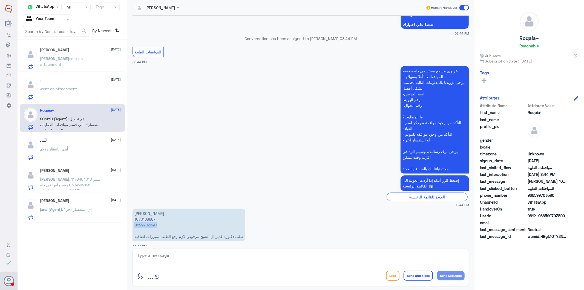
scroll to position [623, 0]
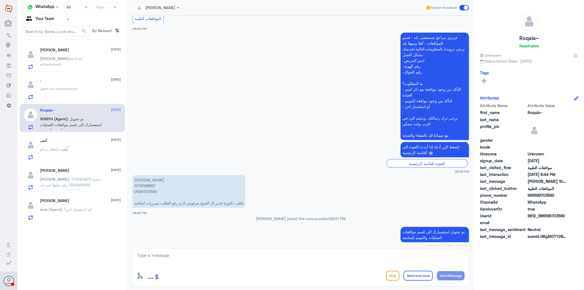
click at [289, 258] on textarea at bounding box center [301, 257] width 328 height 13
click at [74, 89] on span "sent an attachment" at bounding box center [59, 88] width 36 height 5
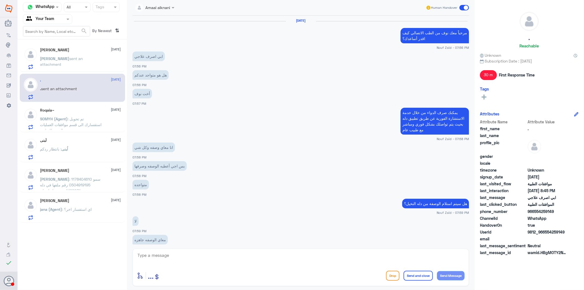
scroll to position [542, 0]
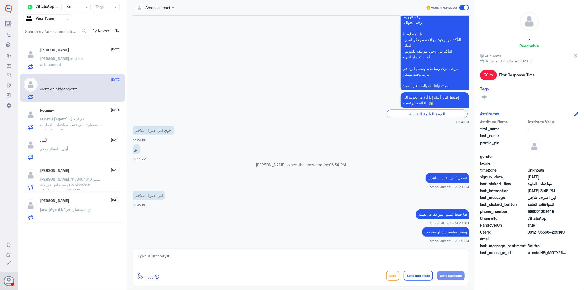
click at [214, 261] on textarea at bounding box center [301, 257] width 328 height 13
click at [69, 56] on span "sent an attachment" at bounding box center [61, 61] width 43 height 10
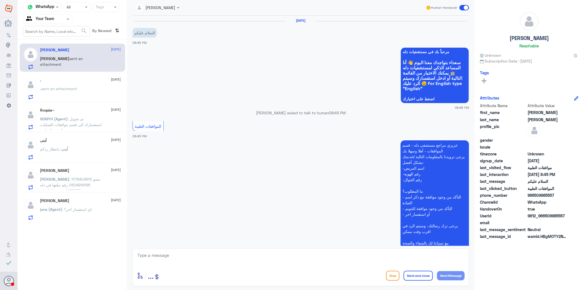
scroll to position [38, 0]
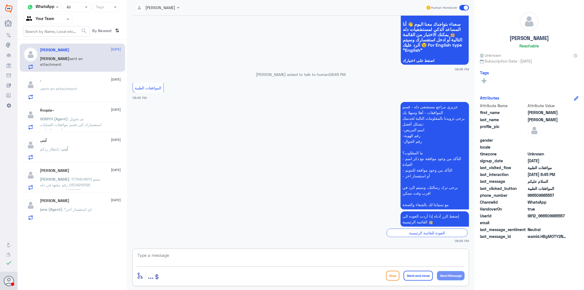
click at [205, 255] on textarea at bounding box center [301, 257] width 328 height 13
type textarea "تفضل كيف اقدر اساعدك"
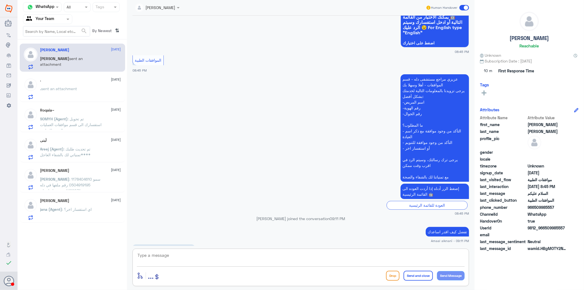
scroll to position [93, 0]
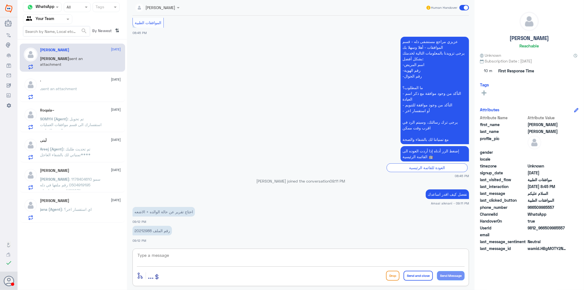
click at [196, 260] on textarea at bounding box center [301, 257] width 328 height 13
click at [183, 258] on textarea at bounding box center [301, 257] width 328 height 13
type textarea "يتوجب عليكم التواصل مع قسم التقارير الطبية"
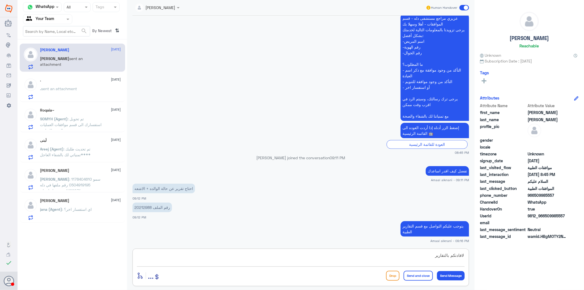
type textarea "لافادتكم بالتقارير"
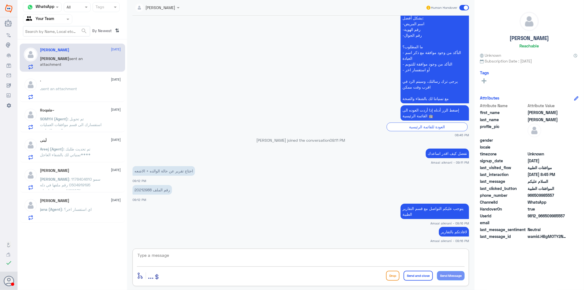
click at [233, 257] on textarea at bounding box center [301, 257] width 328 height 13
type textarea "واتس اب التقارير الطبية 0112994881"
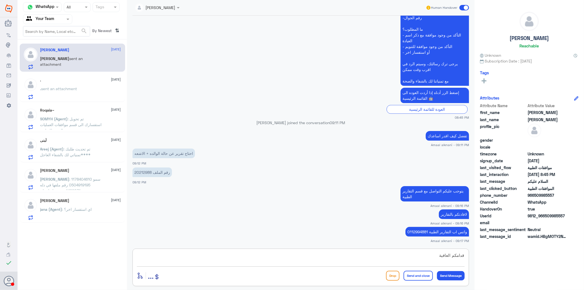
type textarea "قدامكم العافية"
click at [415, 273] on button "Send and close" at bounding box center [418, 275] width 29 height 10
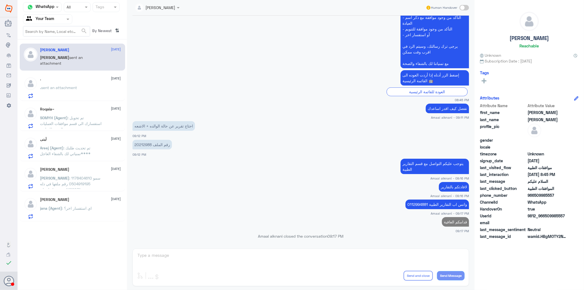
click at [88, 80] on div ". [DATE]" at bounding box center [80, 79] width 81 height 5
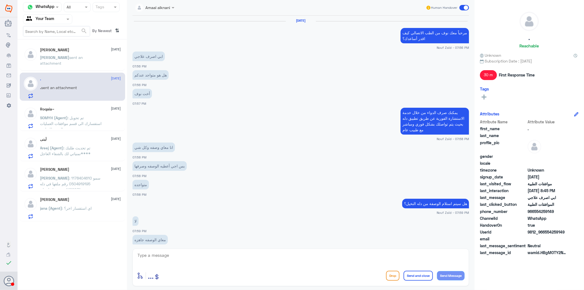
scroll to position [542, 0]
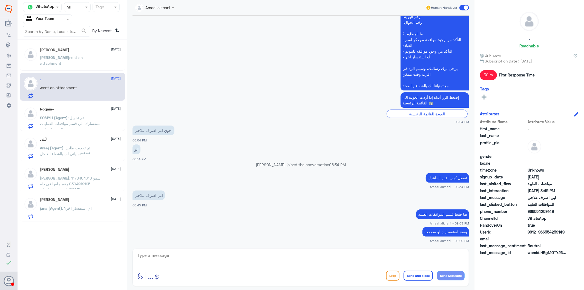
click at [173, 263] on textarea at bounding box center [301, 257] width 328 height 13
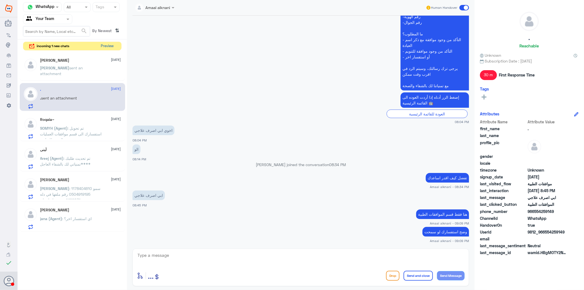
click at [112, 45] on button "Preview" at bounding box center [107, 46] width 17 height 8
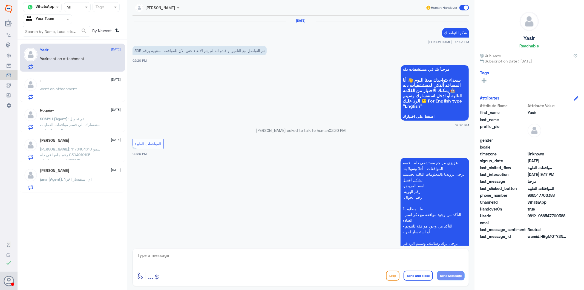
scroll to position [817, 0]
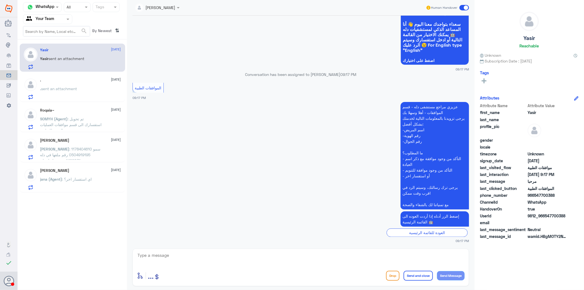
click at [185, 261] on textarea at bounding box center [301, 257] width 328 height 13
click at [10, 282] on icon at bounding box center [9, 280] width 11 height 11
click at [23, 224] on span at bounding box center [22, 225] width 10 height 5
click at [0, 0] on input "checkbox" at bounding box center [0, 0] width 0 height 0
click at [92, 241] on div "Channel WhatsApp Status × All Tags Agent Filter Your Team search By Newest ⇅ Ya…" at bounding box center [73, 145] width 110 height 291
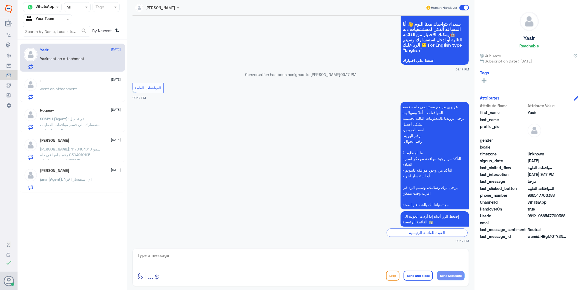
click at [71, 90] on span "sent an attachment" at bounding box center [59, 88] width 36 height 5
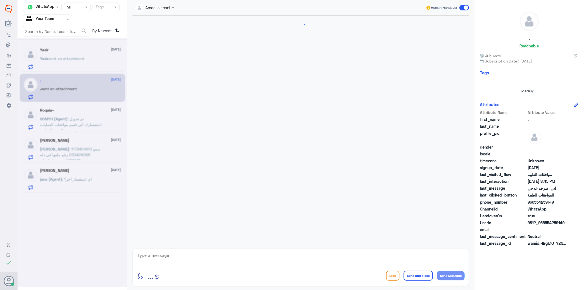
scroll to position [542, 0]
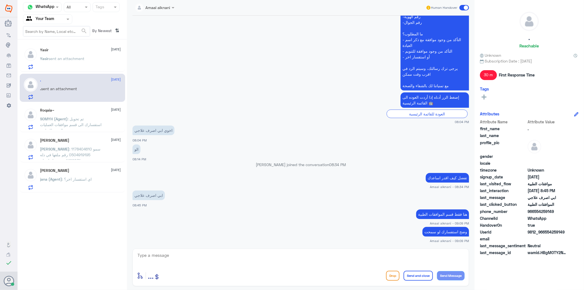
click at [69, 60] on span "sent an attachment" at bounding box center [67, 58] width 36 height 5
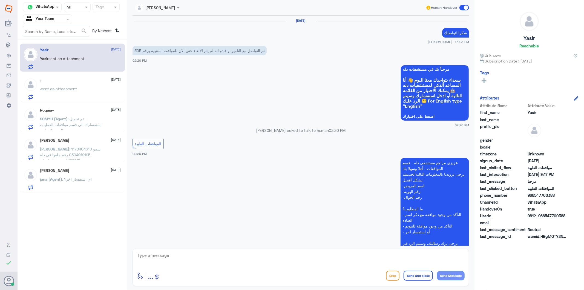
scroll to position [817, 0]
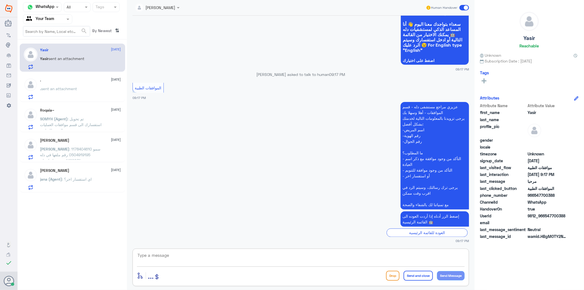
click at [176, 254] on textarea at bounding box center [301, 257] width 328 height 13
type textarea "تفضل كيف اقدر اساعدك"
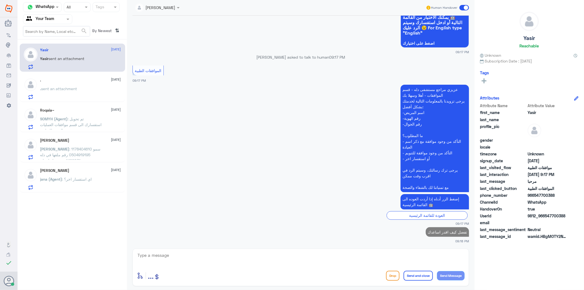
click at [64, 125] on span ": تم تحويل استفسارك الى قسم موافقات العمليات والتنويم للمتابعة" at bounding box center [71, 124] width 62 height 16
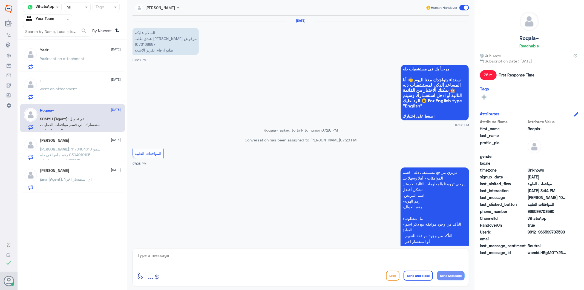
scroll to position [623, 0]
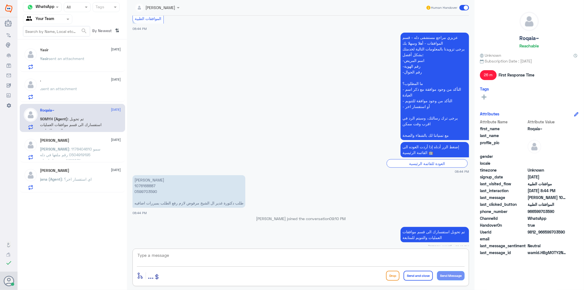
click at [154, 257] on textarea at bounding box center [301, 257] width 328 height 13
click at [74, 47] on div "Yasir 2 [DATE][PERSON_NAME] sent an attachment" at bounding box center [72, 58] width 105 height 28
click at [77, 64] on p "[PERSON_NAME] sent an attachment" at bounding box center [62, 63] width 44 height 14
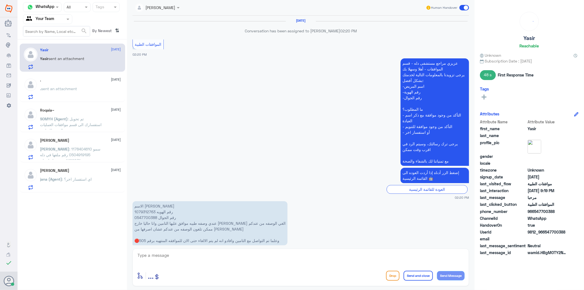
scroll to position [800, 0]
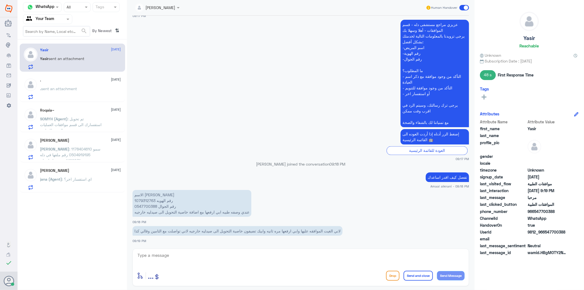
click at [149, 254] on textarea at bounding box center [301, 257] width 328 height 13
type textarea "هل الادوية متوفره في صيدلية دله ؟"
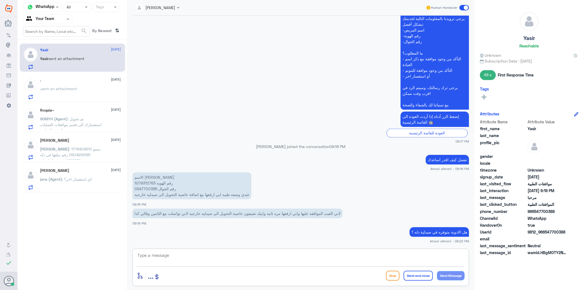
click at [195, 251] on textarea at bounding box center [301, 257] width 328 height 13
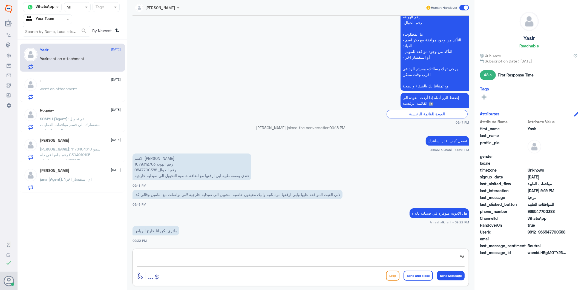
type textarea "و"
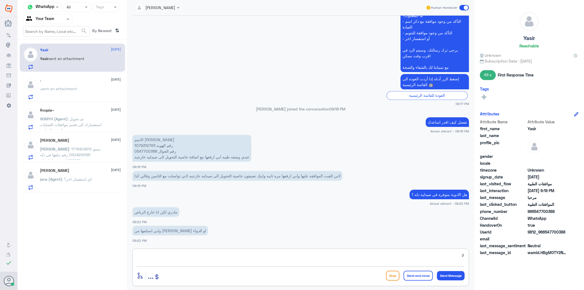
type textarea "ل"
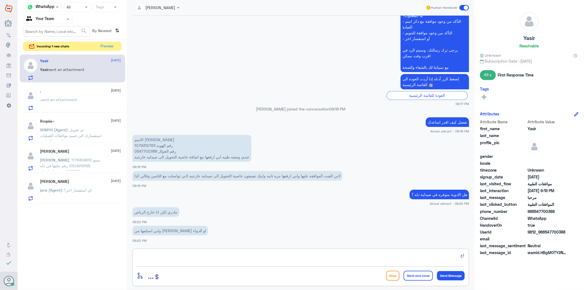
type textarea "ا"
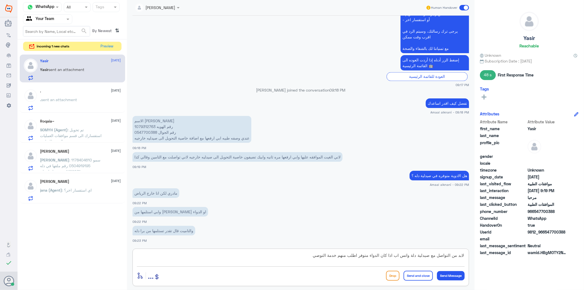
type textarea "لابد من التواصل مع صيدلية دلة واتس اب اذا كان الدواء متوفر اطلب منهم خدمة التوص…"
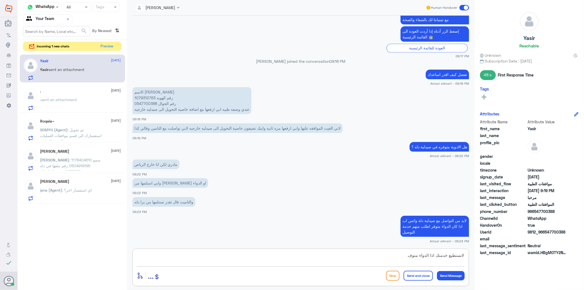
type textarea "لانستطيع خدمتك اذا الدواء متوفر"
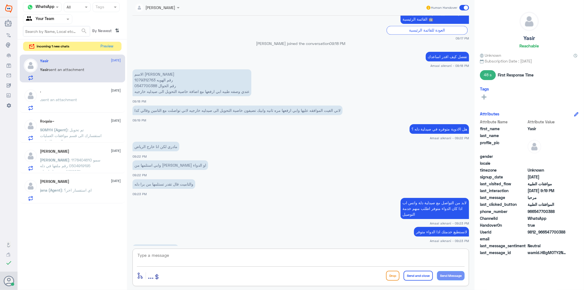
scroll to position [938, 0]
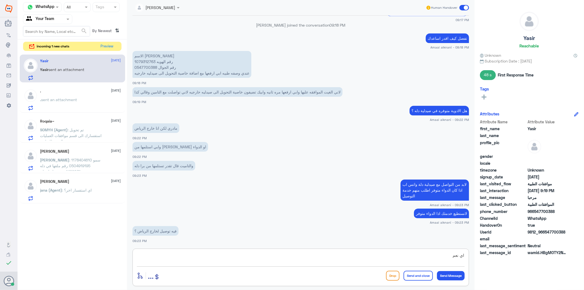
type textarea "اي نعم"
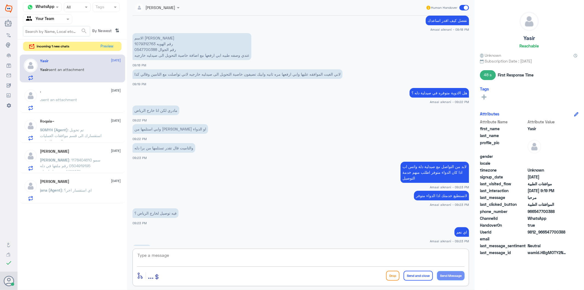
scroll to position [975, 0]
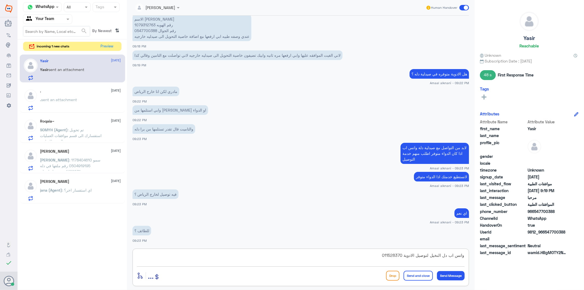
type textarea "واتس اب دل النخيل لتوصيل الادوية 0115283703"
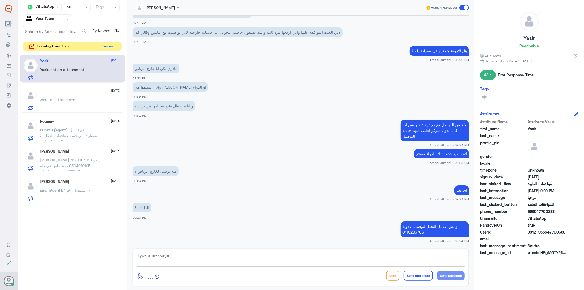
click at [251, 256] on textarea at bounding box center [301, 257] width 328 height 13
type textarea "تواصل معهم واستفير منهم"
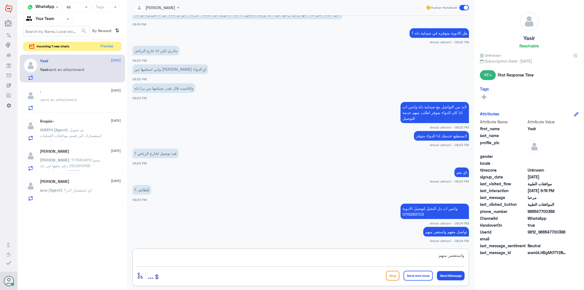
type textarea "واستفسر منهم"
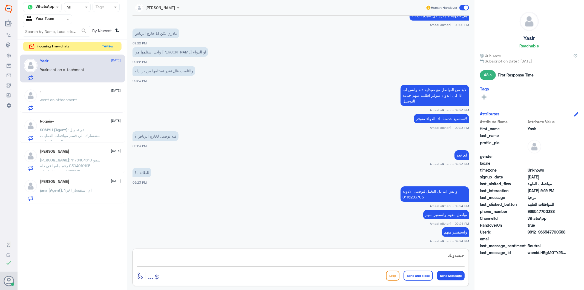
type textarea "حيفيدونك"
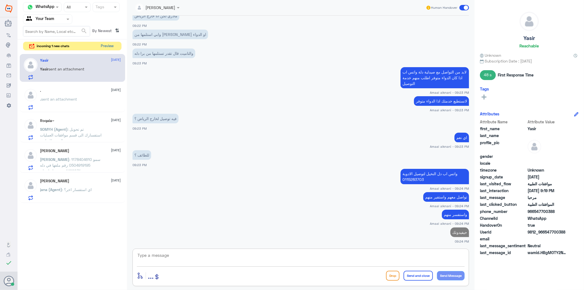
click at [112, 48] on button "Preview" at bounding box center [107, 46] width 17 height 8
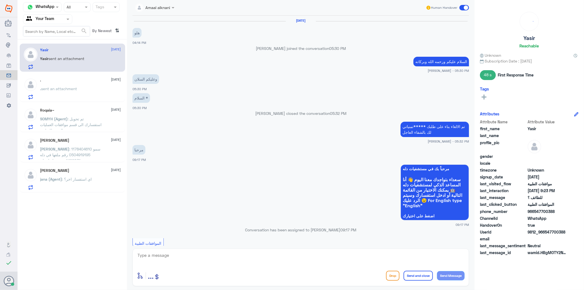
scroll to position [488, 0]
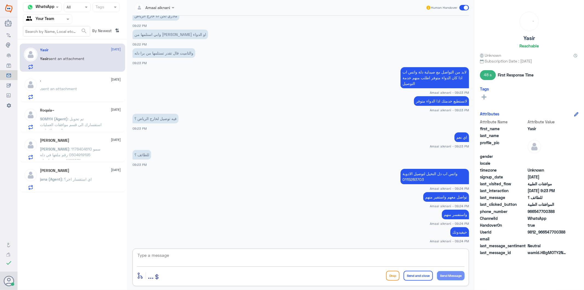
click at [166, 253] on textarea at bounding box center [301, 257] width 328 height 13
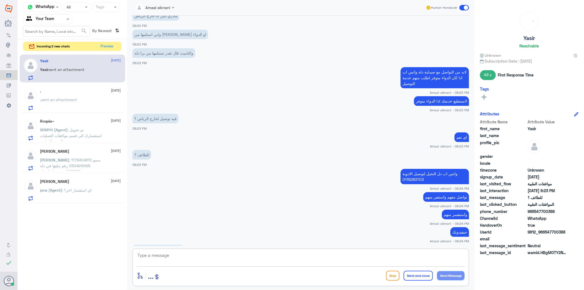
scroll to position [507, 0]
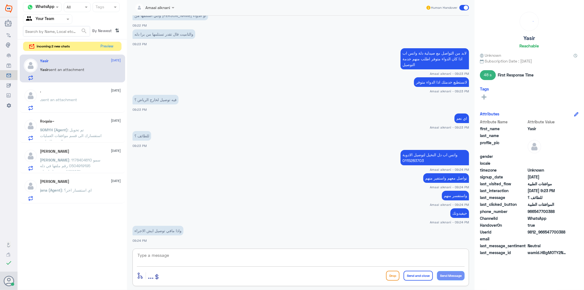
click at [181, 254] on textarea at bounding box center [301, 257] width 328 height 13
click at [177, 256] on textarea at bounding box center [301, 257] width 328 height 13
type textarea "h"
type textarea "لابد من معاودة المستشفى لصرف الادوية"
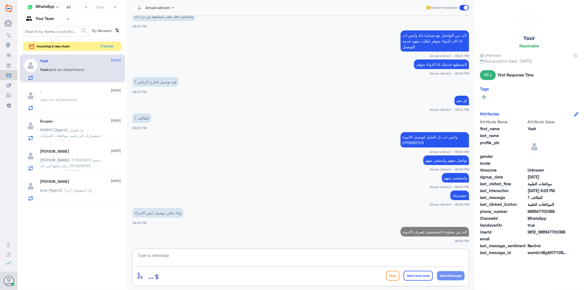
click at [300, 258] on textarea at bounding box center [301, 257] width 328 height 13
type textarea "متمنين لكم دوام الصحة والعافية"
click at [425, 275] on button "Send and close" at bounding box center [418, 275] width 29 height 10
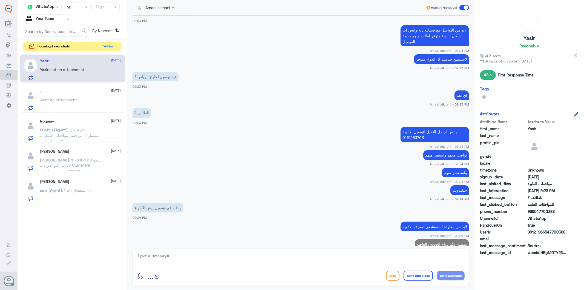
scroll to position [548, 0]
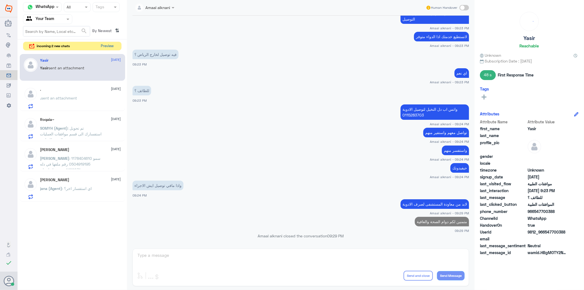
click at [114, 47] on button "Preview" at bounding box center [107, 46] width 17 height 8
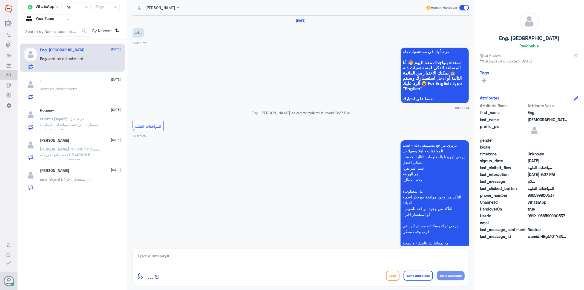
scroll to position [38, 0]
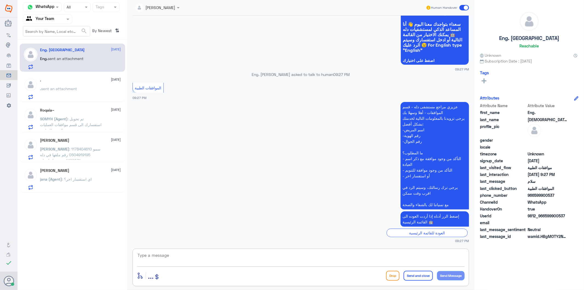
click at [176, 259] on textarea at bounding box center [301, 257] width 328 height 13
click at [21, 225] on span at bounding box center [22, 225] width 10 height 5
click at [0, 0] on input "checkbox" at bounding box center [0, 0] width 0 height 0
click at [20, 226] on span at bounding box center [24, 226] width 15 height 6
click at [22, 273] on link "Sign Out" at bounding box center [24, 273] width 15 height 5
